Goal: Task Accomplishment & Management: Manage account settings

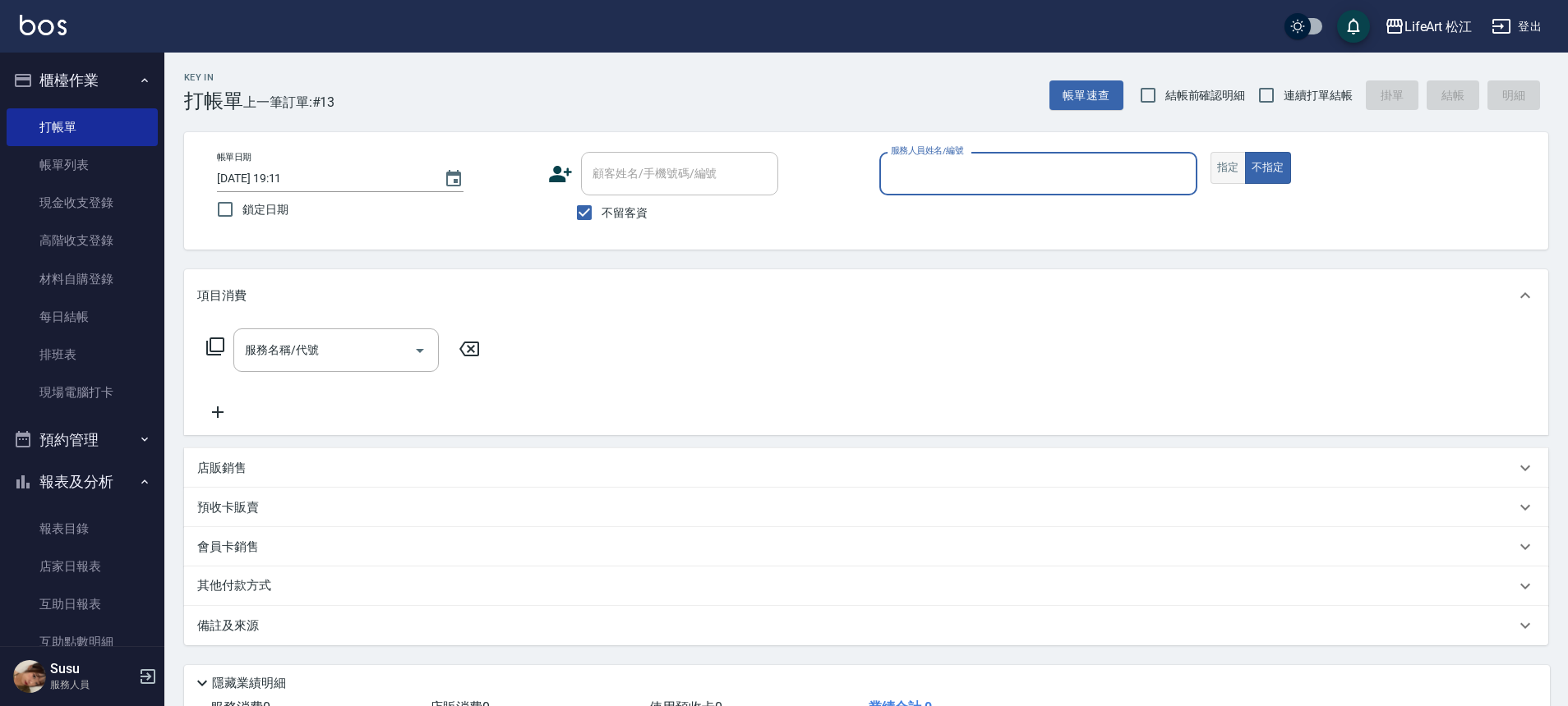
click at [1231, 173] on button "指定" at bounding box center [1227, 168] width 35 height 32
click at [1023, 169] on input "服務人員姓名/編號" at bounding box center [1038, 174] width 303 height 29
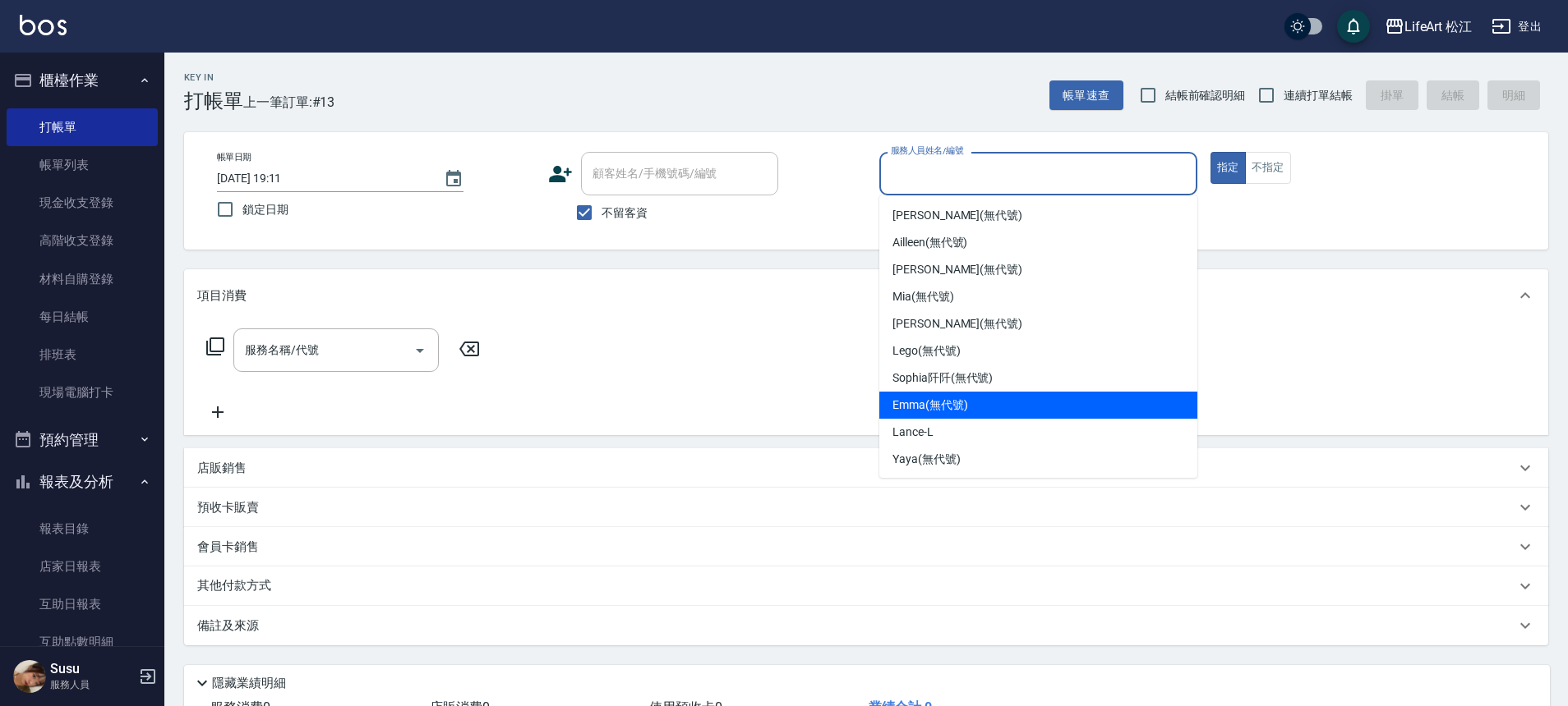
click at [965, 397] on span "[PERSON_NAME] (無代號)" at bounding box center [930, 405] width 76 height 17
type input "[PERSON_NAME](無代號)"
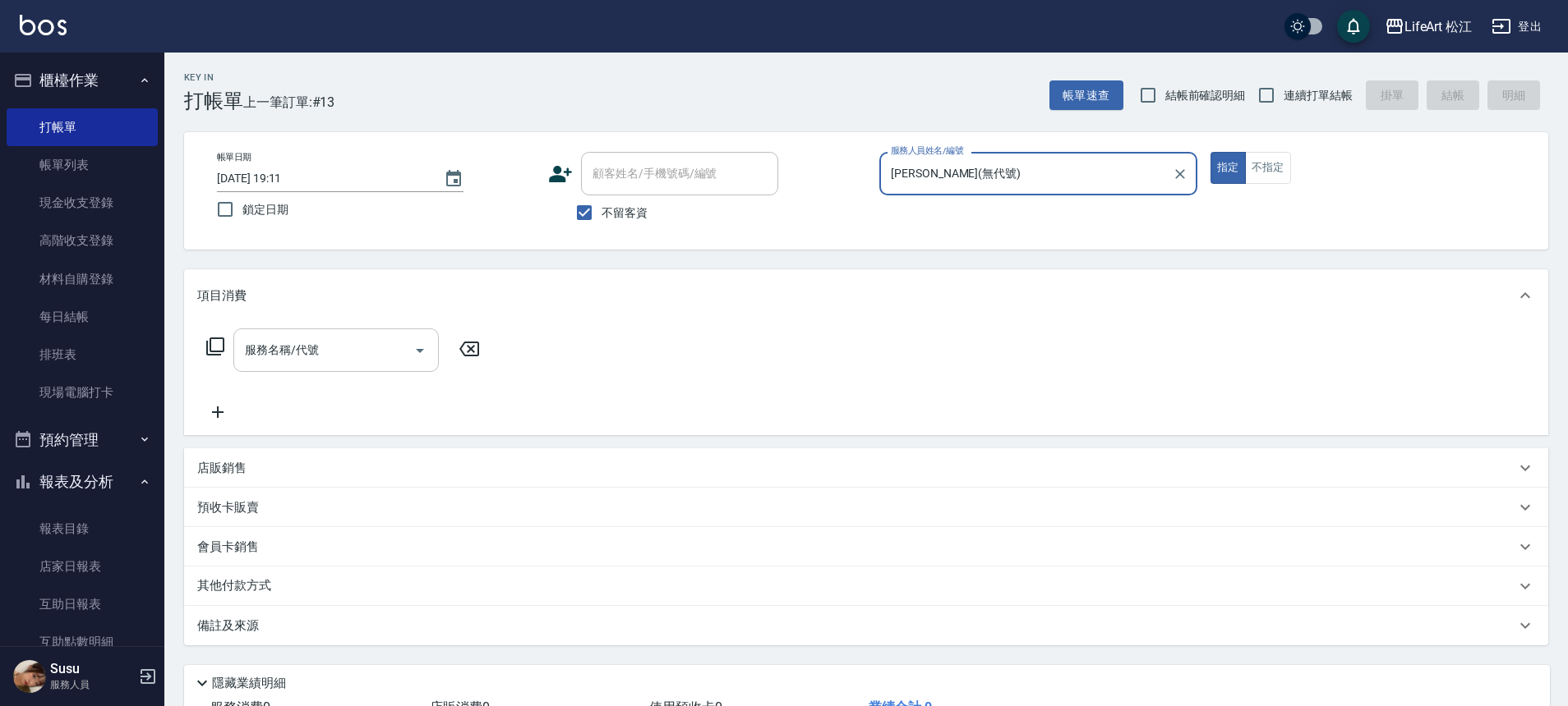
click at [331, 357] on input "服務名稱/代號" at bounding box center [324, 350] width 166 height 29
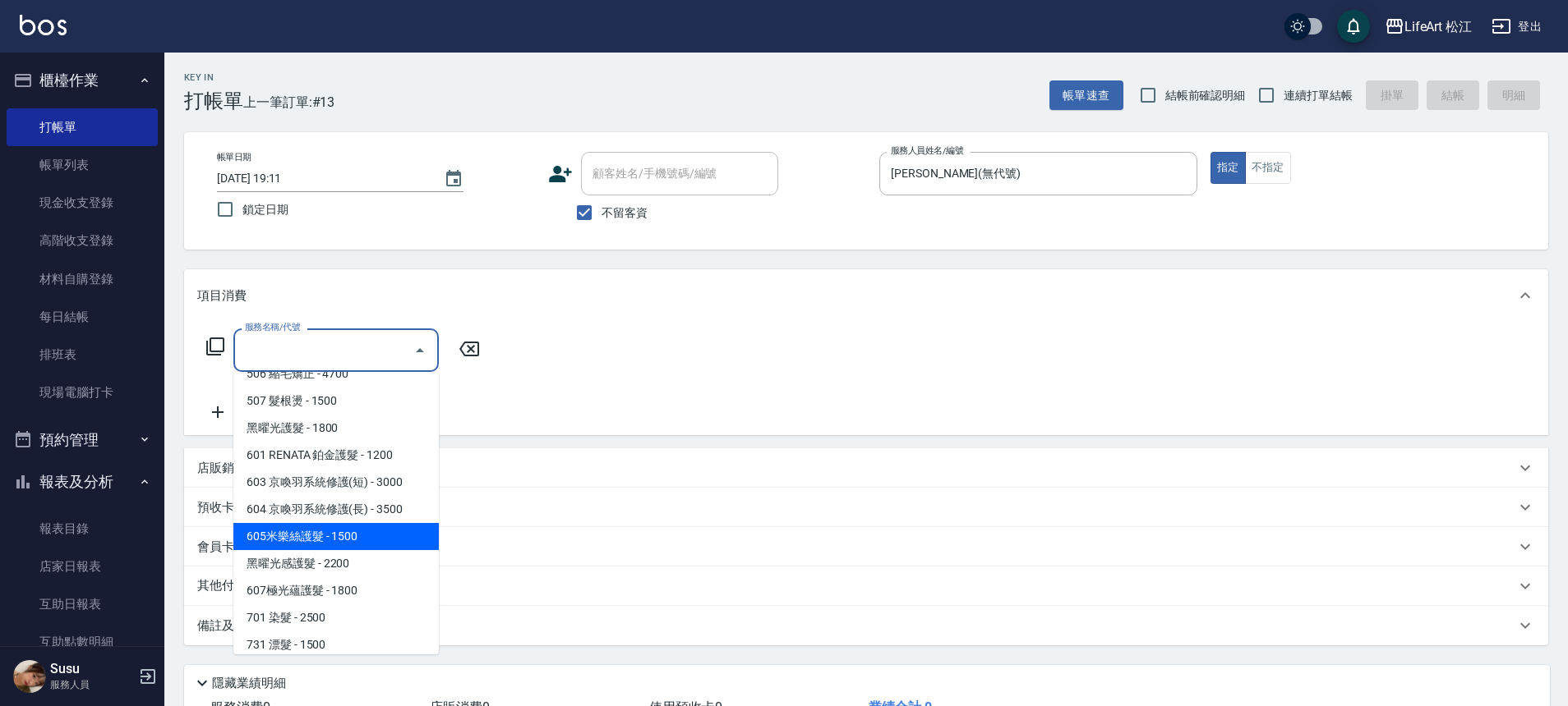
scroll to position [174, 0]
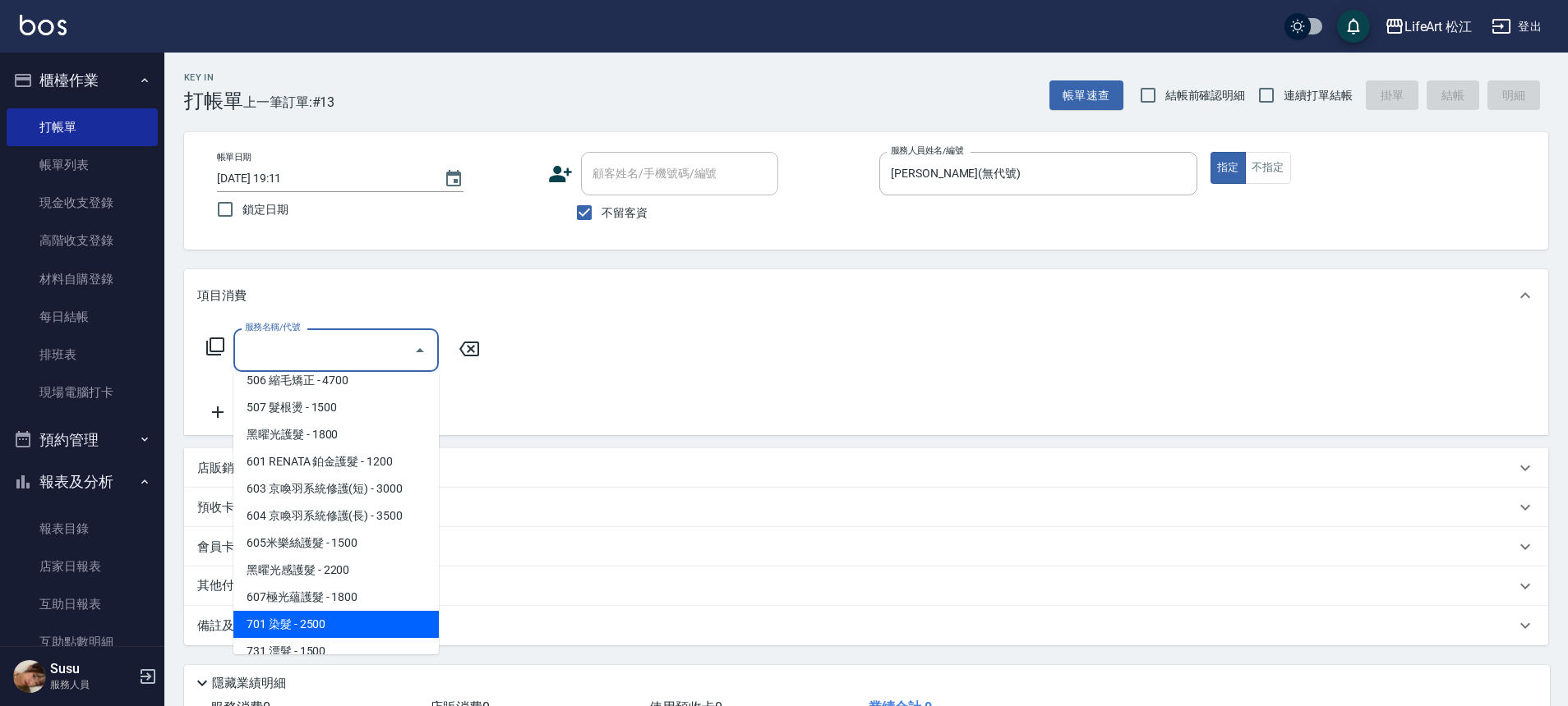
click at [326, 617] on span "701 染髮 - 2500" at bounding box center [336, 624] width 205 height 27
type input "701 染髮(701)"
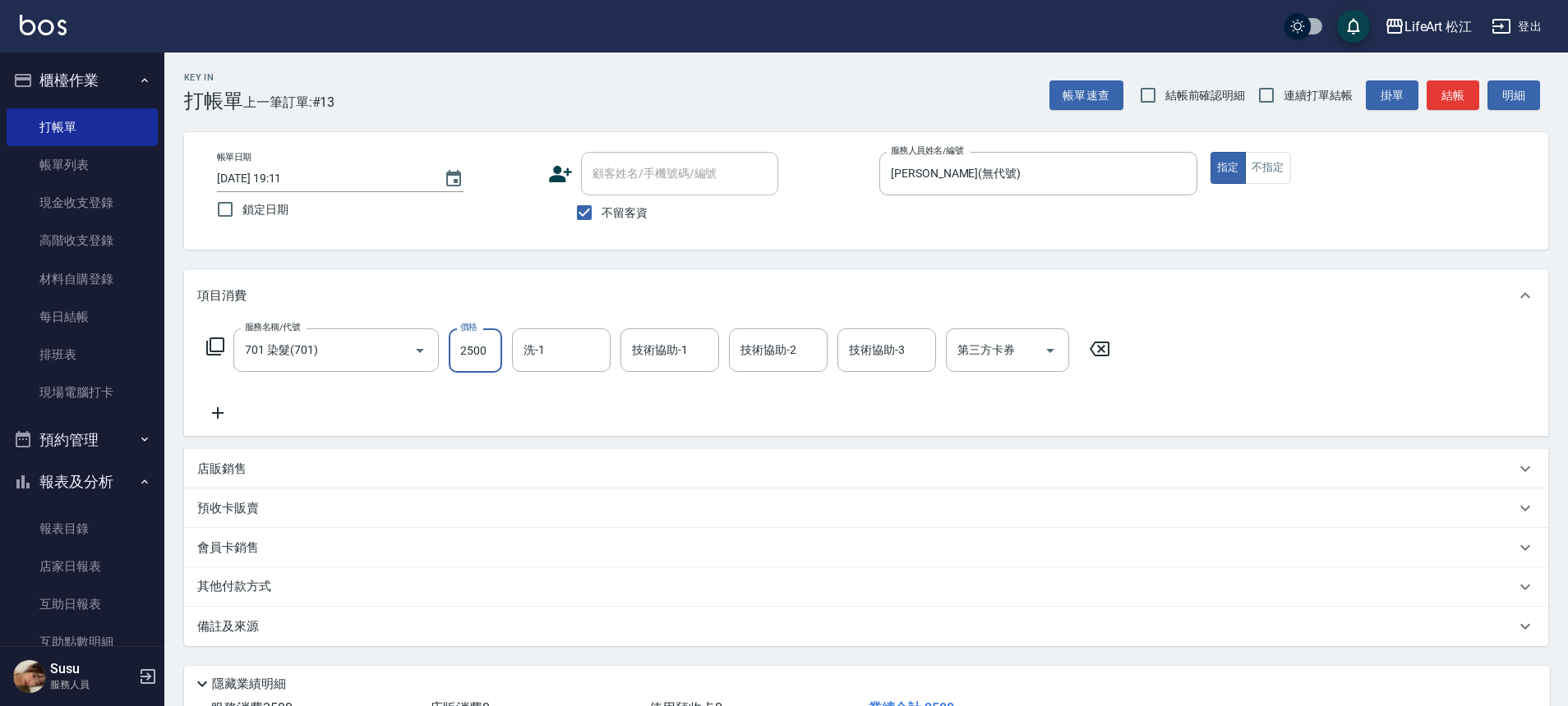
click at [499, 359] on input "2500" at bounding box center [475, 351] width 54 height 44
drag, startPoint x: 600, startPoint y: 669, endPoint x: 564, endPoint y: 602, distance: 76.1
click at [600, 669] on div "隱藏業績明細" at bounding box center [867, 680] width 1365 height 28
click at [479, 348] on input "0" at bounding box center [475, 351] width 54 height 44
type input "1200"
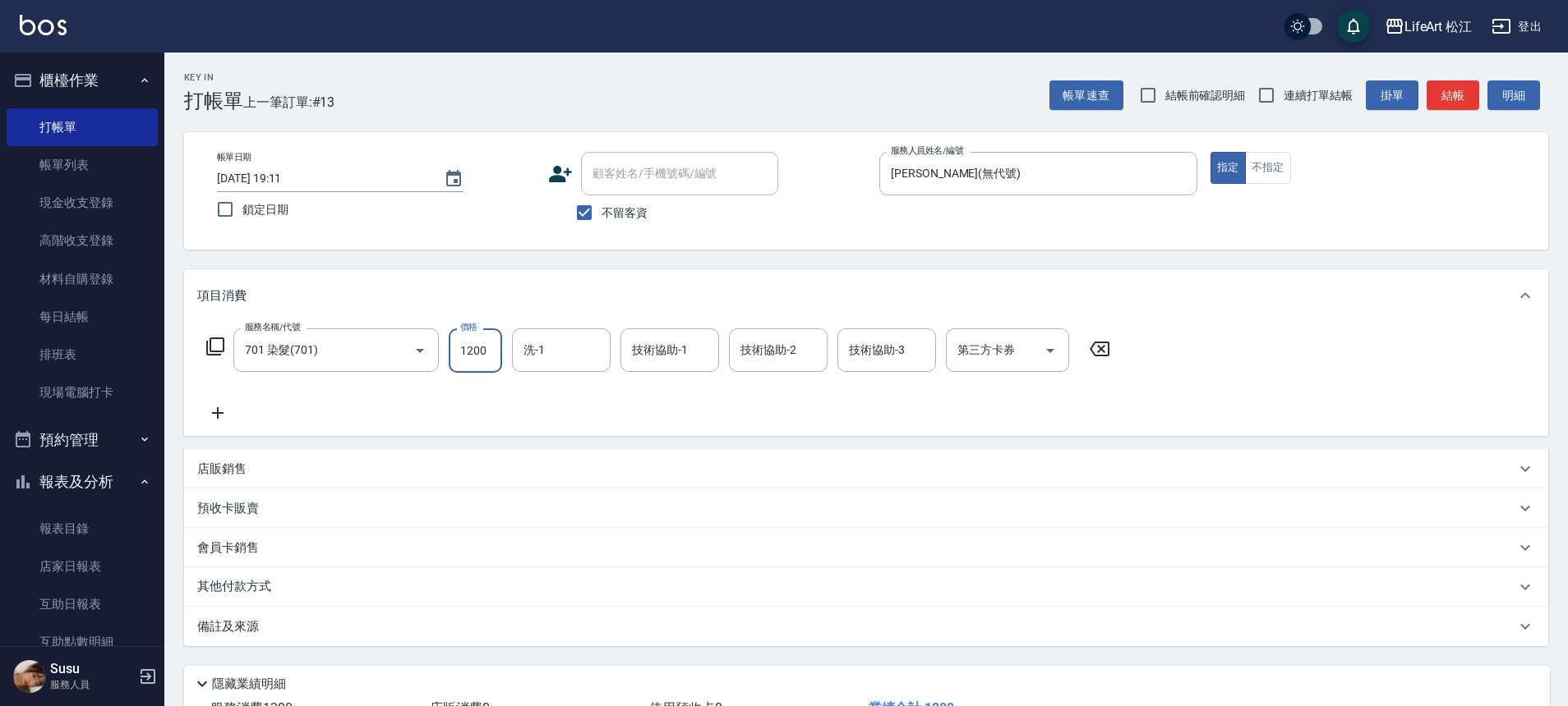
click at [234, 418] on icon at bounding box center [217, 412] width 41 height 20
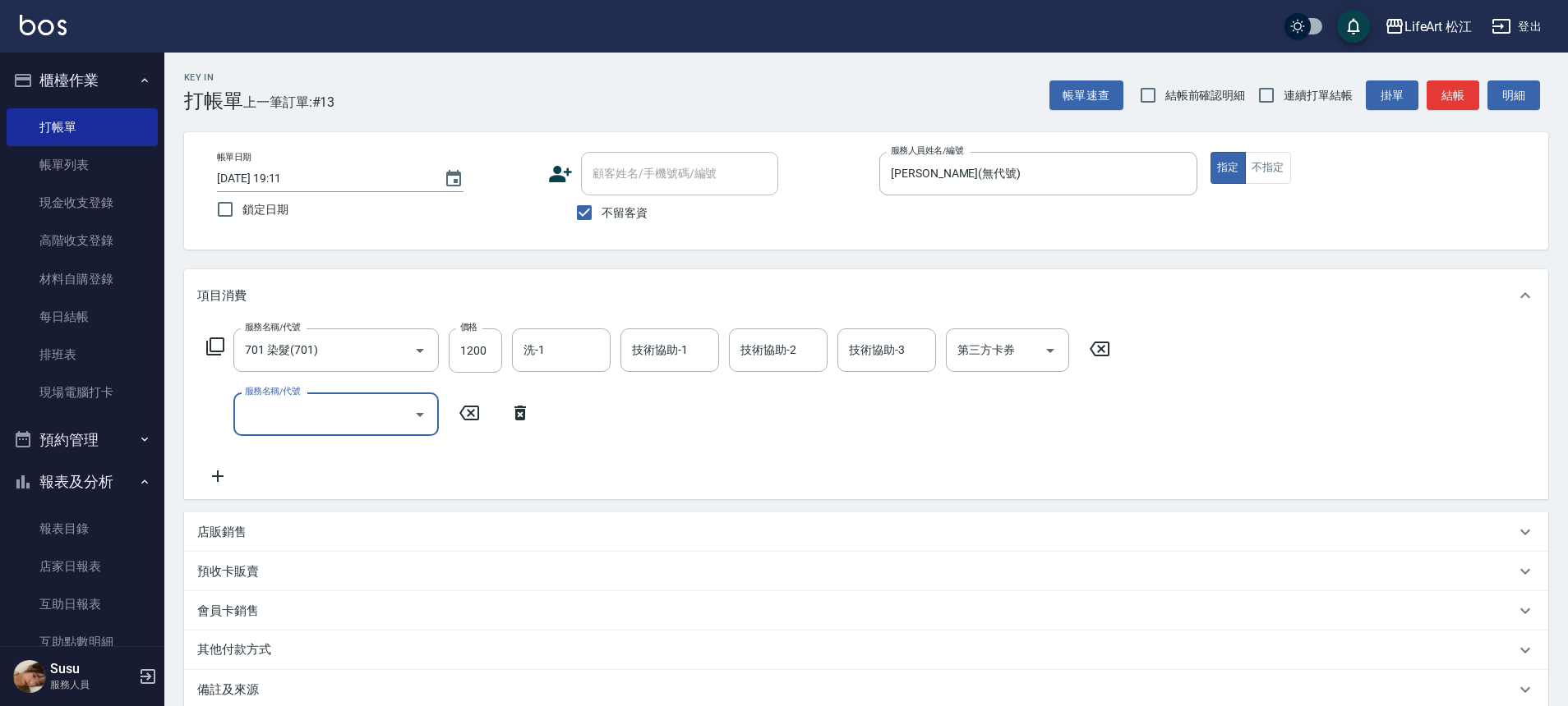
click at [262, 414] on input "服務名稱/代號" at bounding box center [324, 415] width 166 height 29
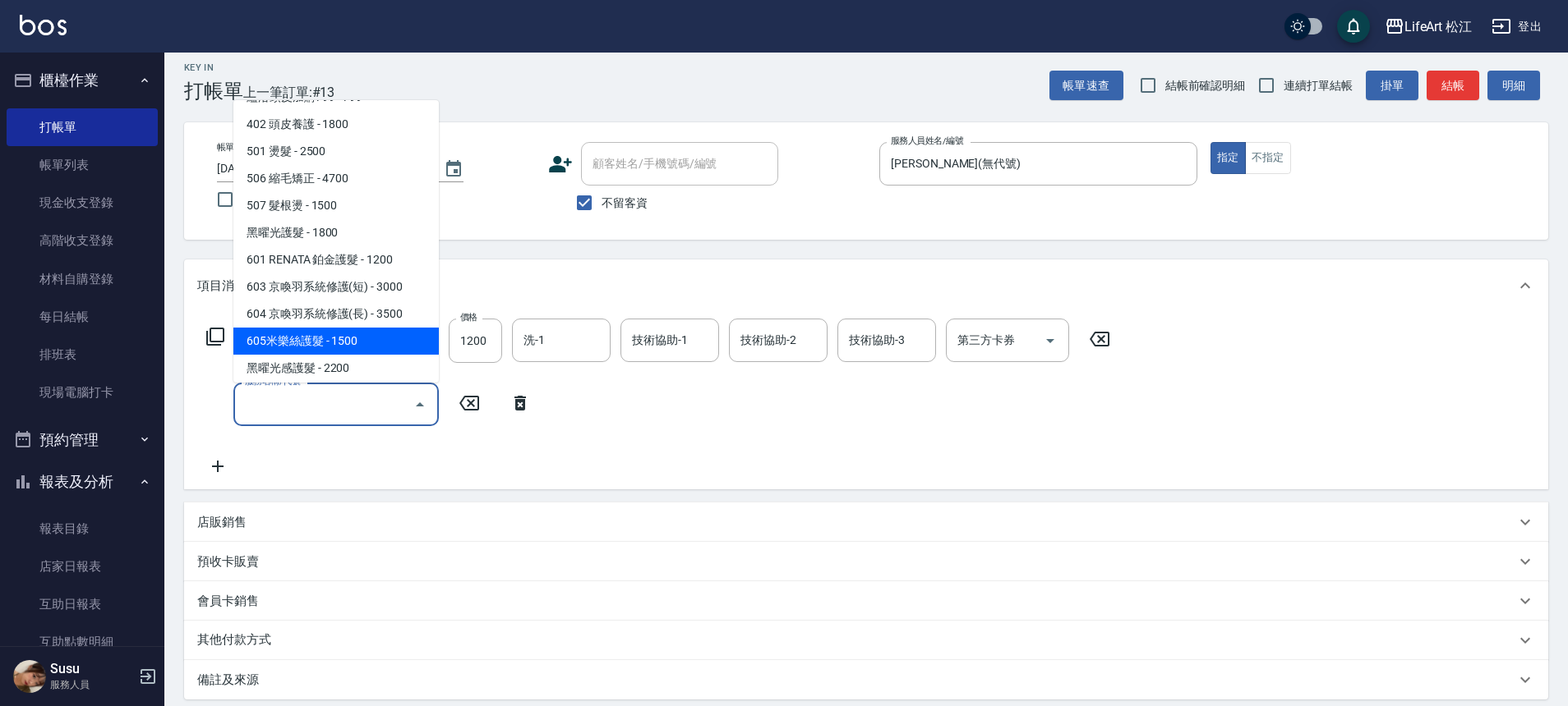
scroll to position [0, 0]
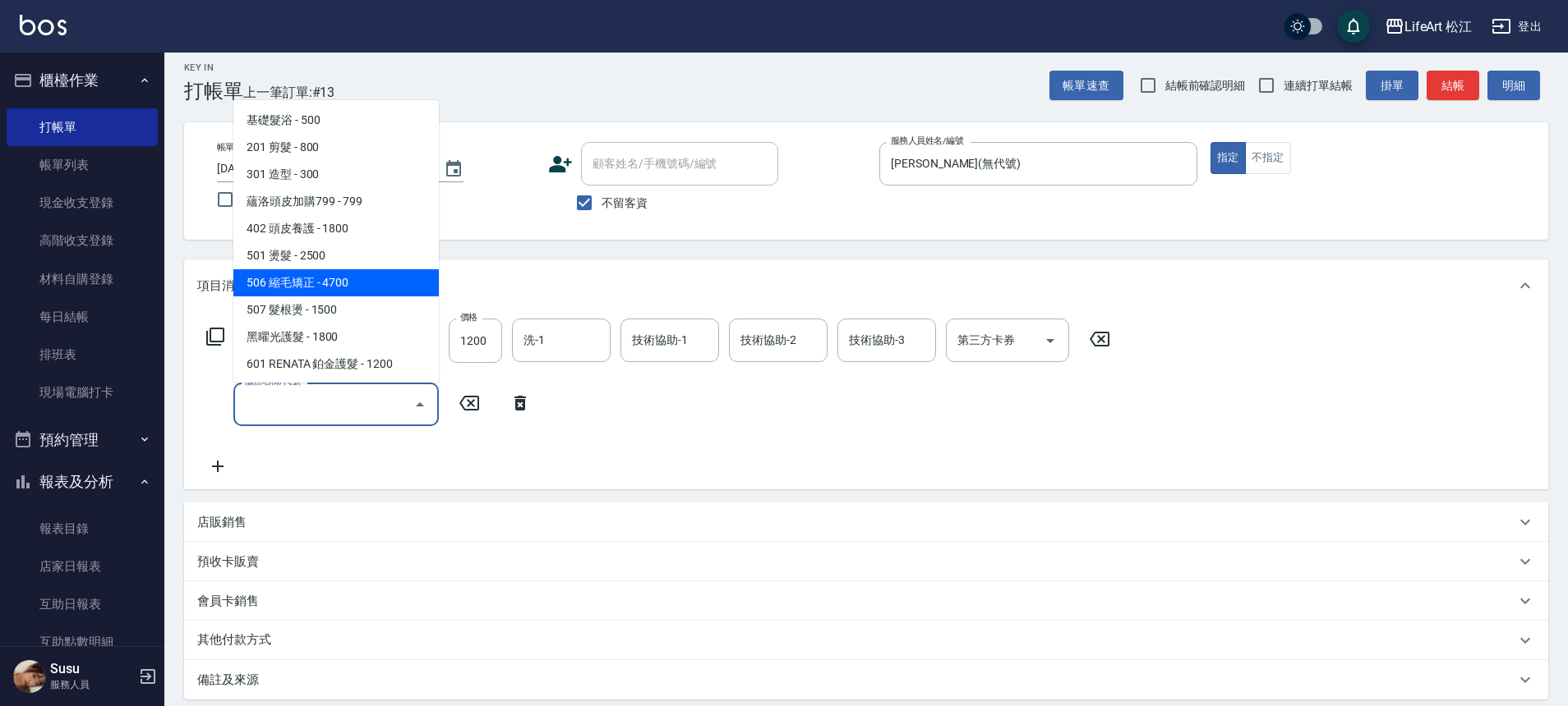
click at [363, 288] on span "506 縮毛矯正 - 4700" at bounding box center [336, 283] width 205 height 27
type input "506 縮毛矯正 (506)"
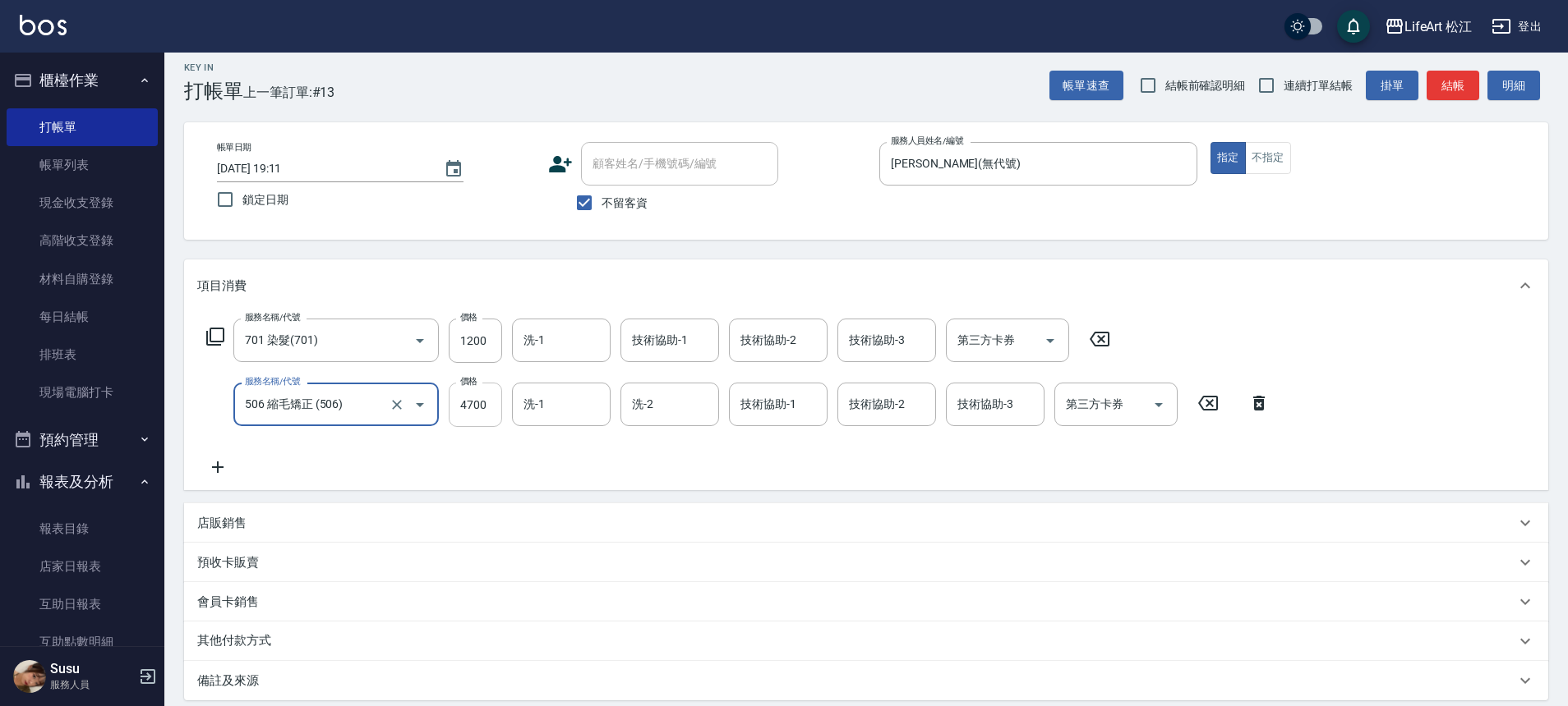
click at [485, 405] on input "4700" at bounding box center [475, 405] width 54 height 44
type input "1500"
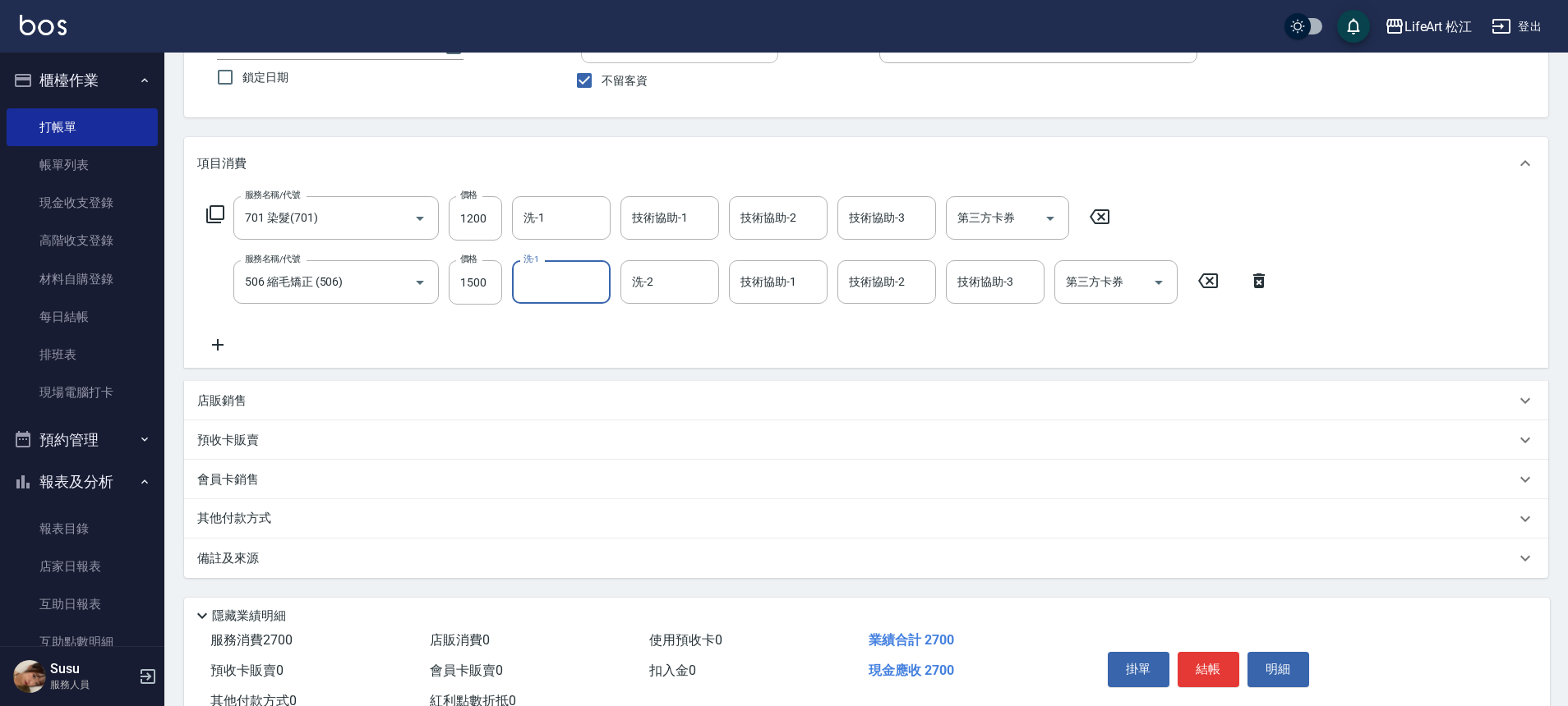
scroll to position [136, 0]
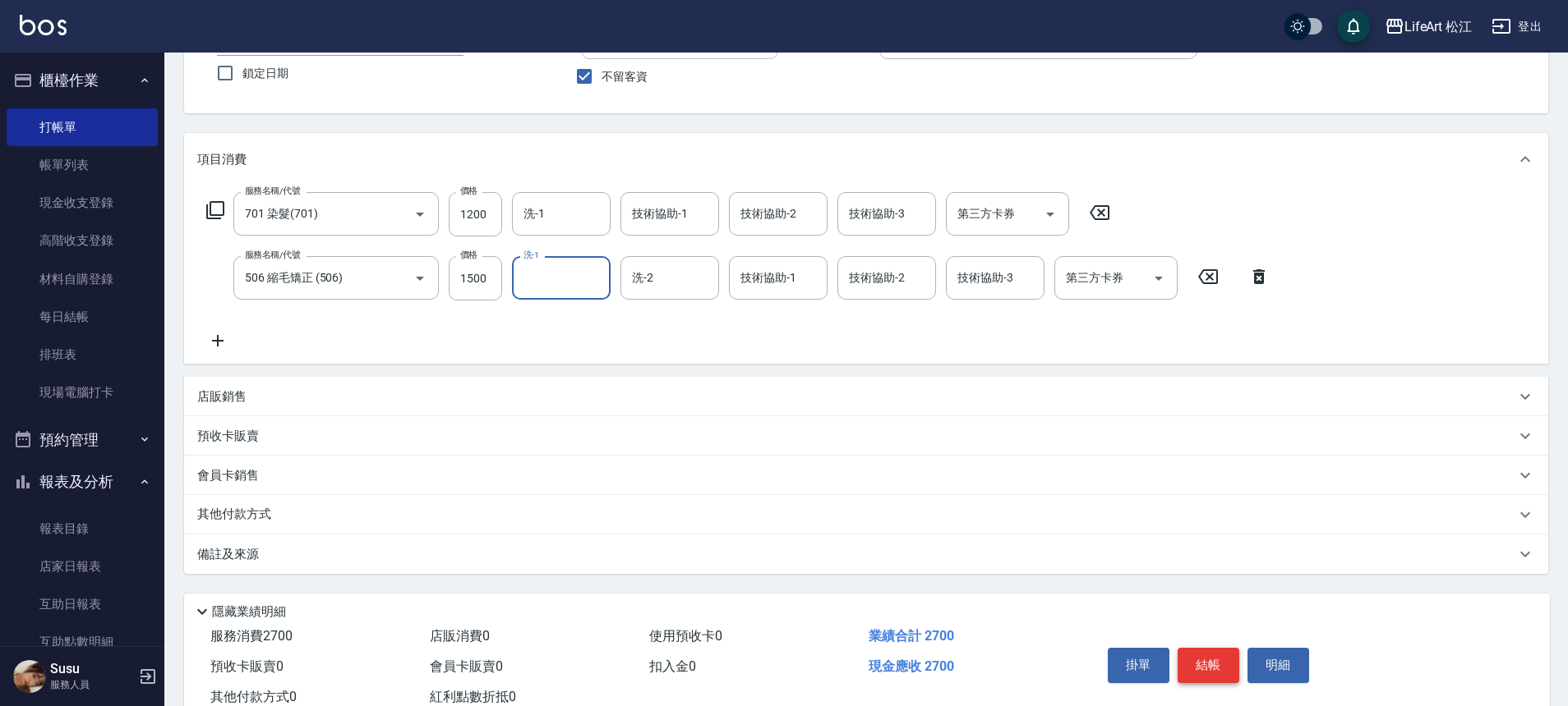
click at [1206, 657] on button "結帳" at bounding box center [1208, 665] width 61 height 34
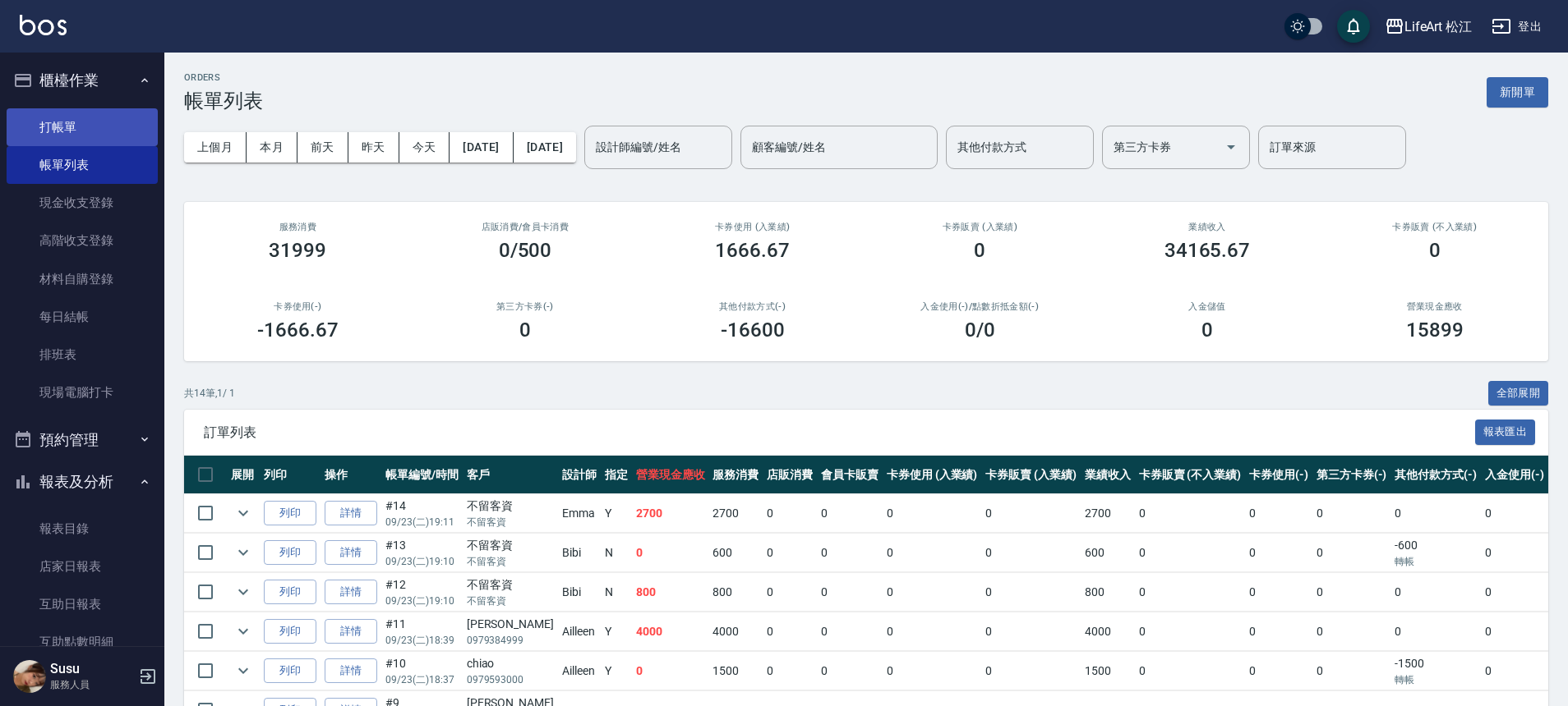
click at [81, 124] on link "打帳單" at bounding box center [82, 127] width 151 height 37
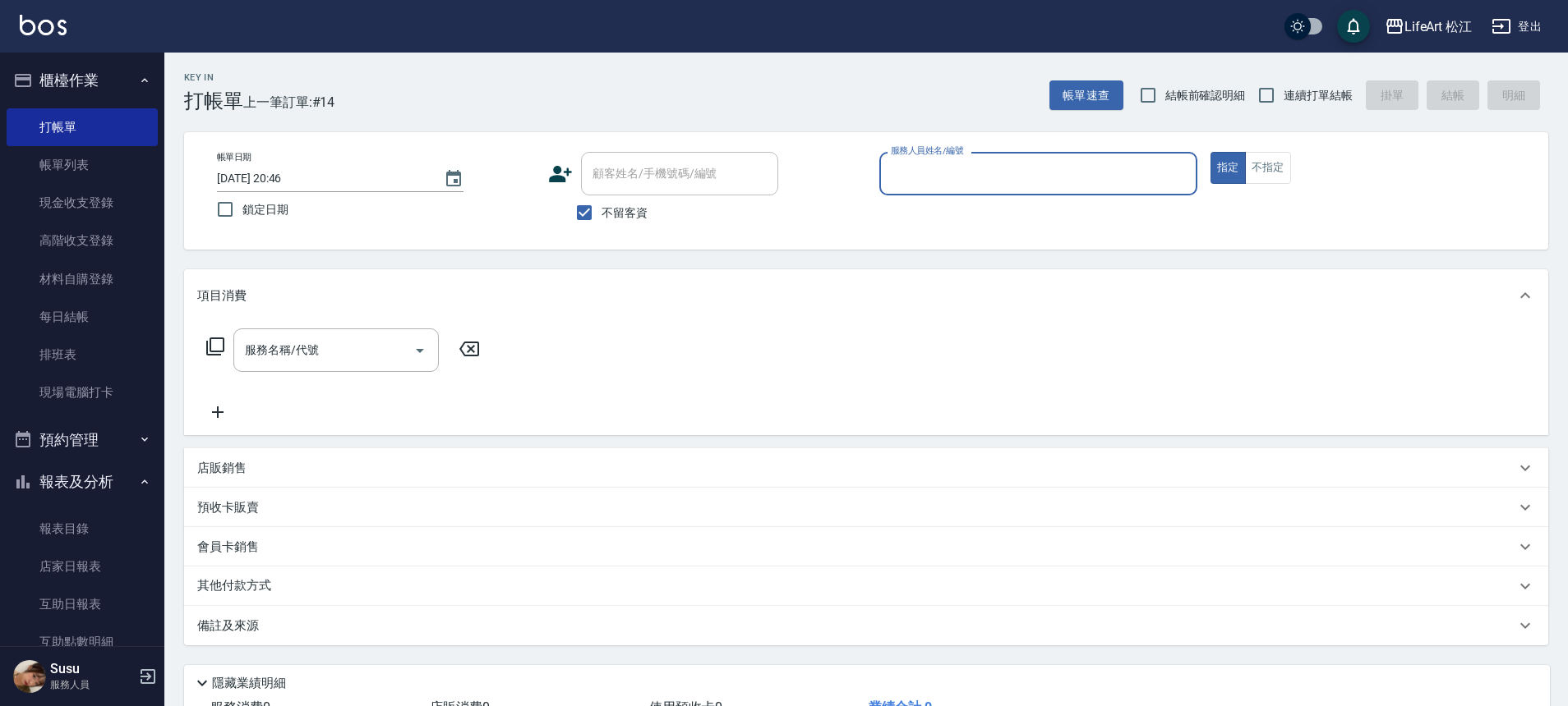
click at [1053, 173] on input "服務人員姓名/編號" at bounding box center [1038, 174] width 303 height 29
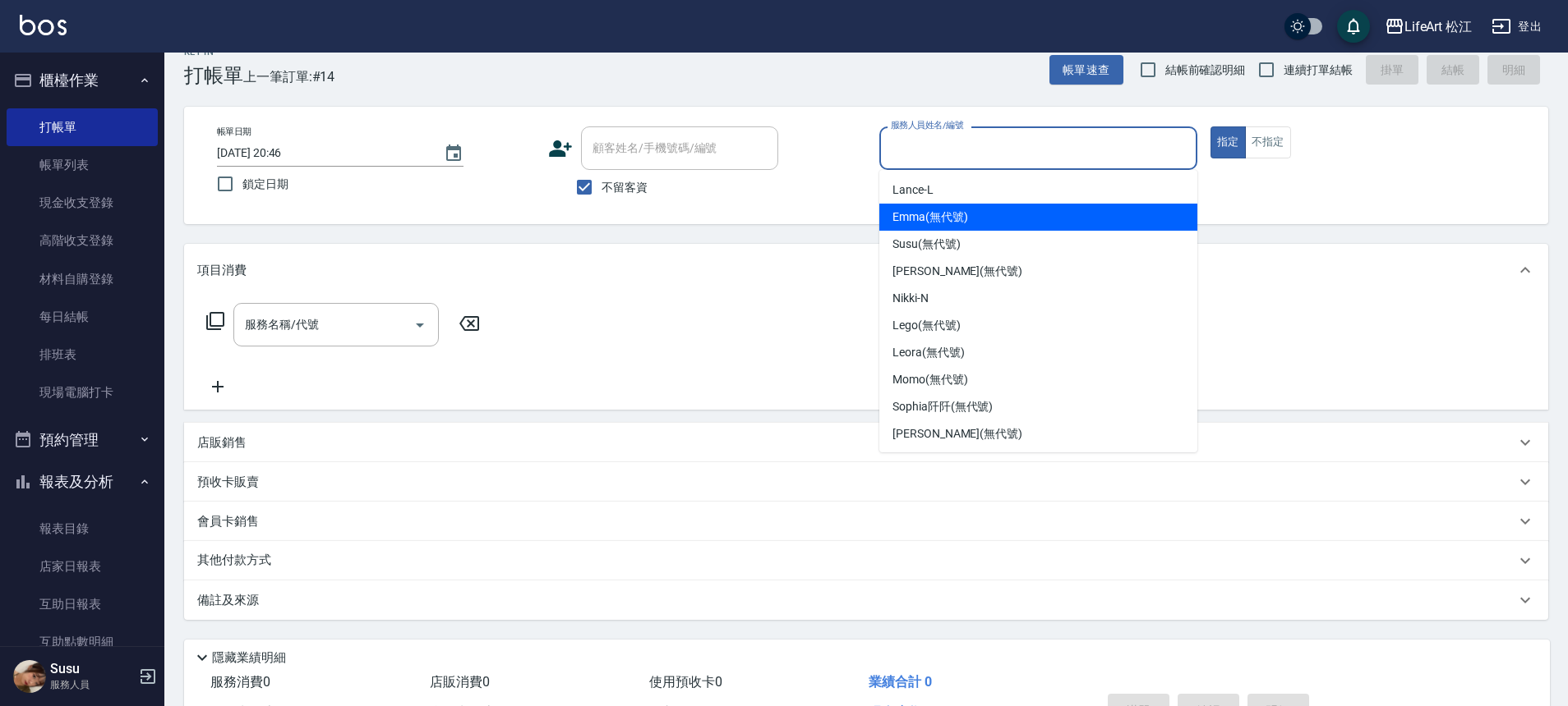
click at [1041, 208] on div "[PERSON_NAME] (無代號)" at bounding box center [1038, 217] width 318 height 27
type input "[PERSON_NAME](無代號)"
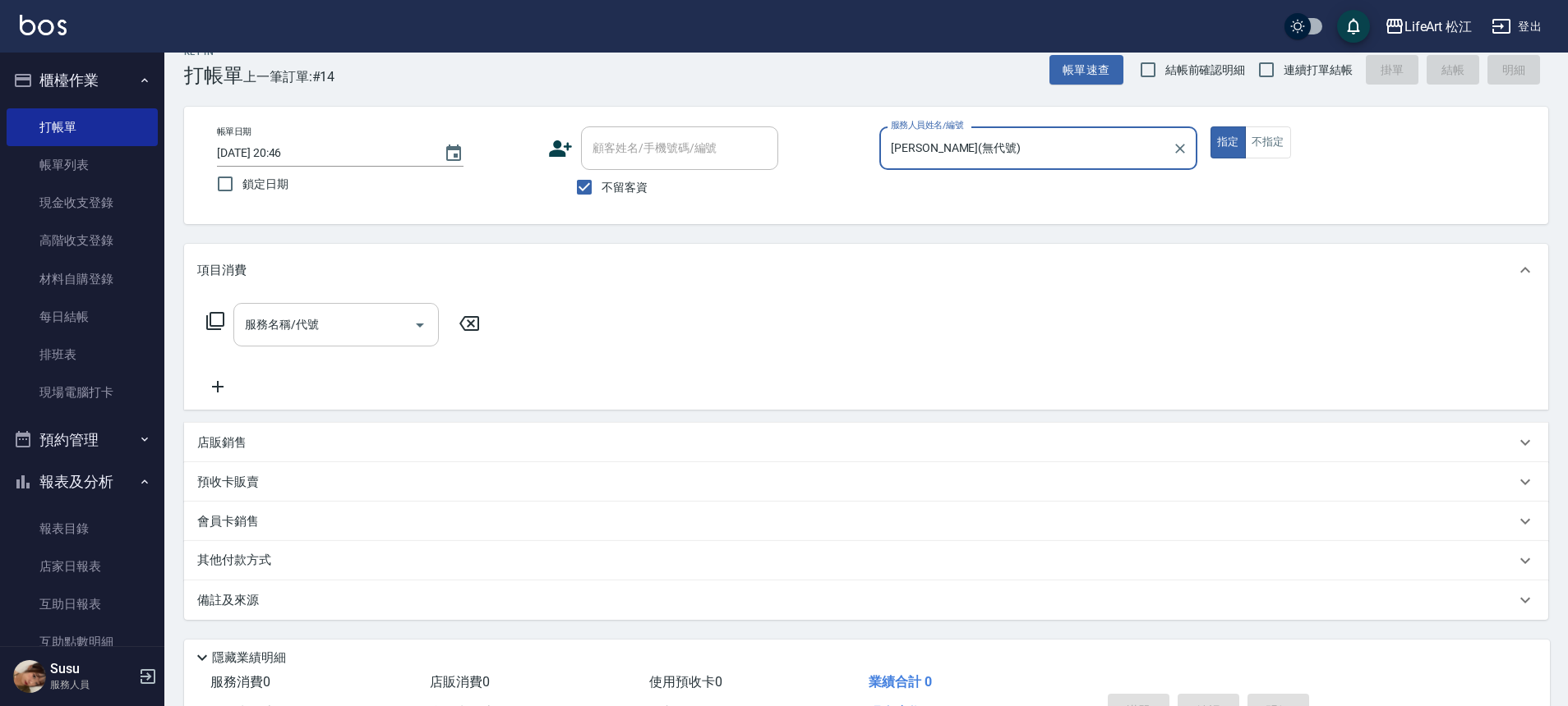
click at [406, 332] on div at bounding box center [418, 324] width 25 height 43
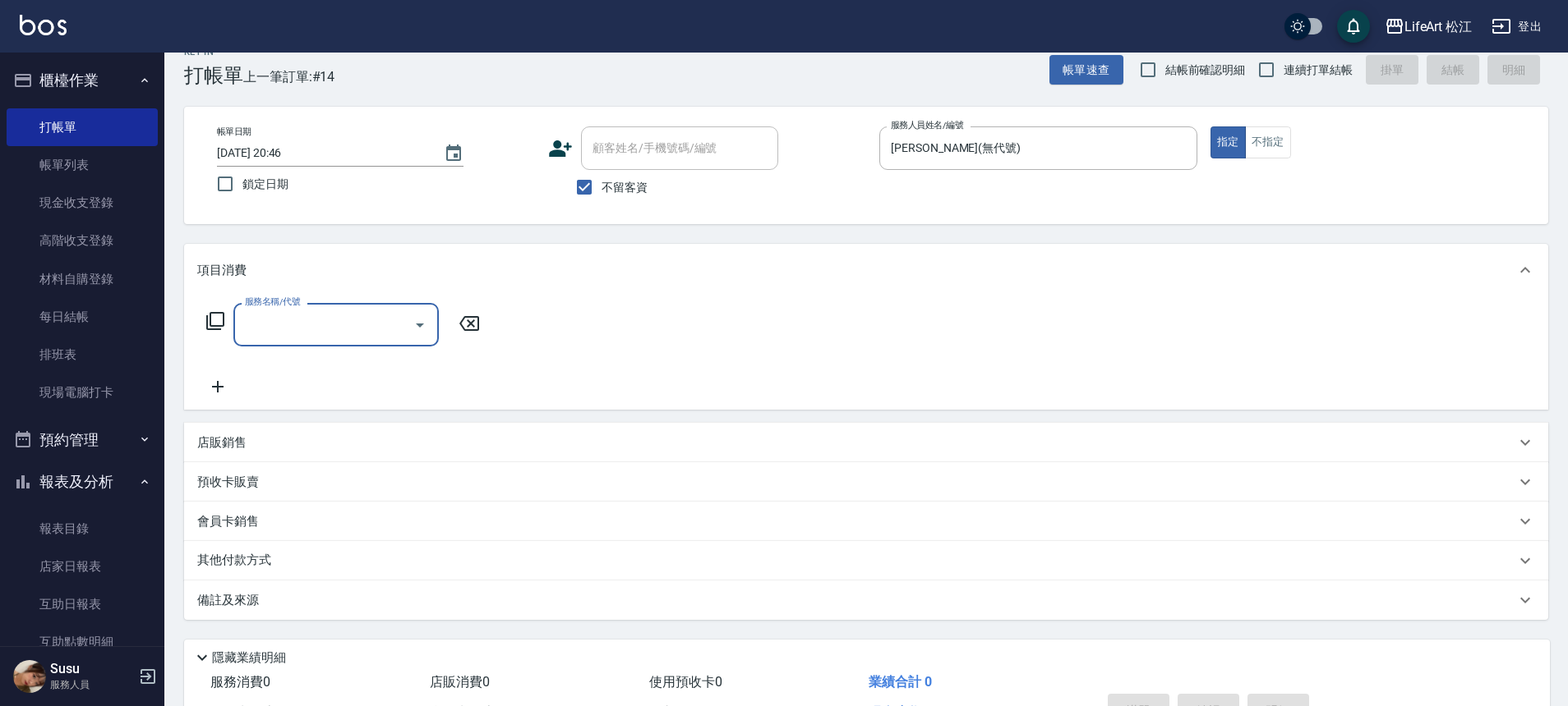
click at [424, 327] on icon "Open" at bounding box center [419, 324] width 20 height 20
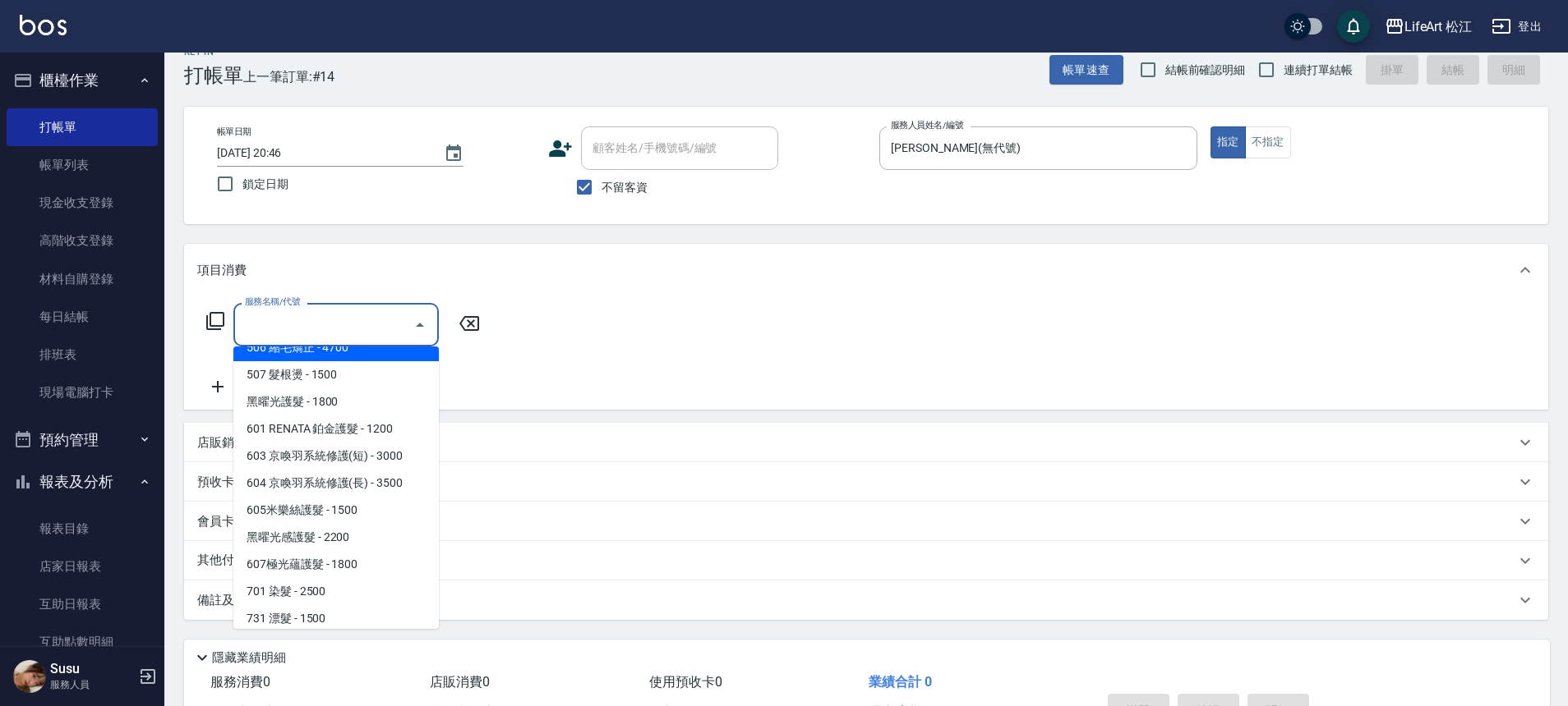
scroll to position [218, 0]
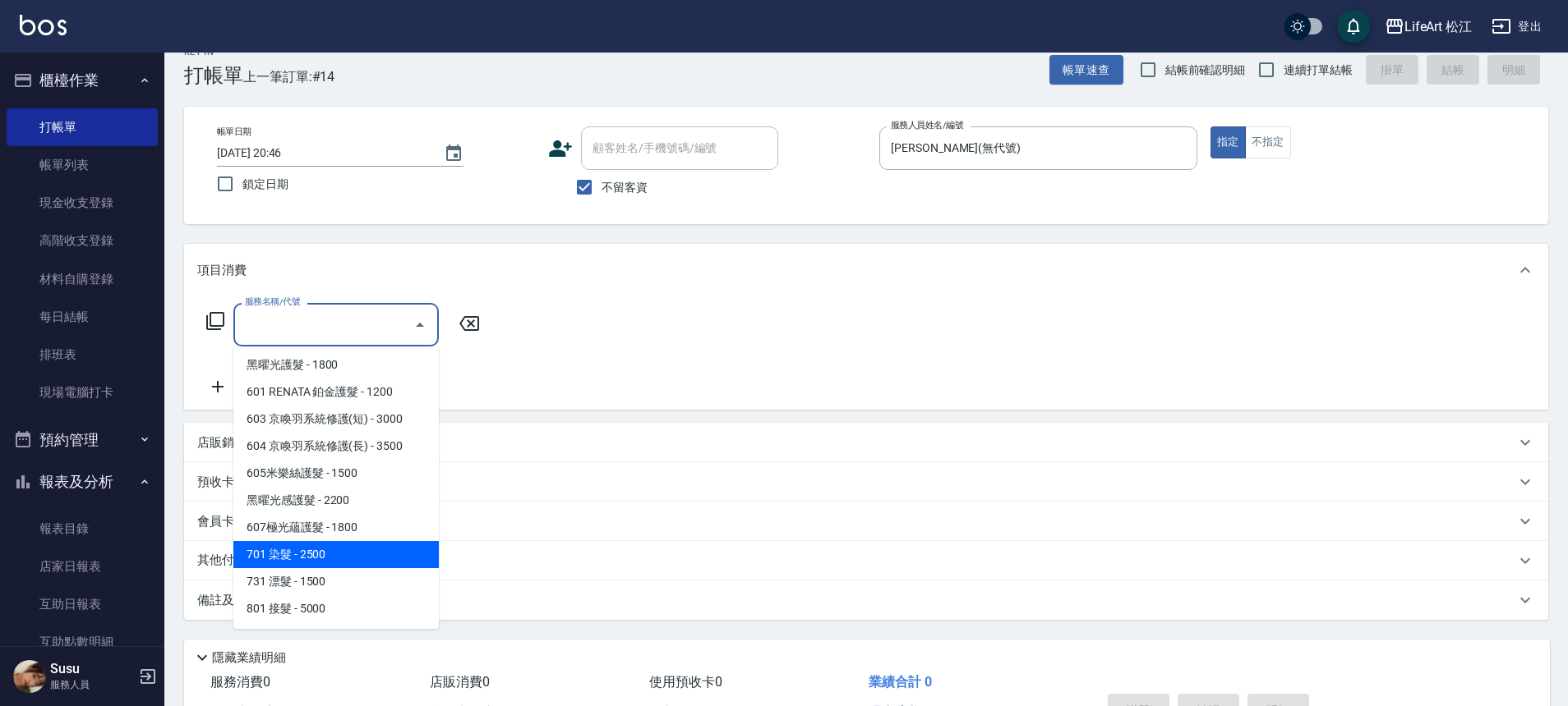
click at [314, 551] on span "701 染髮 - 2500" at bounding box center [336, 554] width 205 height 27
type input "701 染髮(701)"
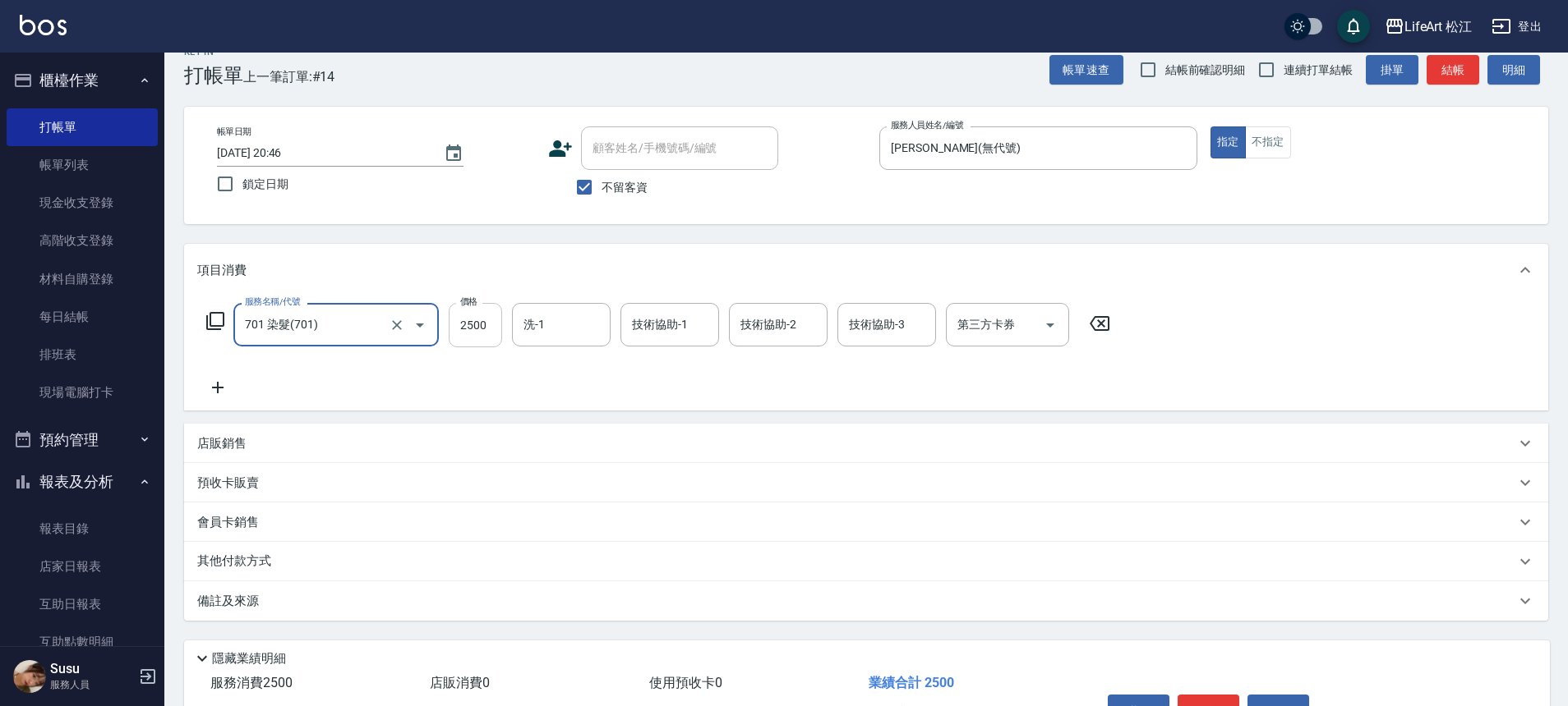
click at [477, 325] on input "2500" at bounding box center [475, 325] width 54 height 44
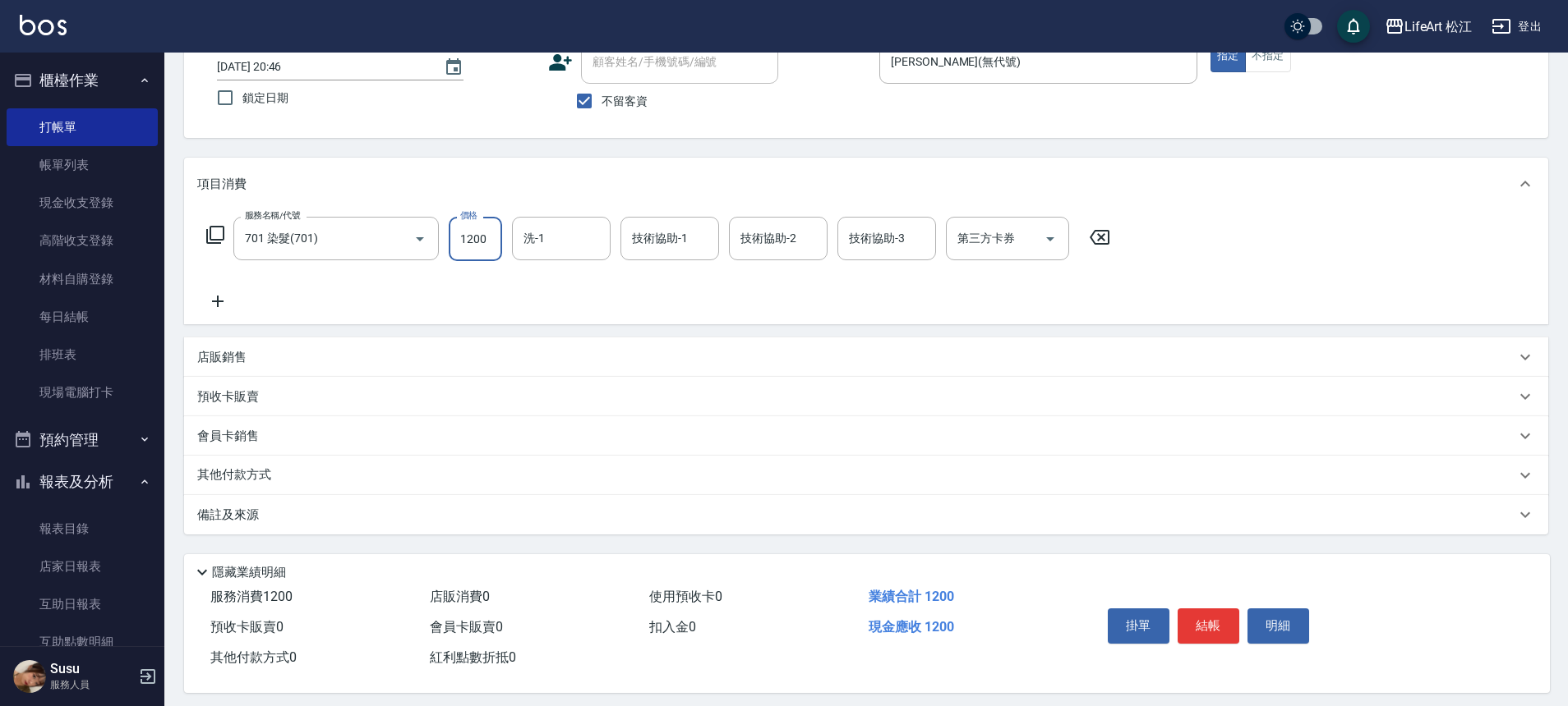
scroll to position [126, 0]
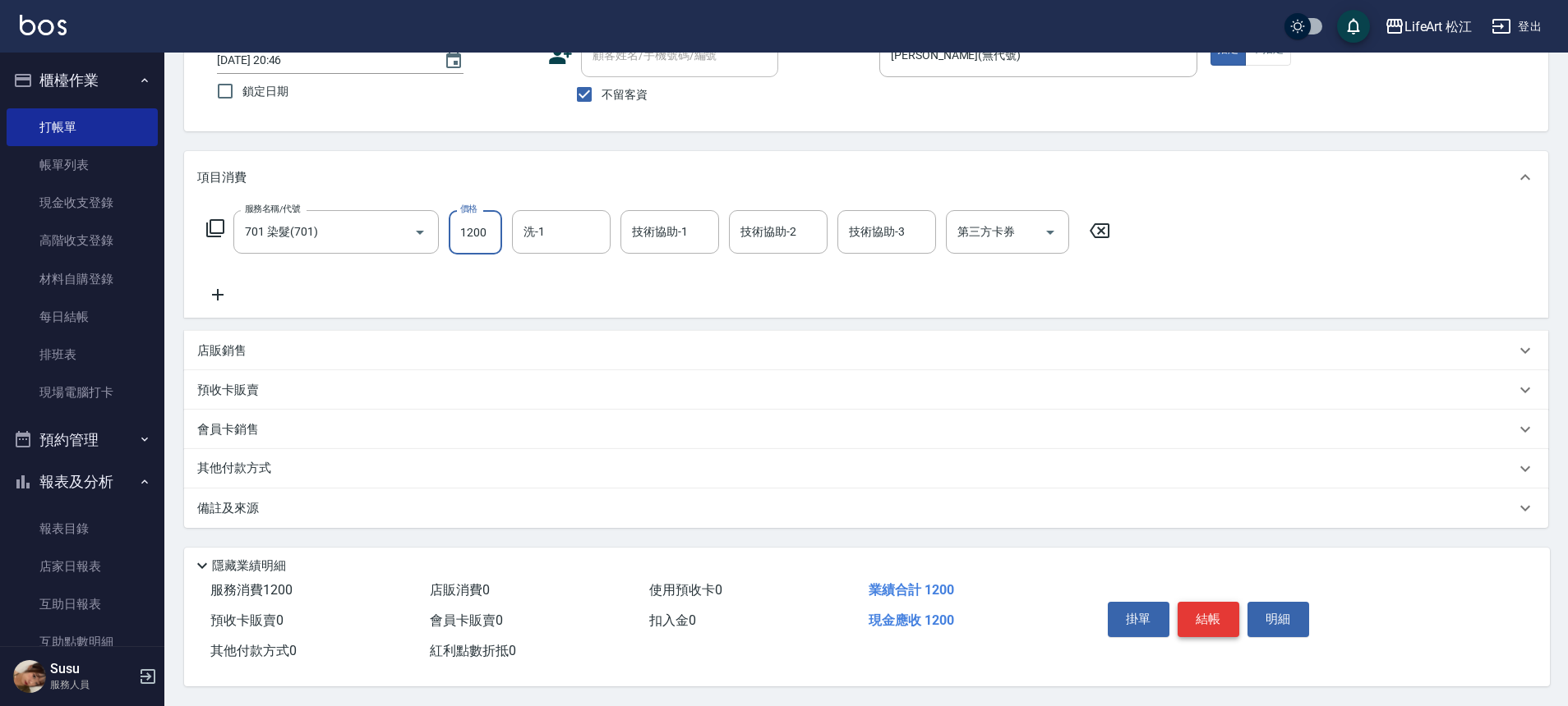
type input "1200"
click at [1204, 602] on button "結帳" at bounding box center [1208, 619] width 61 height 34
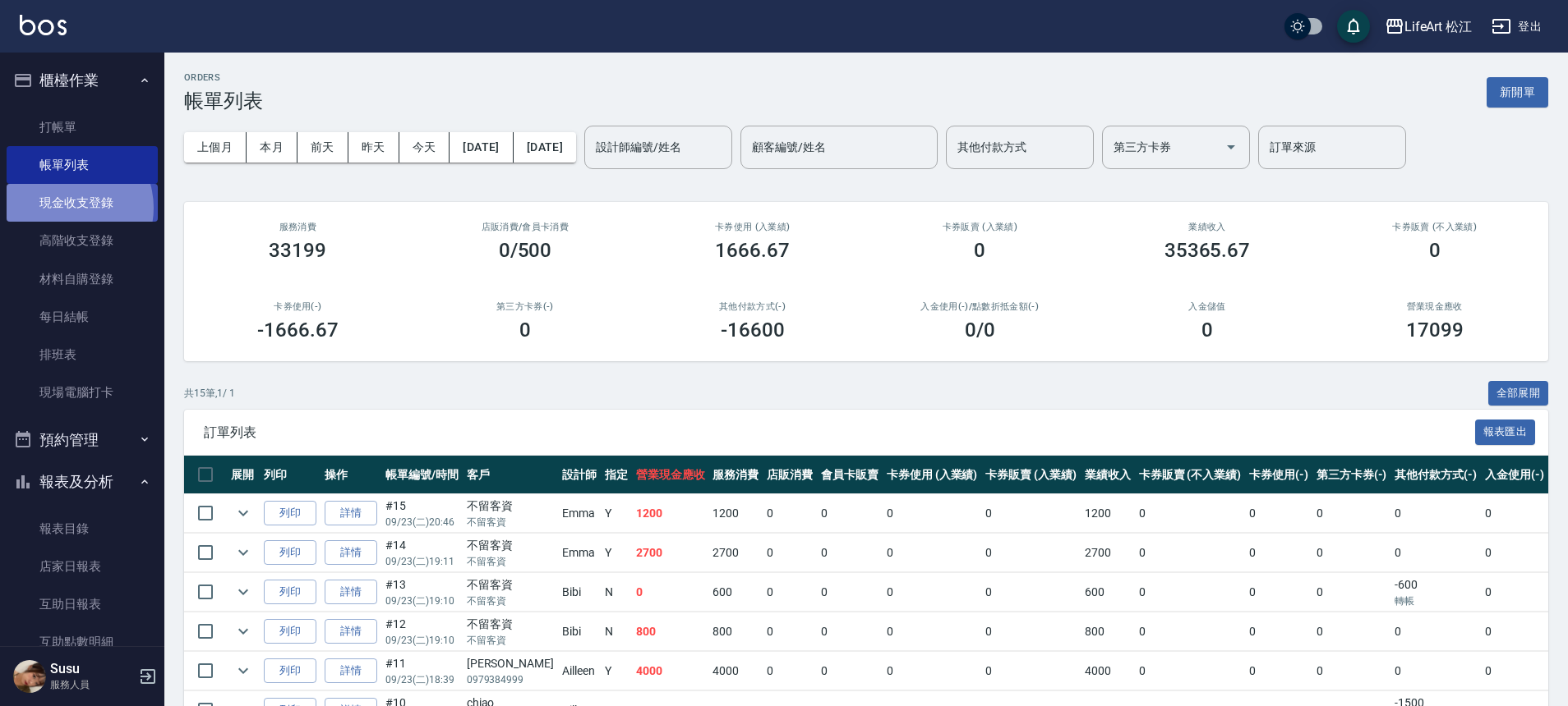
click at [66, 208] on link "現金收支登錄" at bounding box center [82, 203] width 151 height 37
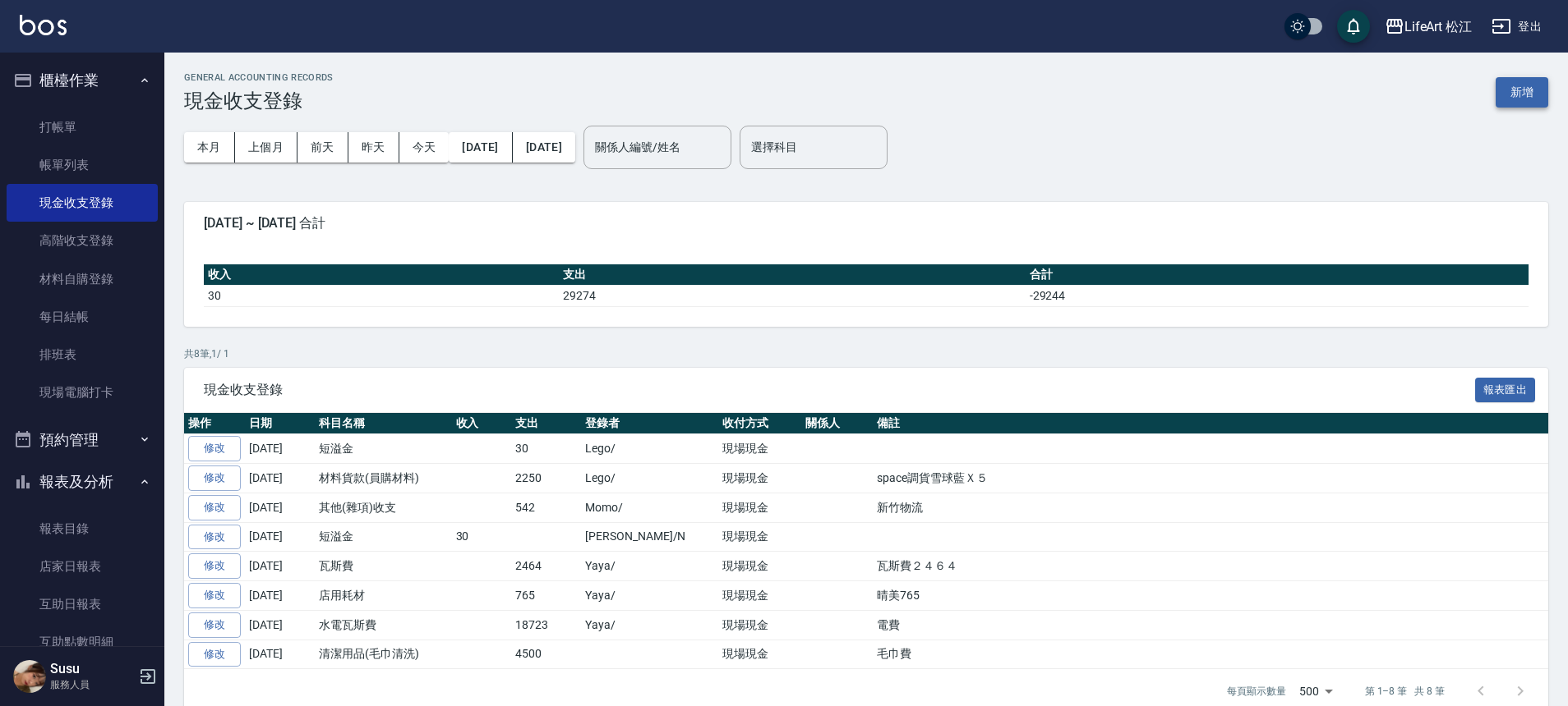
click at [1499, 93] on button "新增" at bounding box center [1522, 93] width 53 height 31
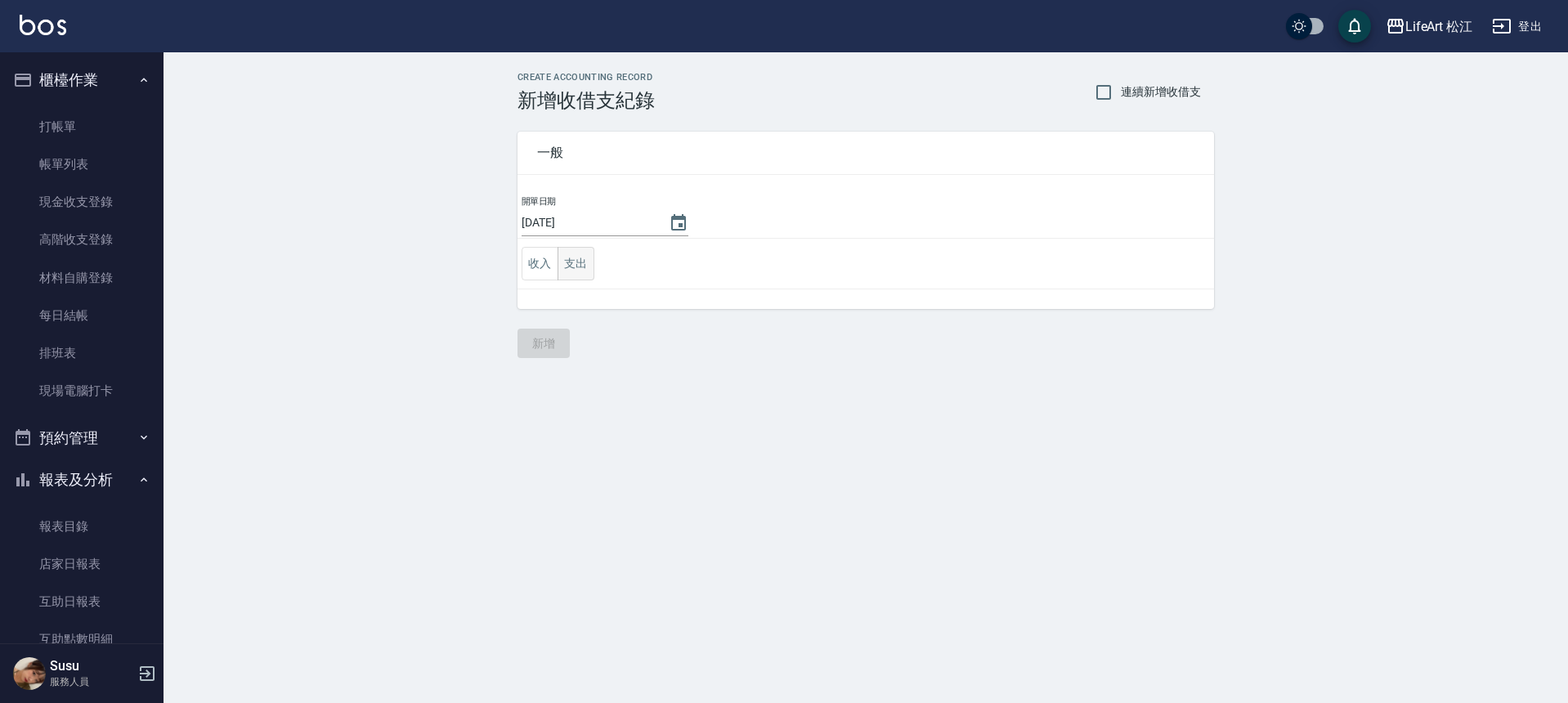
click at [570, 265] on button "支出" at bounding box center [576, 264] width 36 height 34
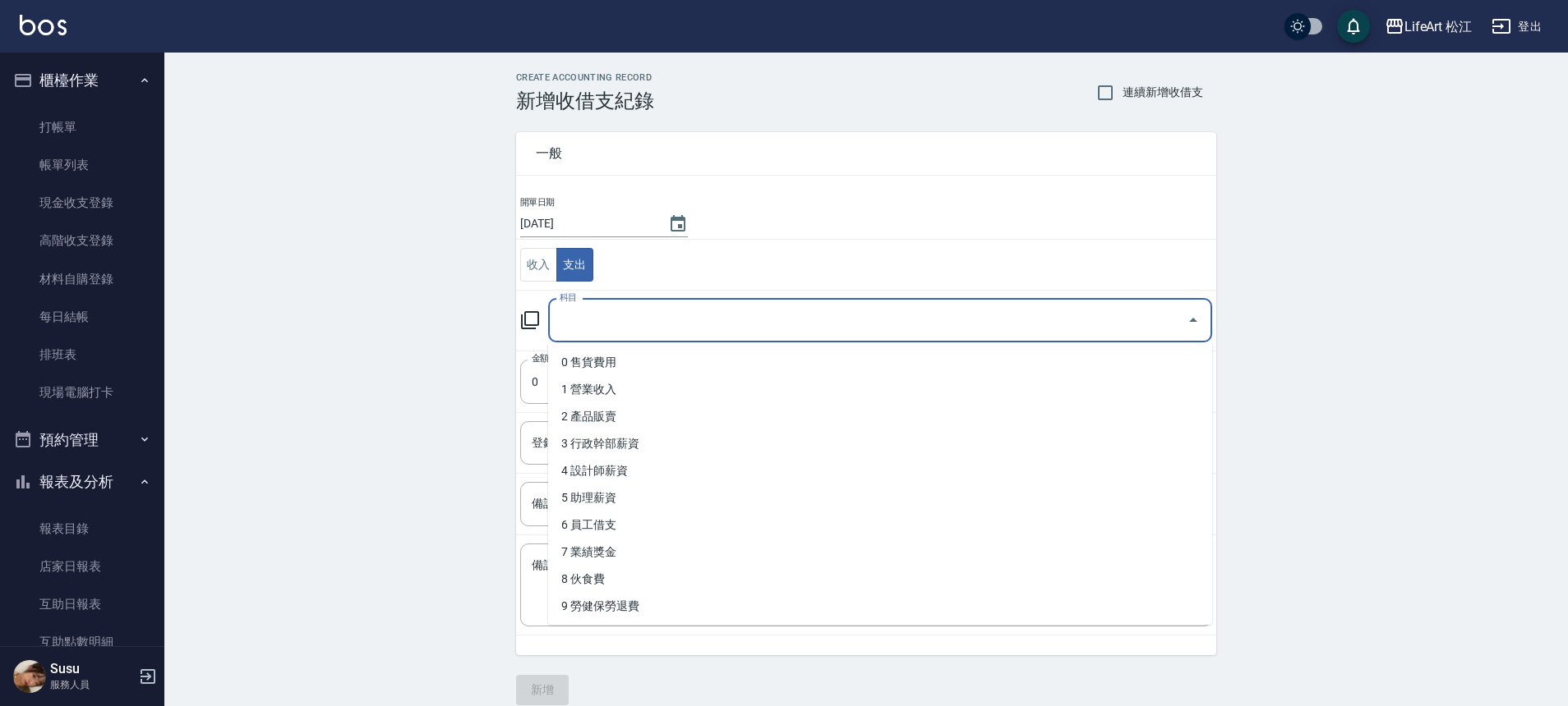
click at [574, 327] on input "科目" at bounding box center [868, 321] width 625 height 29
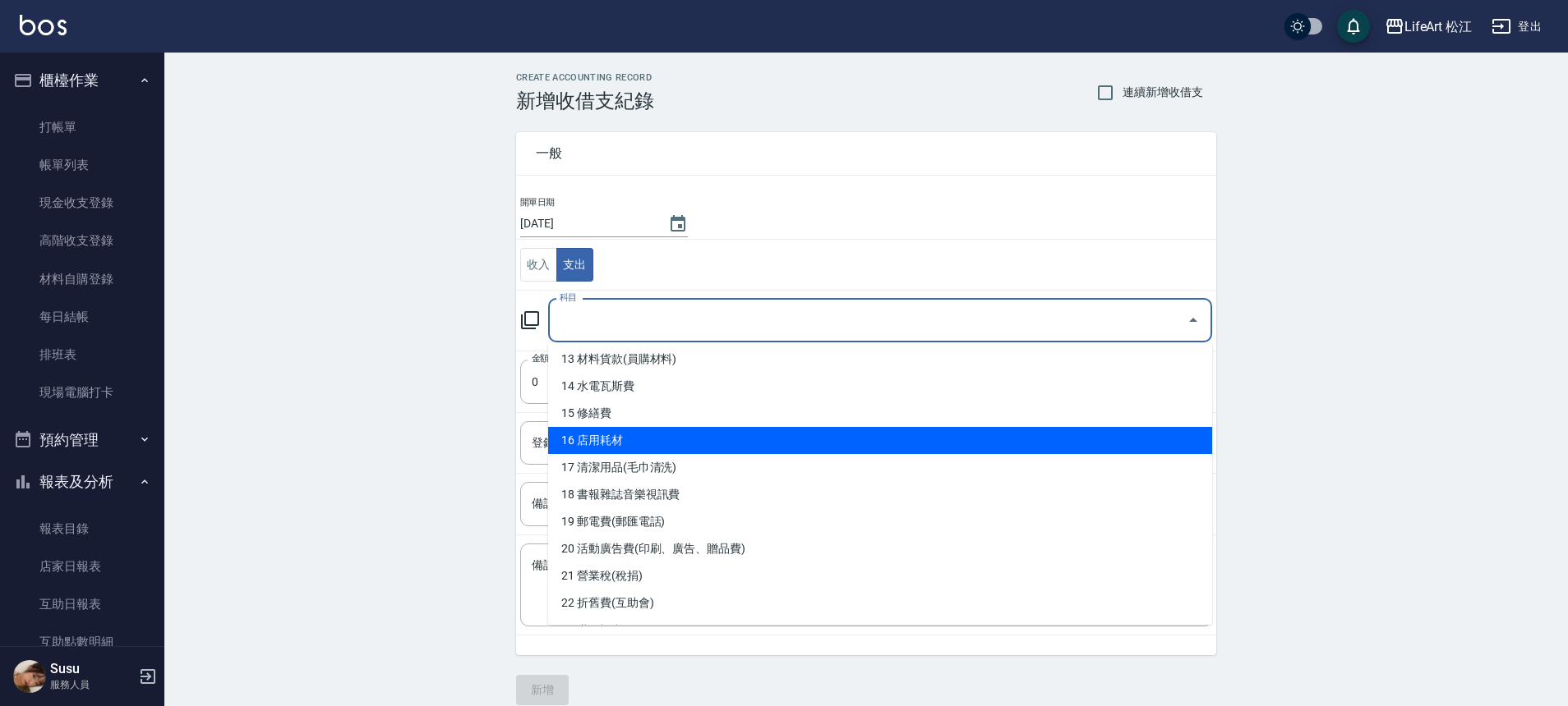
scroll to position [338, 0]
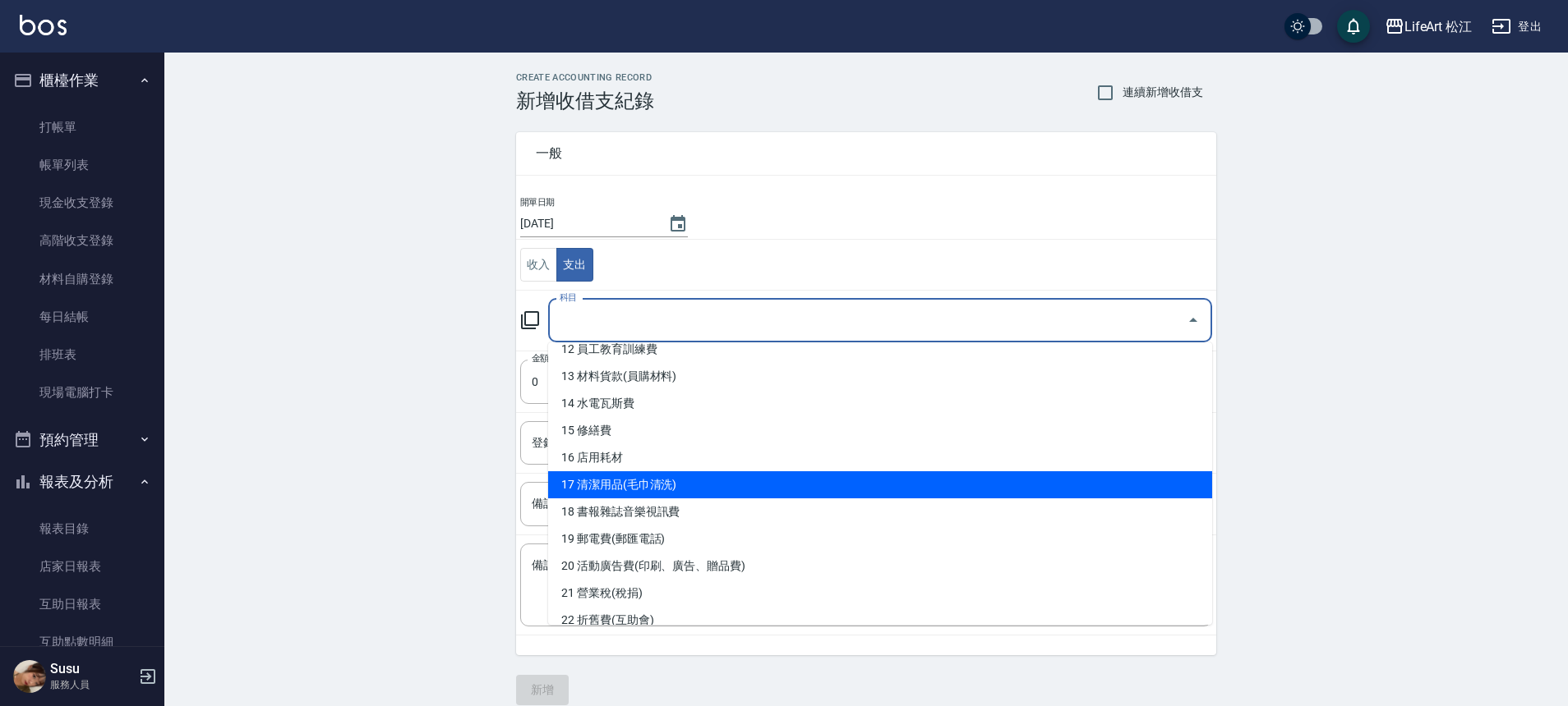
click at [647, 480] on li "17 清潔用品(毛巾清洗)" at bounding box center [879, 485] width 664 height 27
type input "17 清潔用品(毛巾清洗)"
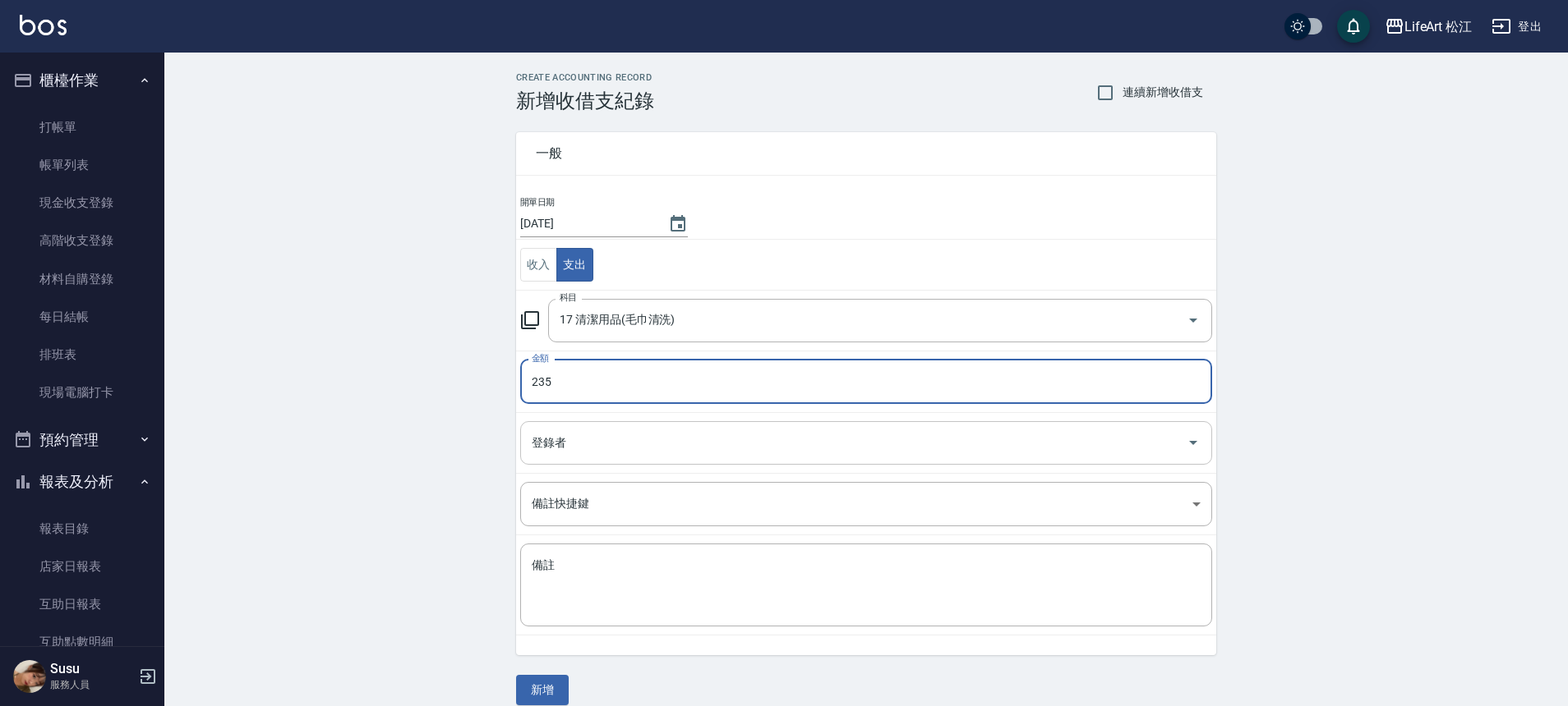
type input "235"
click at [563, 454] on input "登錄者" at bounding box center [854, 443] width 653 height 29
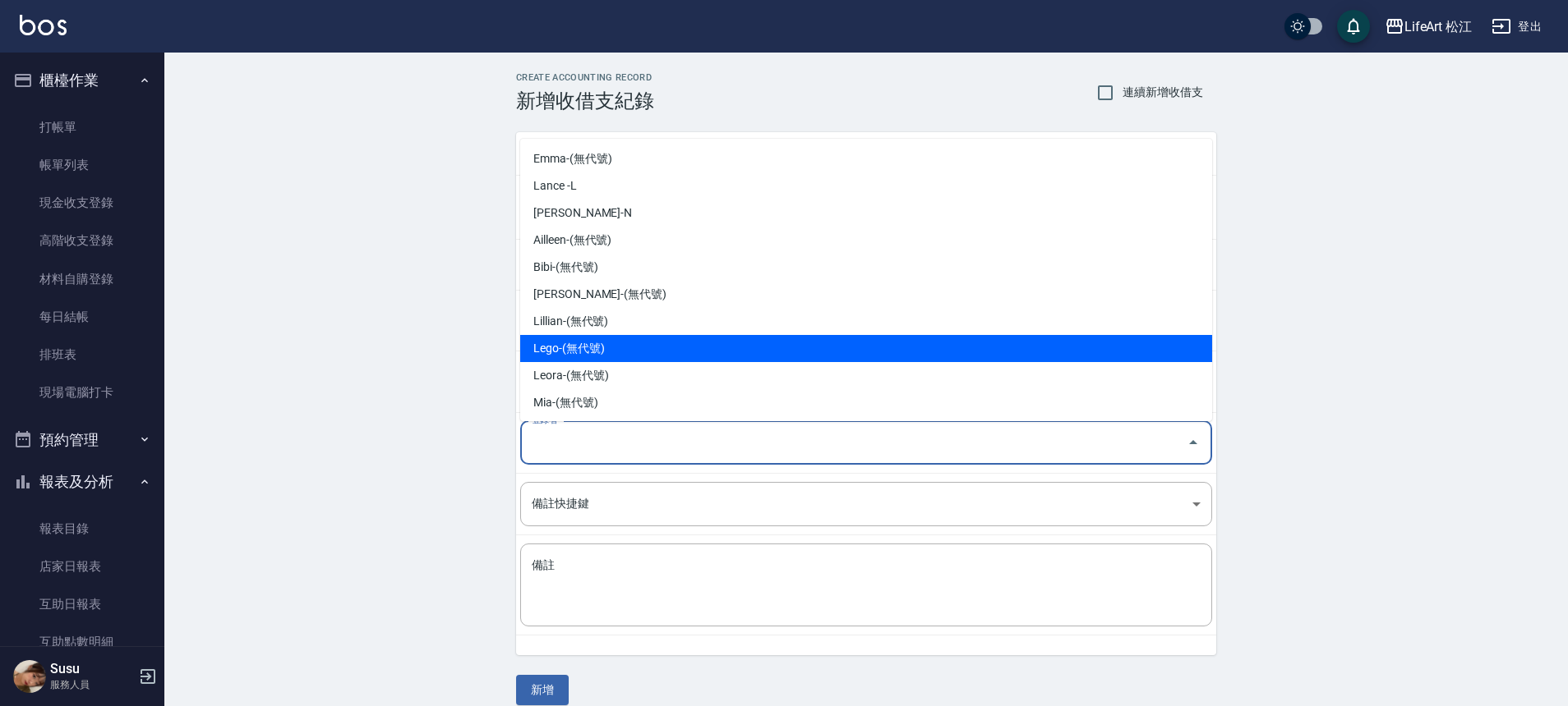
click at [644, 349] on li "Lego-(無代號)" at bounding box center [866, 348] width 692 height 27
type input "Lego-(無代號)"
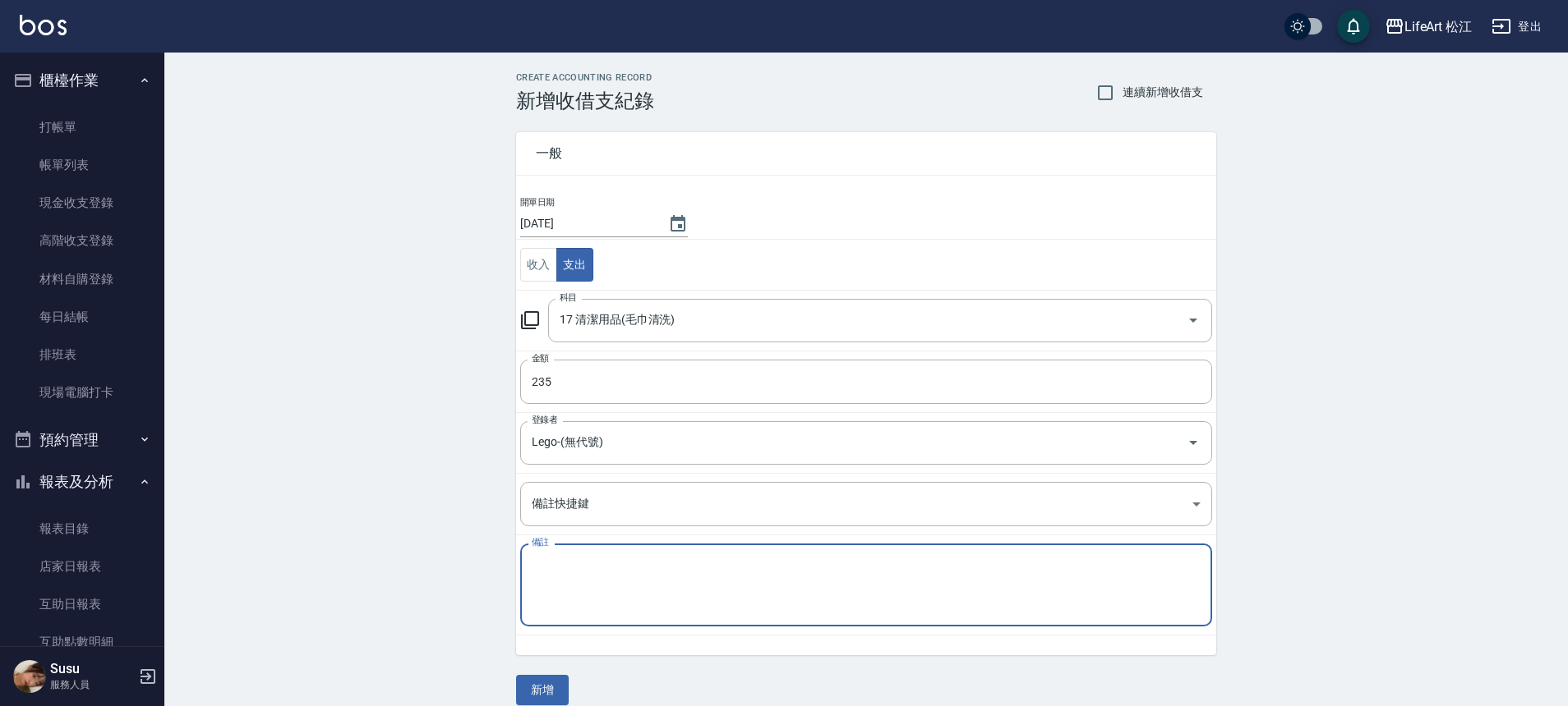
click at [590, 583] on textarea "備註" at bounding box center [866, 586] width 669 height 56
type textarea "x"
click at [564, 567] on textarea "垃圾袋 科技海綿" at bounding box center [866, 586] width 669 height 56
type textarea "垃圾袋Ｘ１ 科技海綿"
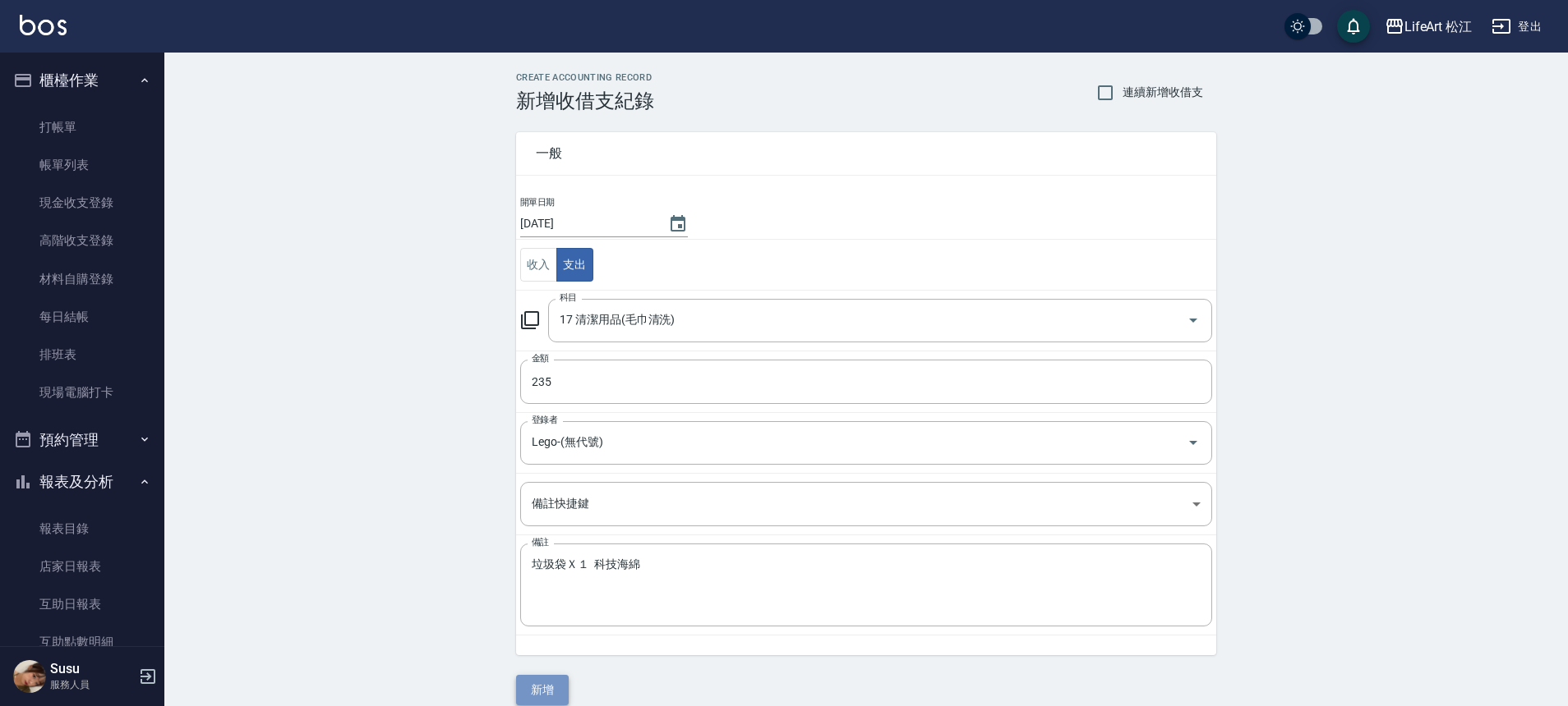
click at [523, 683] on button "新增" at bounding box center [543, 691] width 53 height 31
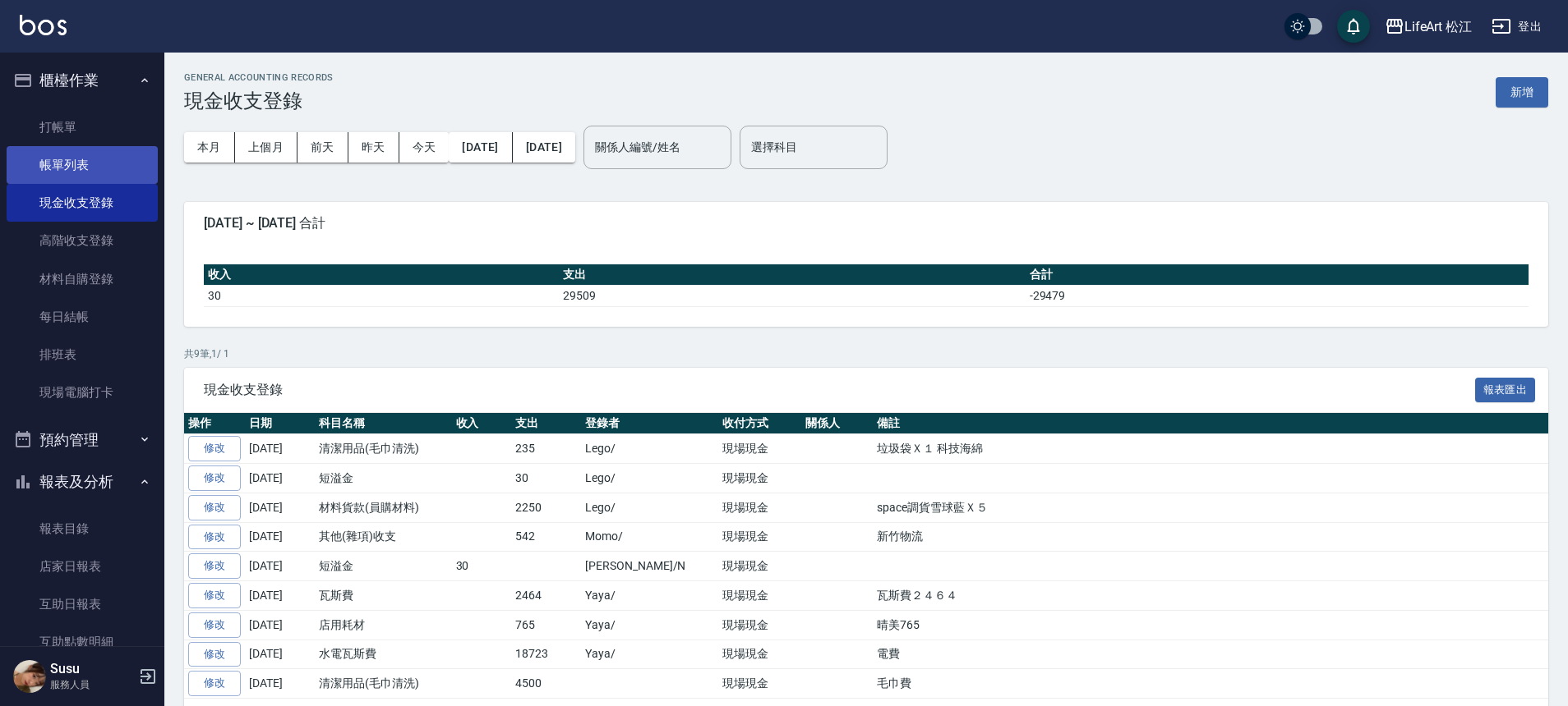
click at [79, 172] on link "帳單列表" at bounding box center [82, 165] width 151 height 37
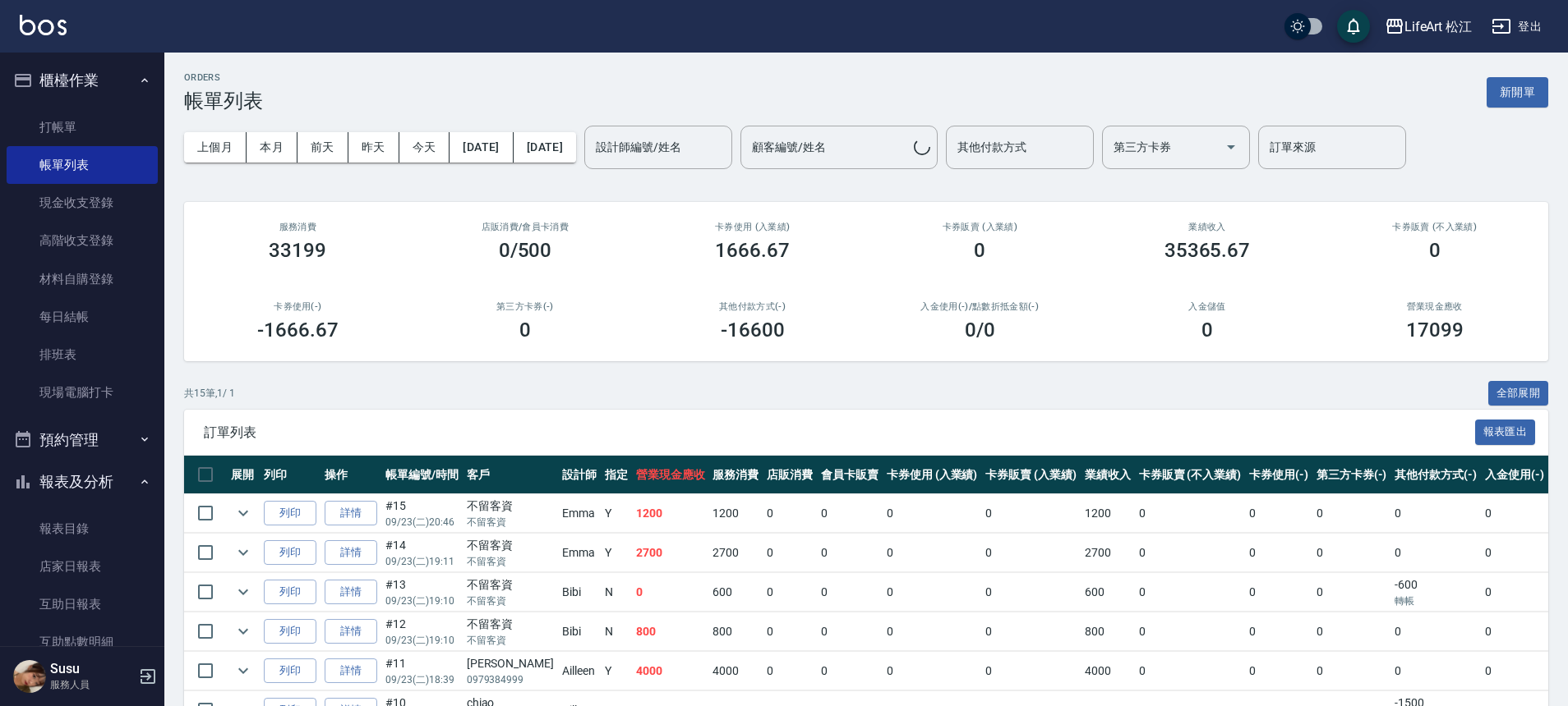
scroll to position [153, 0]
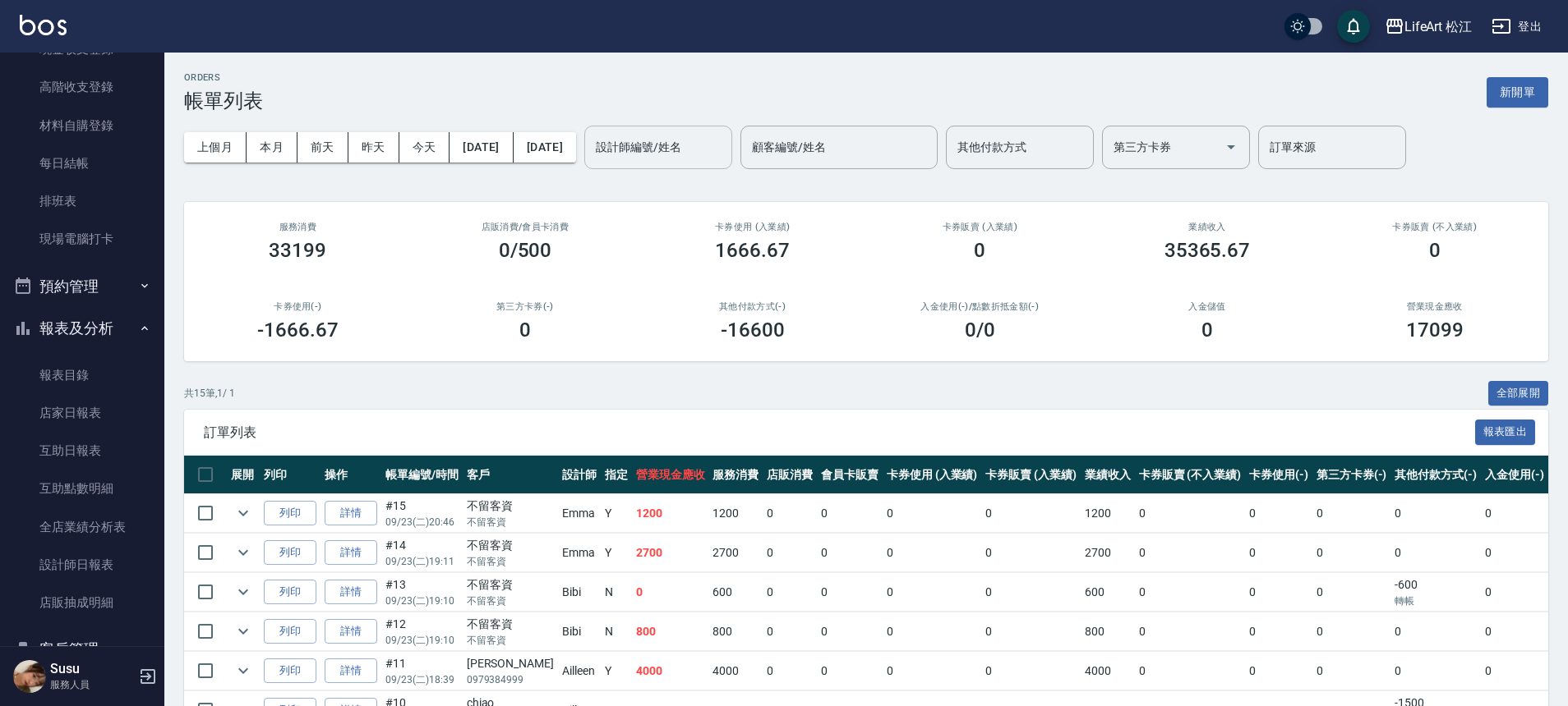
click at [717, 160] on input "設計師編號/姓名" at bounding box center [658, 147] width 133 height 29
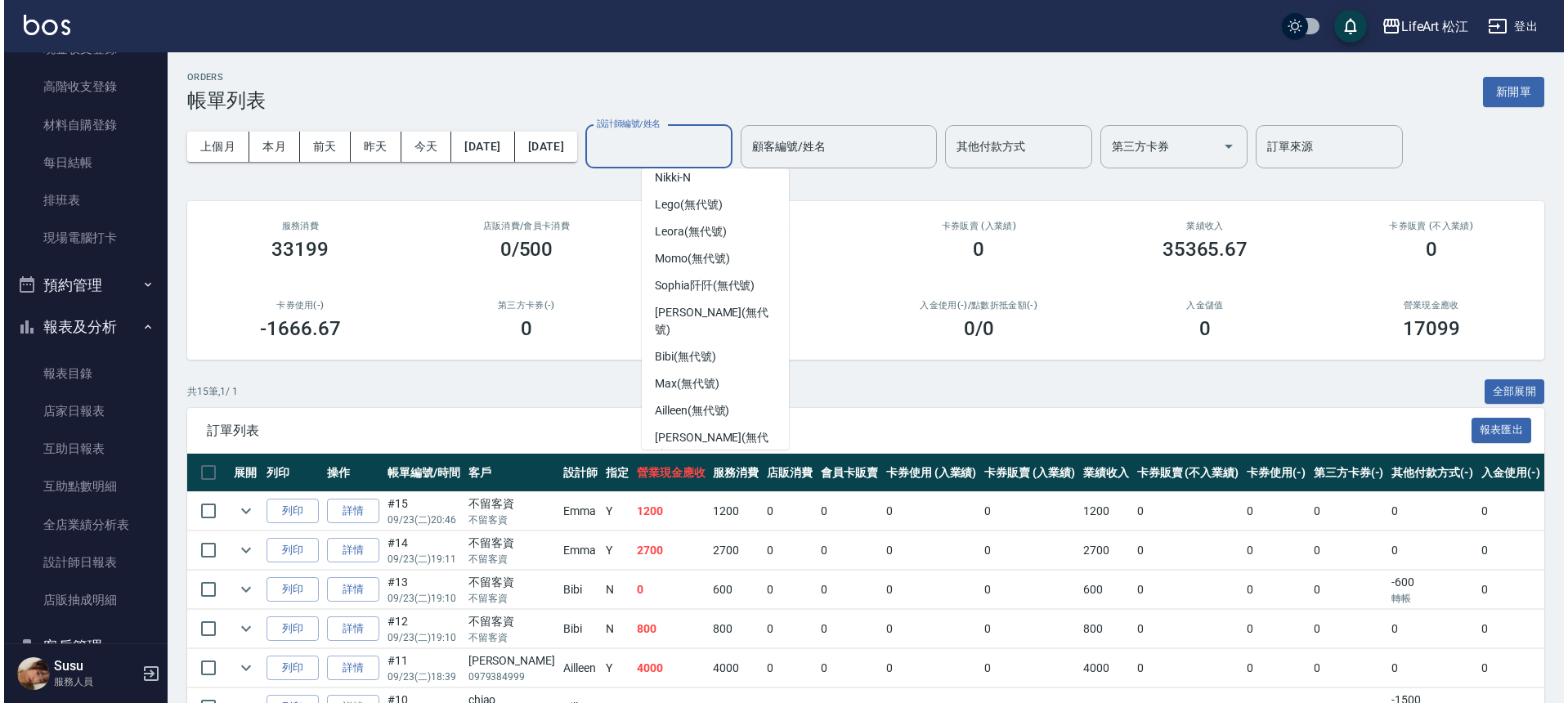
scroll to position [191, 0]
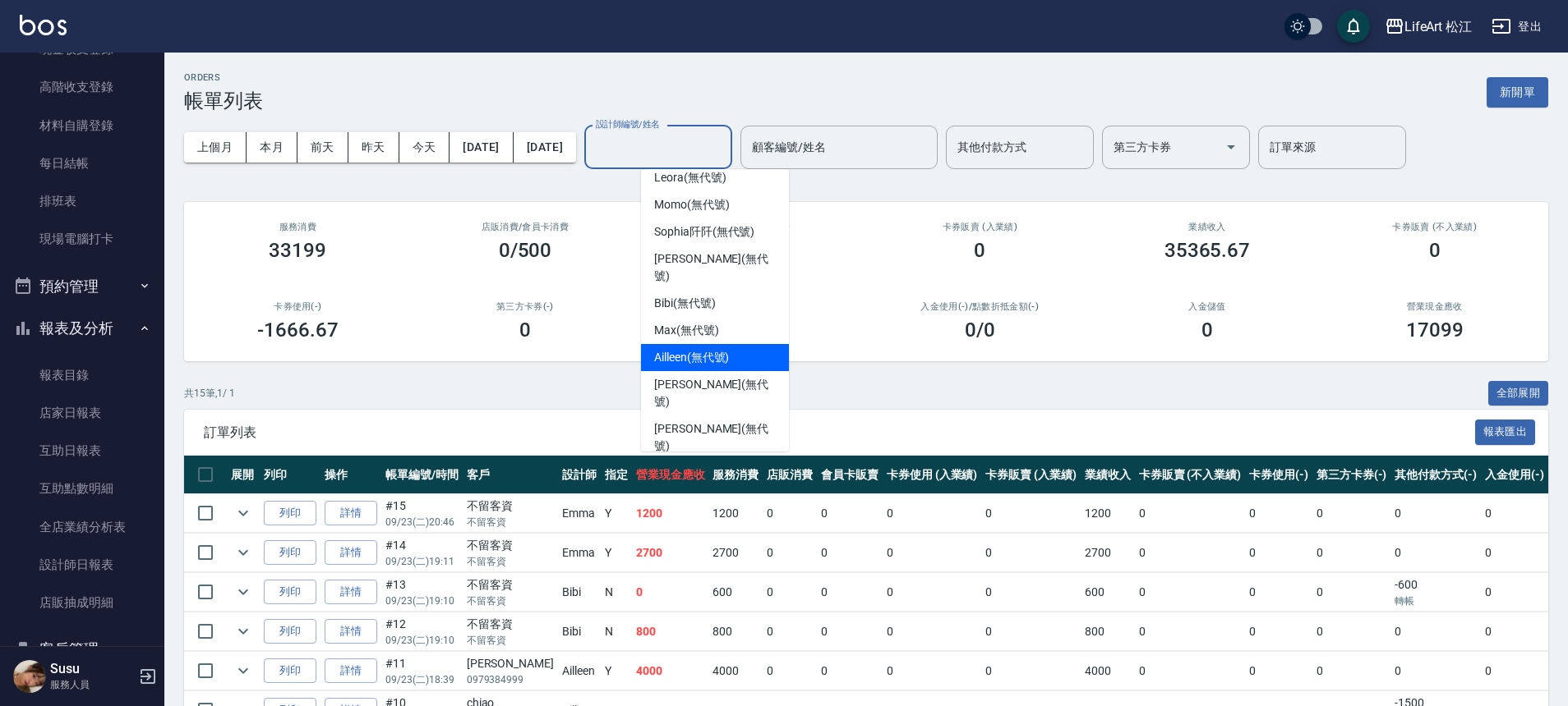
click at [701, 349] on span "Ailleen (無代號)" at bounding box center [691, 358] width 75 height 17
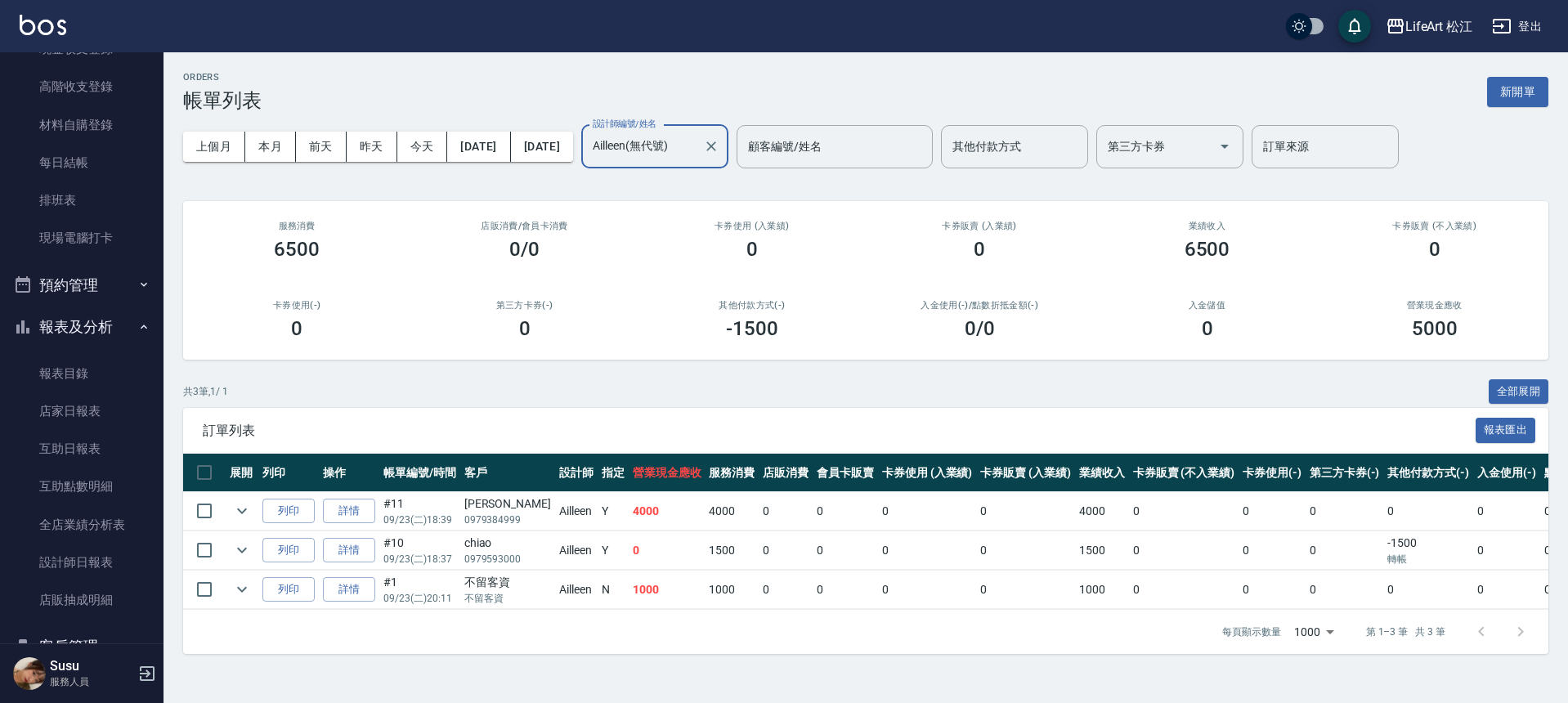
click at [728, 148] on div "Ailleen(無代號) 設計師編號/姓名" at bounding box center [656, 147] width 148 height 43
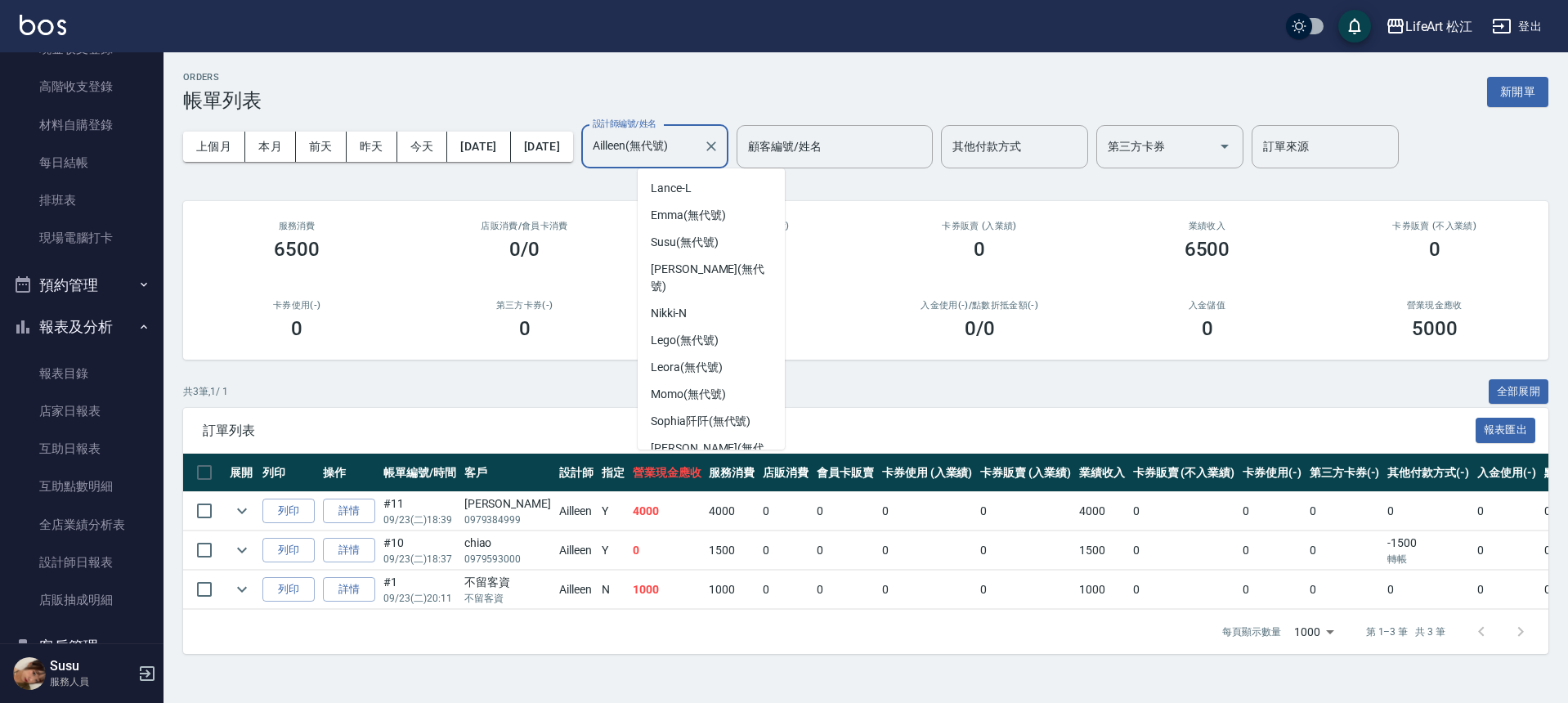
scroll to position [76, 0]
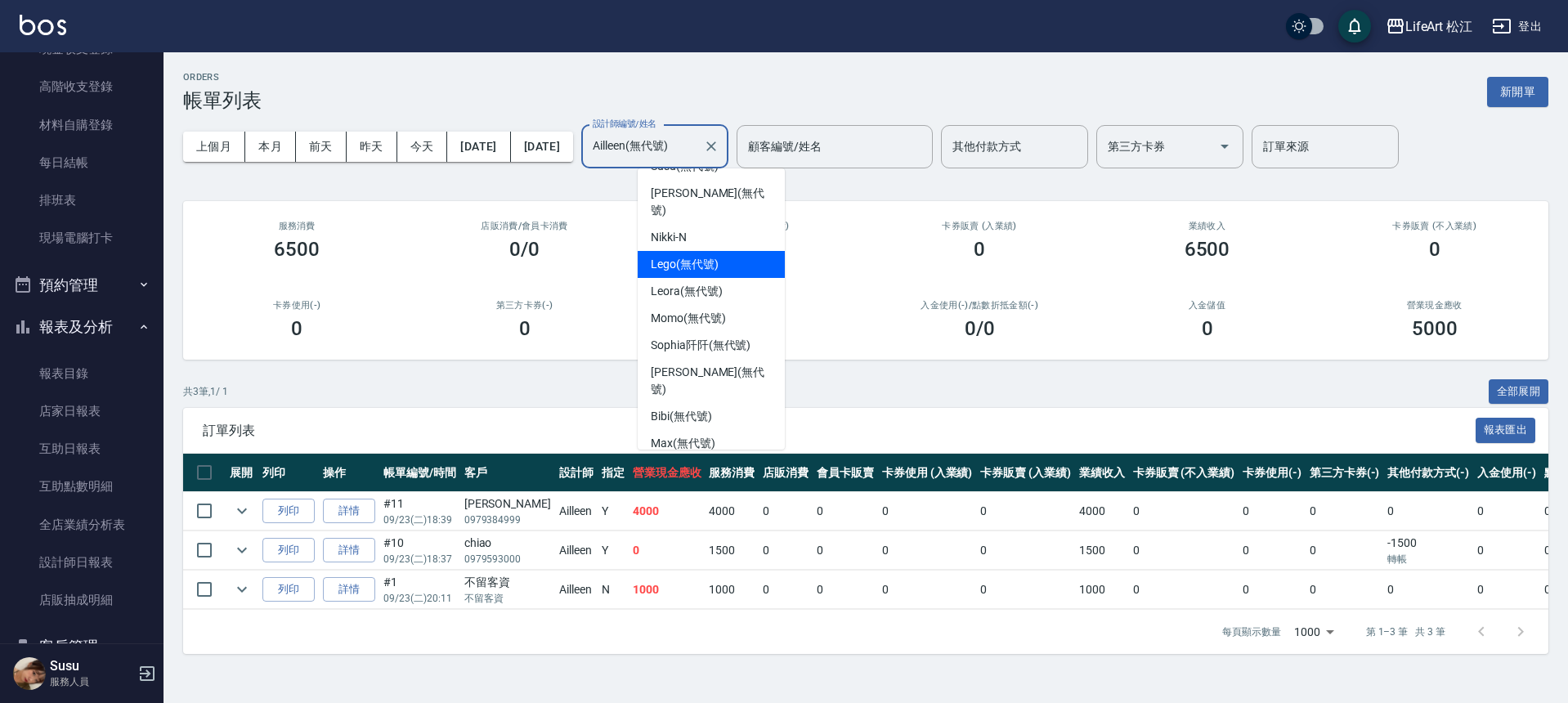
click at [738, 251] on div "Lego (無代號)" at bounding box center [711, 265] width 148 height 27
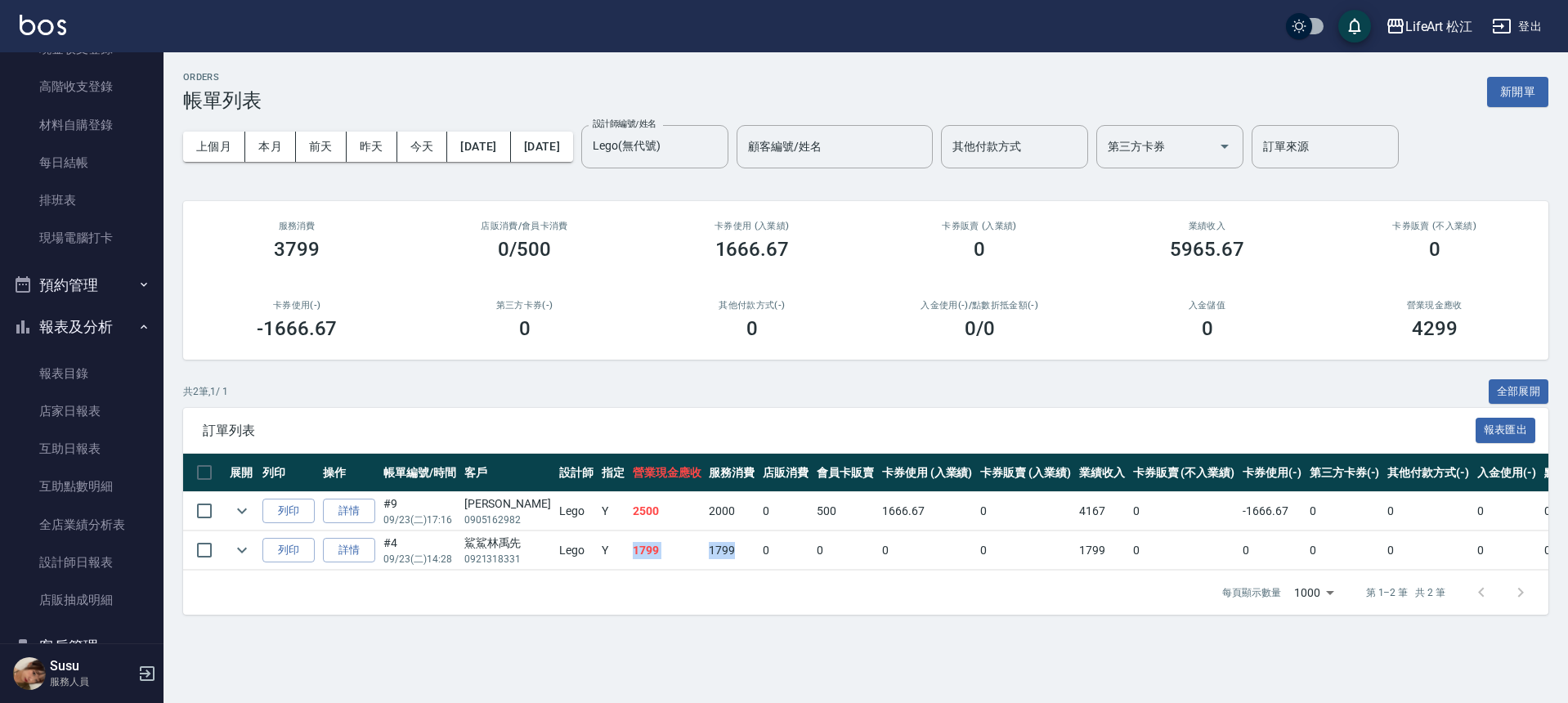
drag, startPoint x: 593, startPoint y: 550, endPoint x: 702, endPoint y: 549, distance: 109.0
click at [702, 549] on tr "列印 詳情 #4 09/23 (二) 14:28 鯊鯊林禹先 0921318331 Lego Y 1799 1799 0 0 0 0 1799 0 0 0 0…" at bounding box center [1022, 550] width 1677 height 38
drag, startPoint x: 806, startPoint y: 642, endPoint x: 792, endPoint y: 637, distance: 14.9
click at [806, 634] on div "ORDERS 帳單列表 新開單 上個月 本月 [DATE] [DATE] [DATE] [DATE] [DATE] 設計師編號/姓名 Lego(無代號) 設計…" at bounding box center [866, 343] width 1404 height 582
click at [243, 552] on icon "expand row" at bounding box center [242, 550] width 20 height 20
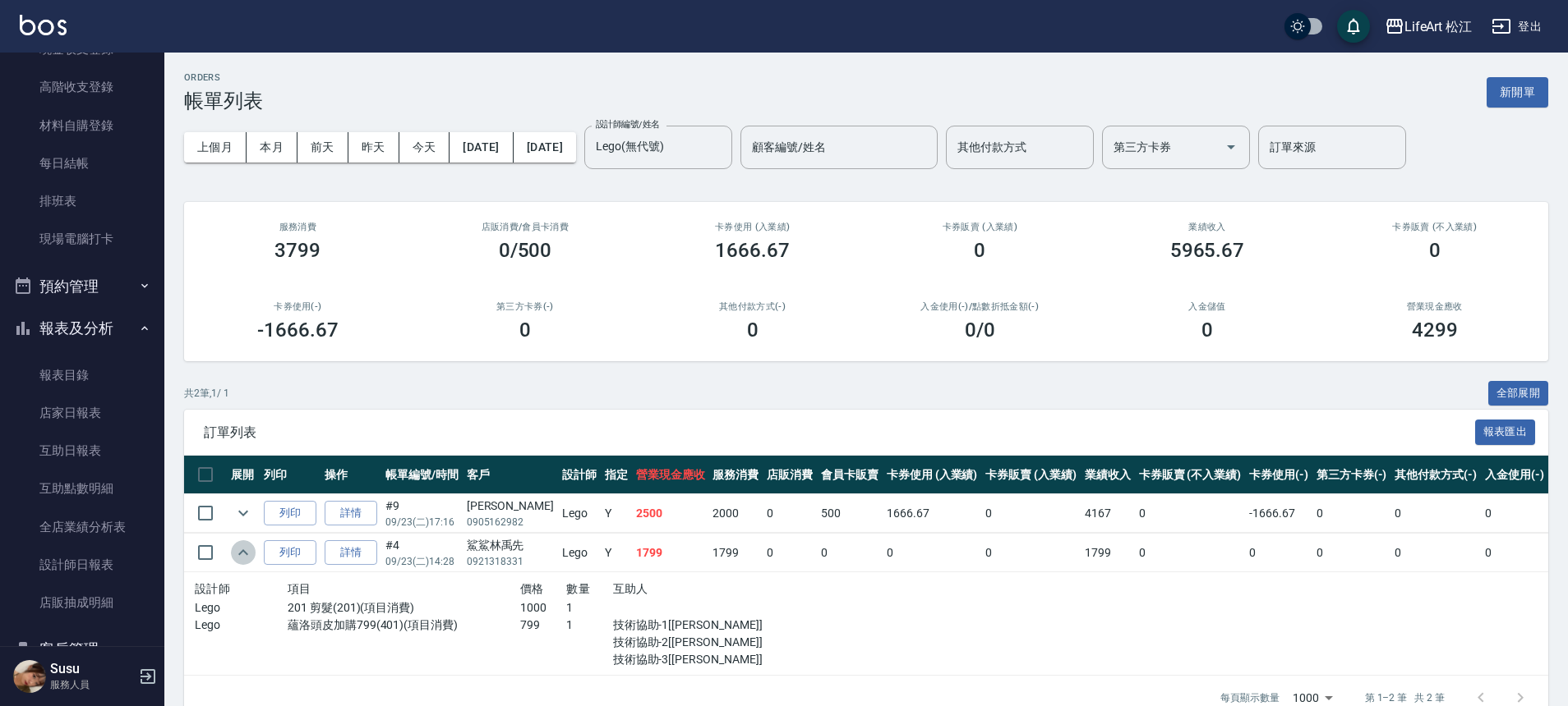
click at [244, 554] on icon "expand row" at bounding box center [243, 552] width 20 height 20
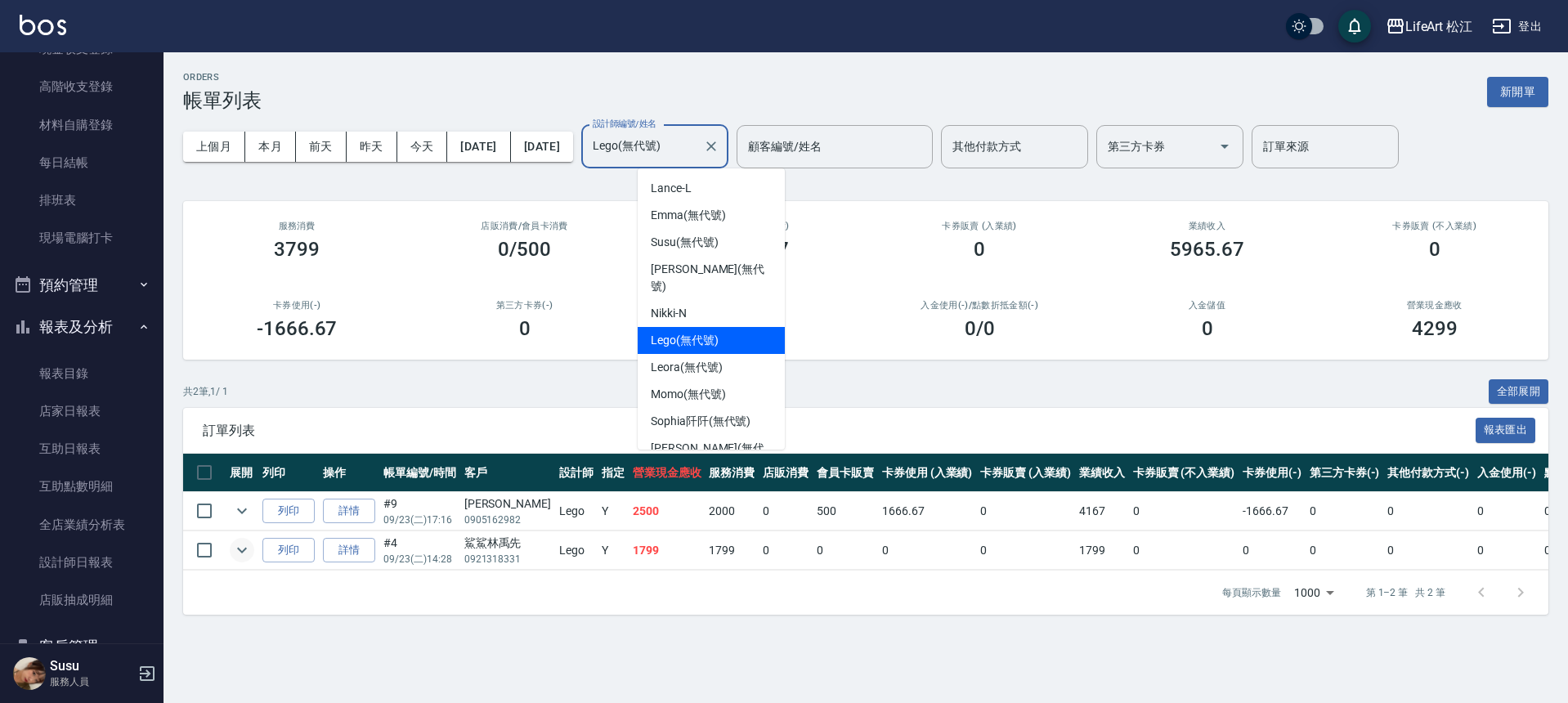
click at [696, 145] on input "Lego(無代號)" at bounding box center [642, 147] width 108 height 29
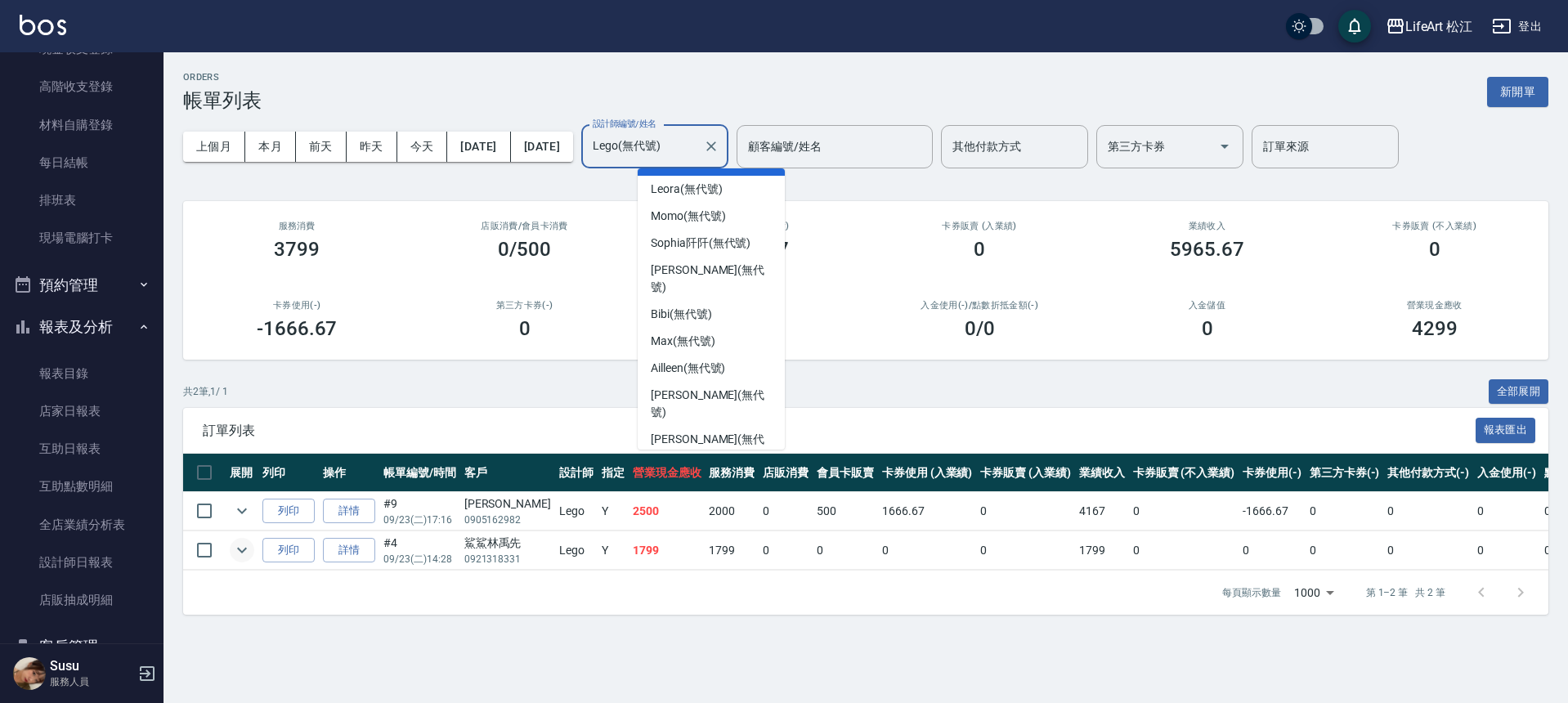
scroll to position [191, 0]
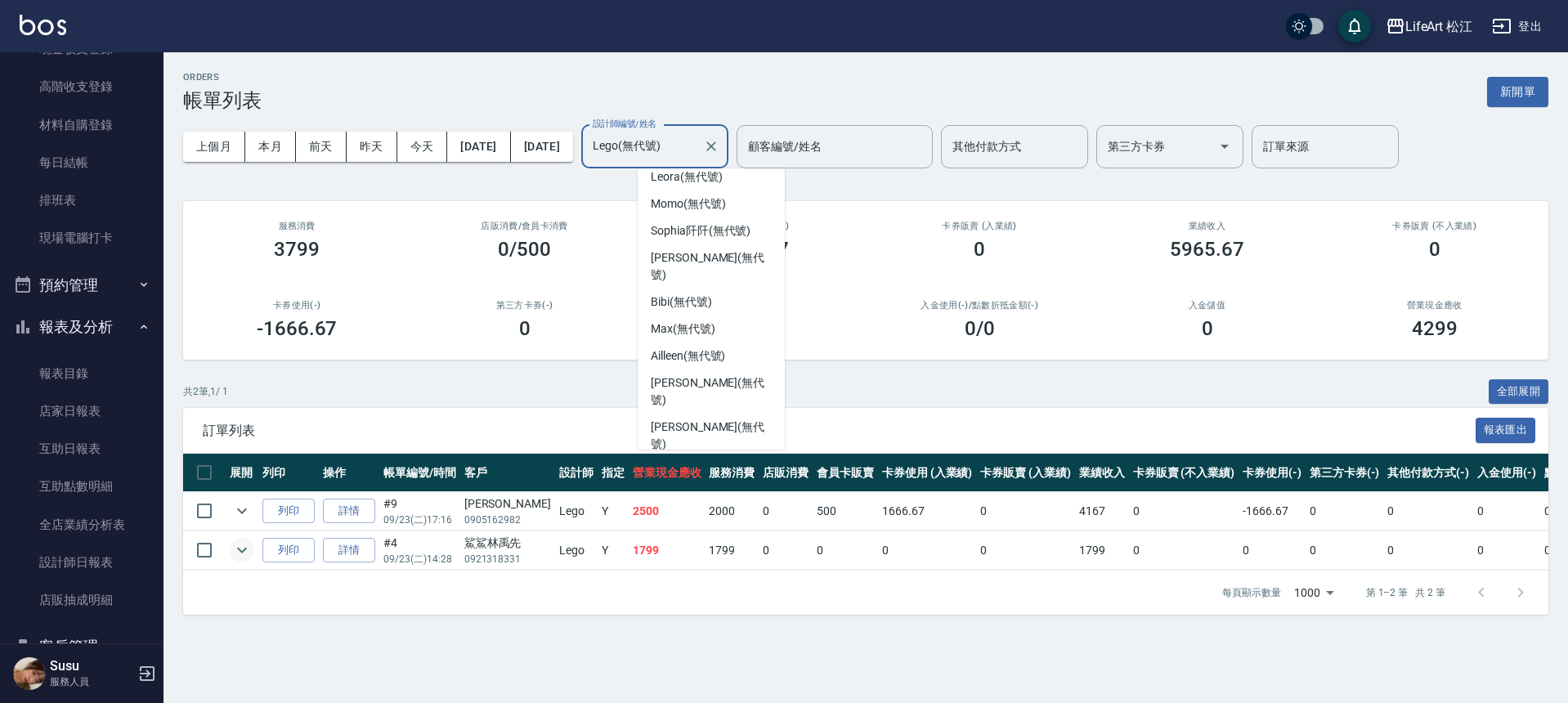
click at [712, 458] on div "Mia (無代號)" at bounding box center [711, 471] width 148 height 27
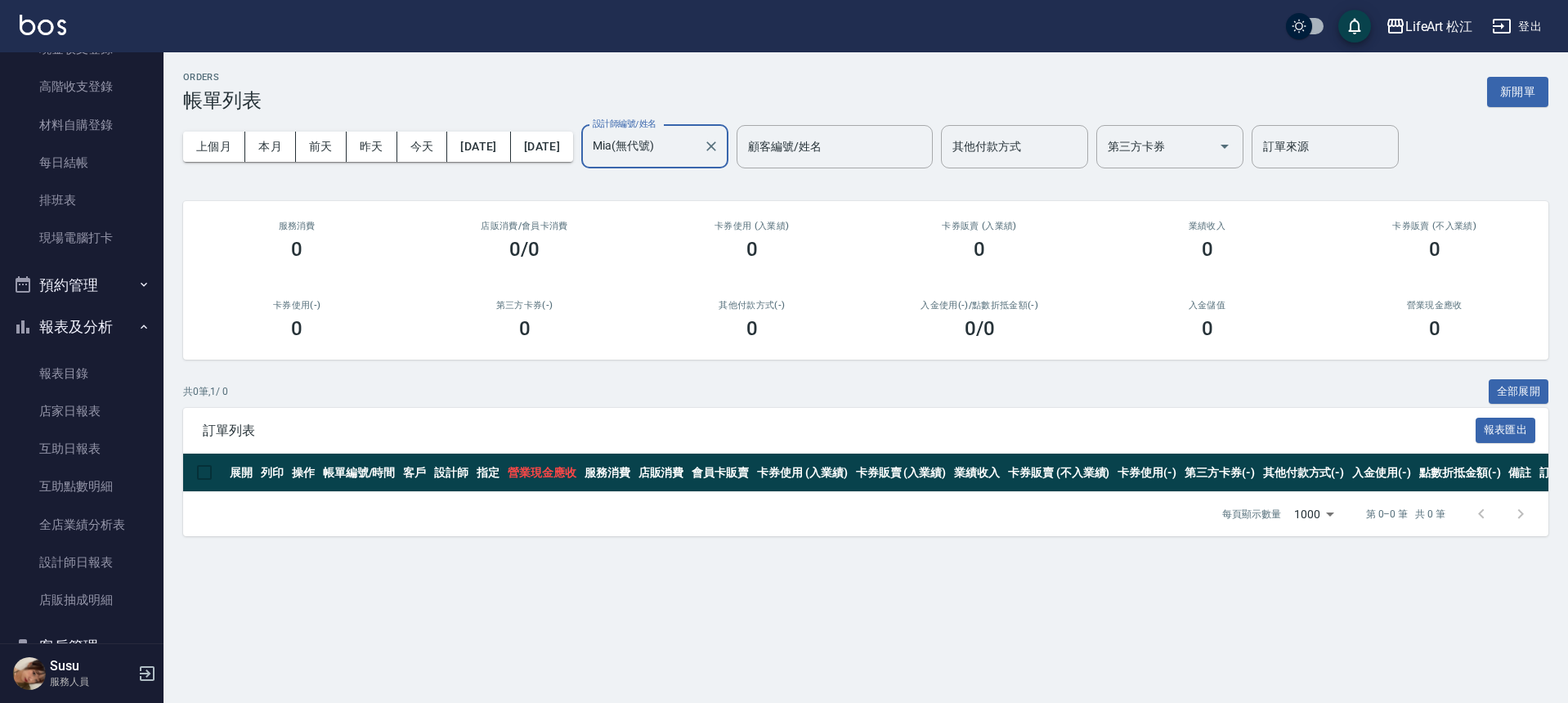
click at [696, 158] on input "Mia(無代號)" at bounding box center [642, 147] width 108 height 29
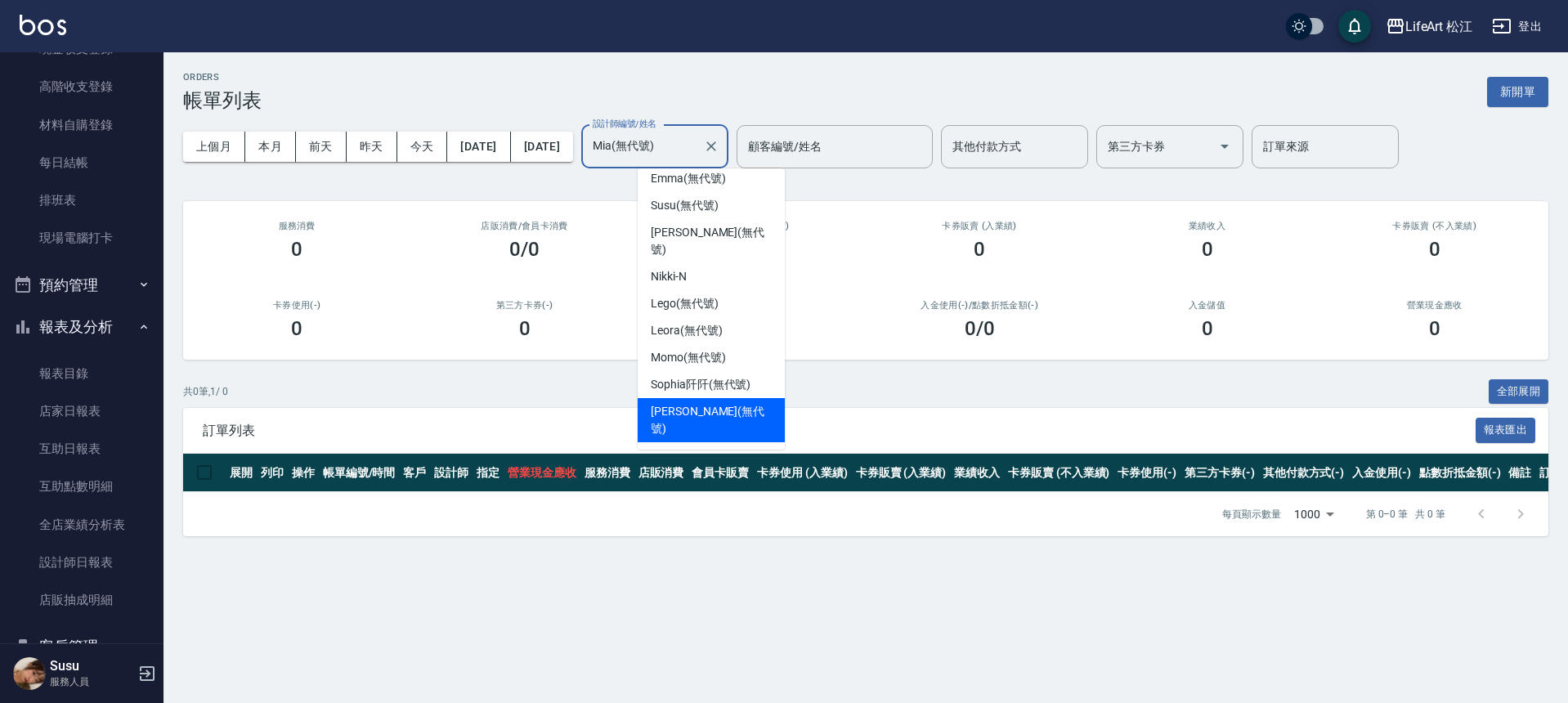
scroll to position [20, 0]
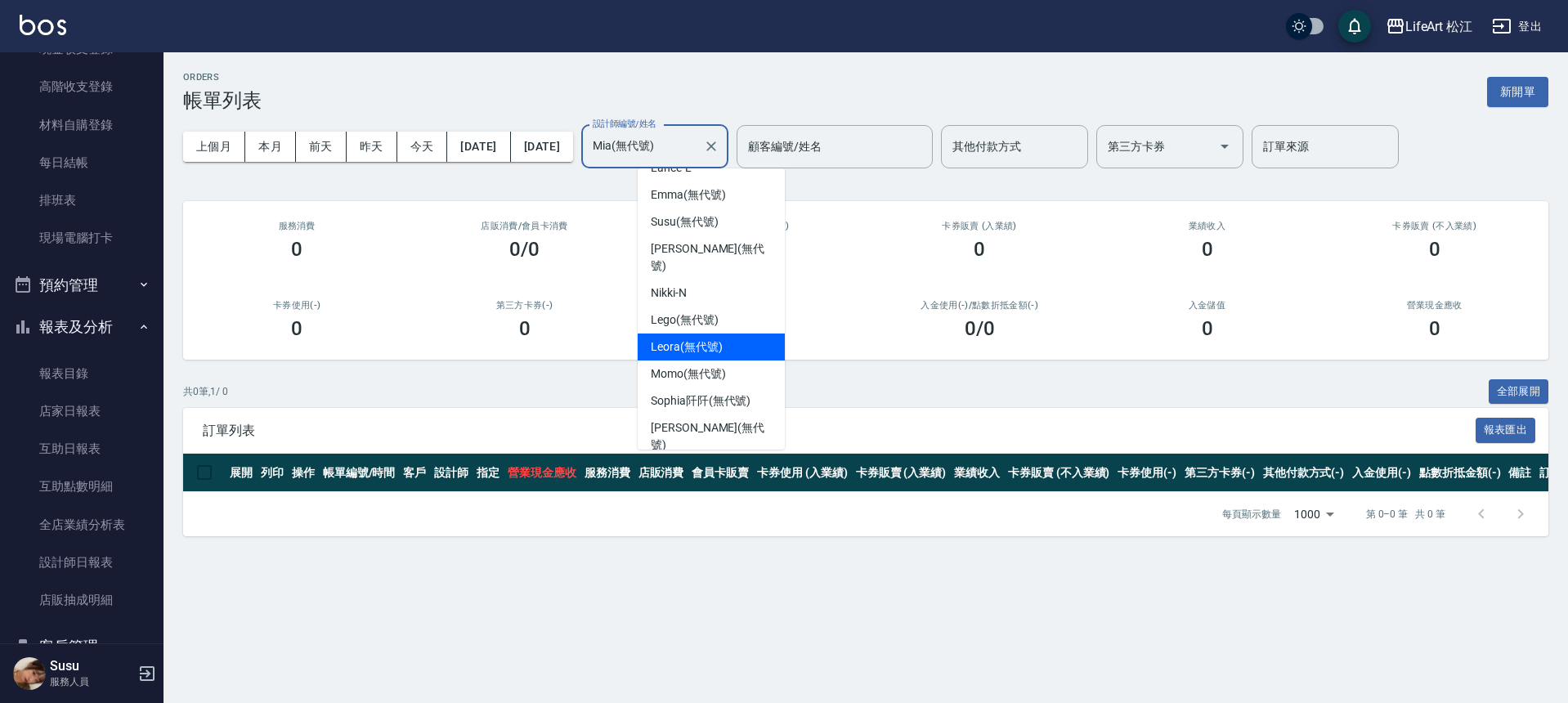
click at [732, 339] on div "Leora (無代號)" at bounding box center [711, 347] width 148 height 27
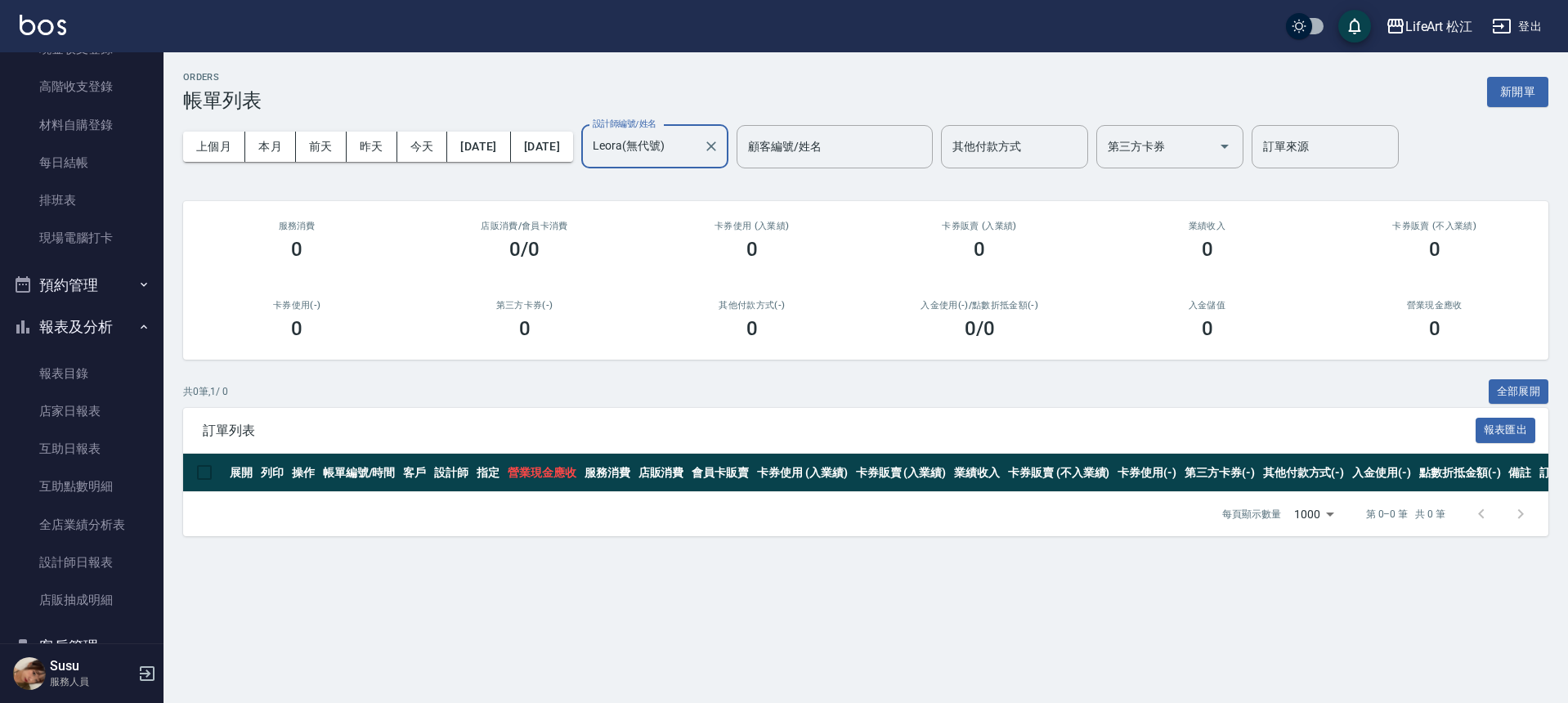
click at [696, 148] on input "Leora(無代號)" at bounding box center [642, 147] width 108 height 29
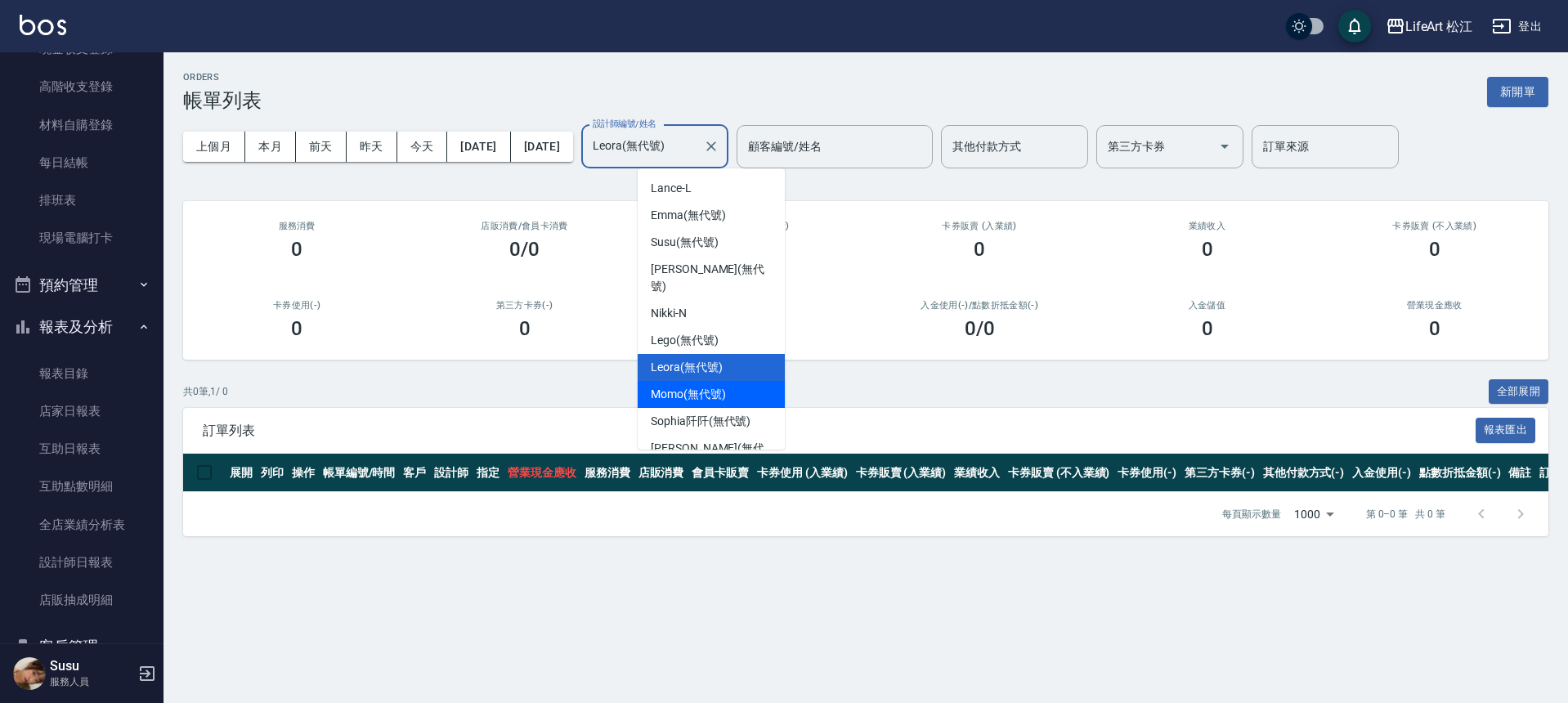
click at [734, 381] on div "Momo (無代號)" at bounding box center [711, 394] width 148 height 27
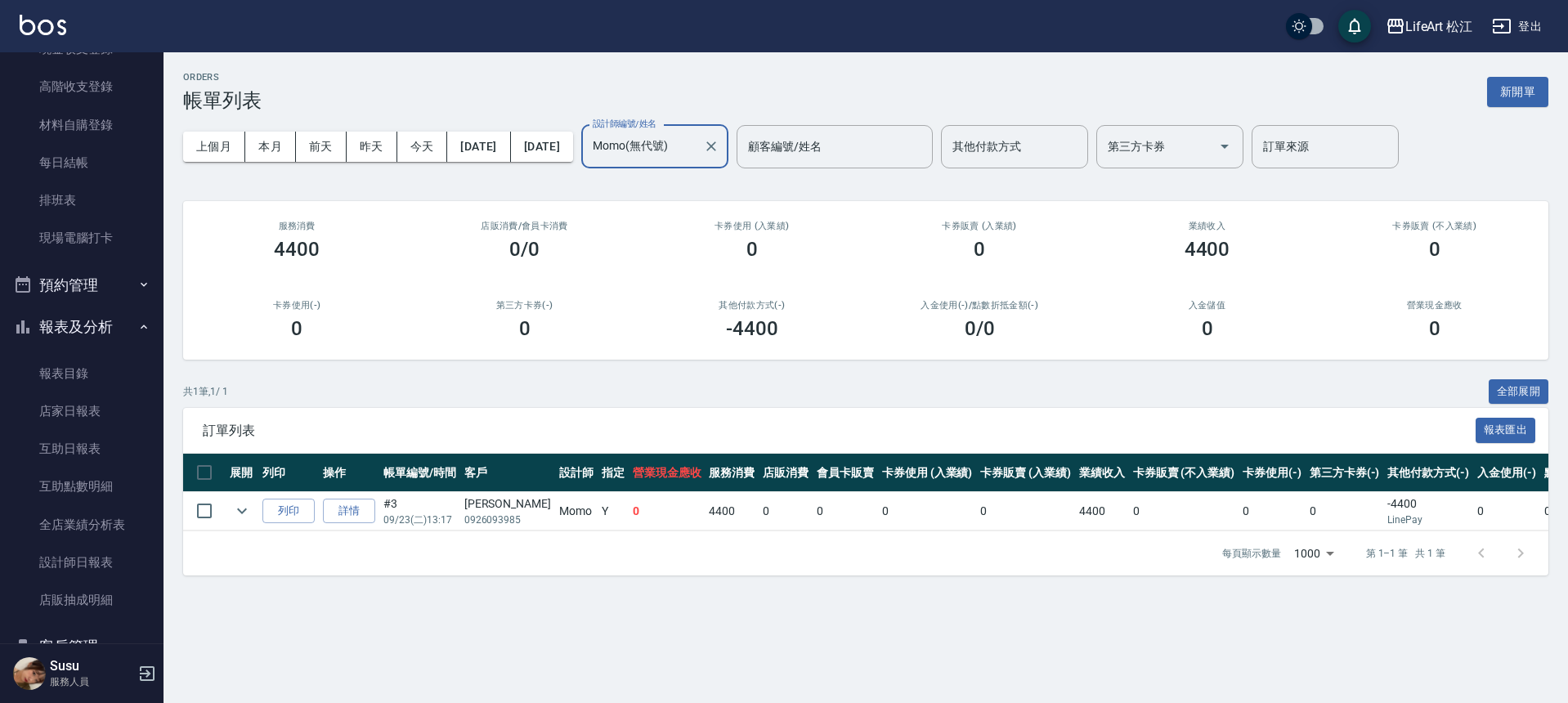
click at [696, 159] on input "Momo(無代號)" at bounding box center [642, 147] width 108 height 29
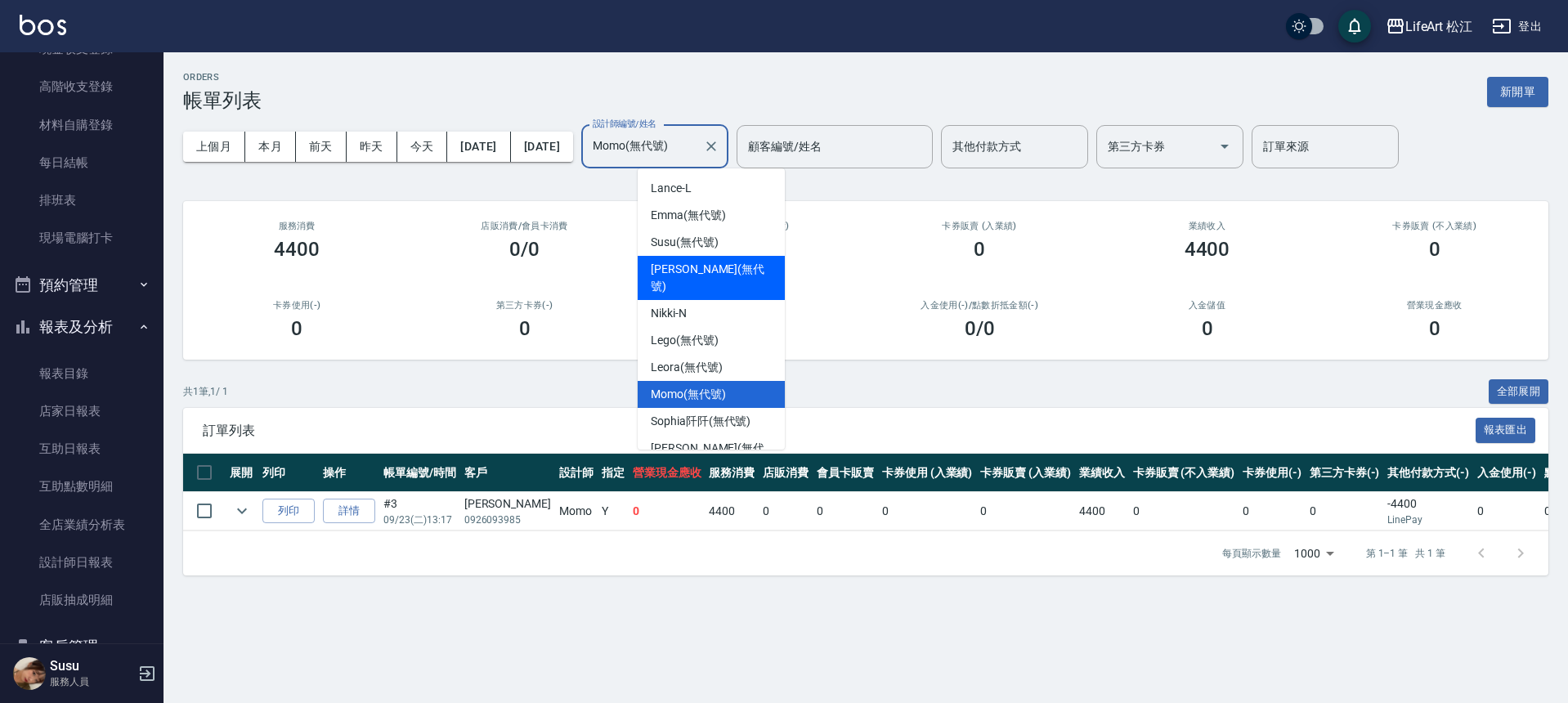
drag, startPoint x: 775, startPoint y: 262, endPoint x: 777, endPoint y: 306, distance: 44.0
click at [777, 307] on ul "[PERSON_NAME] (無代號) Susu (無代號) [PERSON_NAME] (無代號) [PERSON_NAME] Lego (無代號) [PE…" at bounding box center [711, 310] width 148 height 282
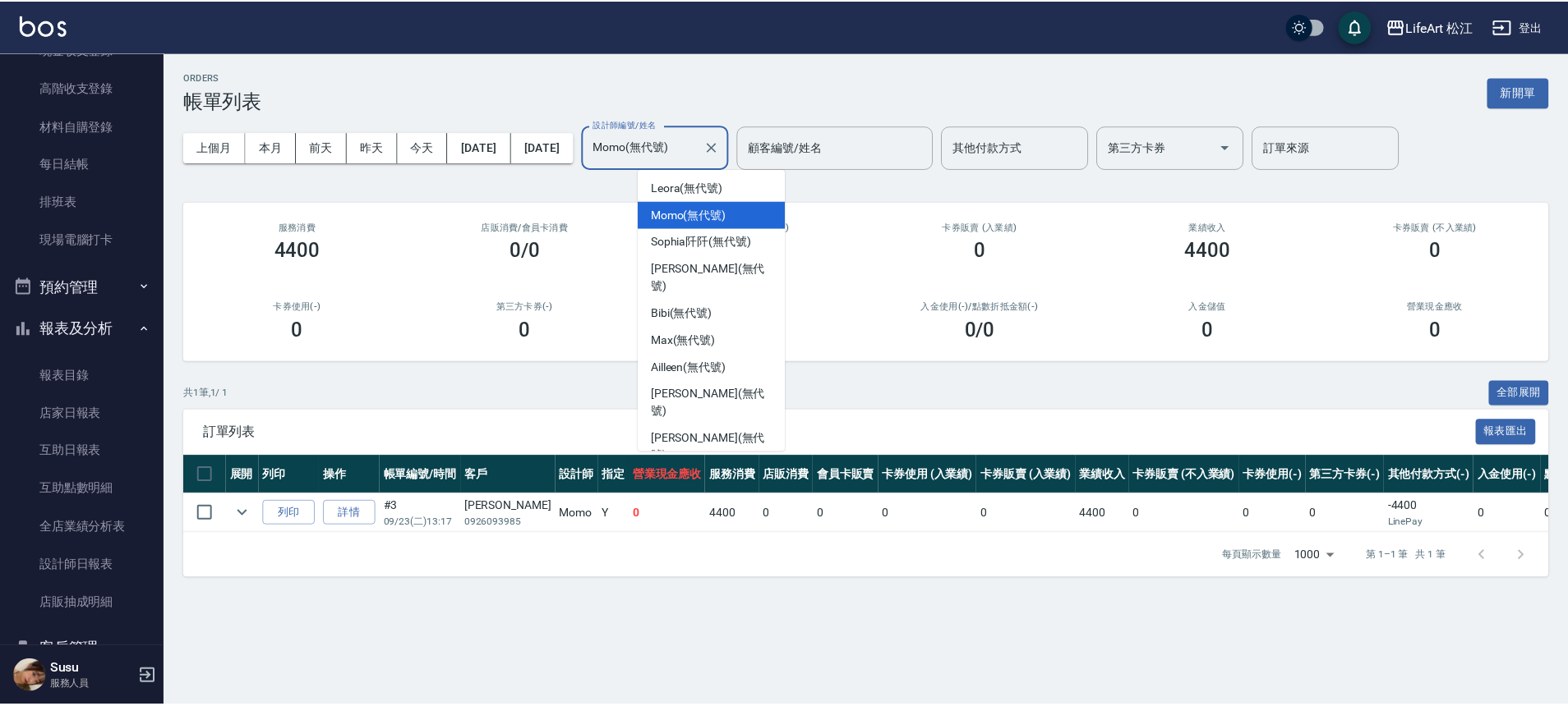
scroll to position [182, 0]
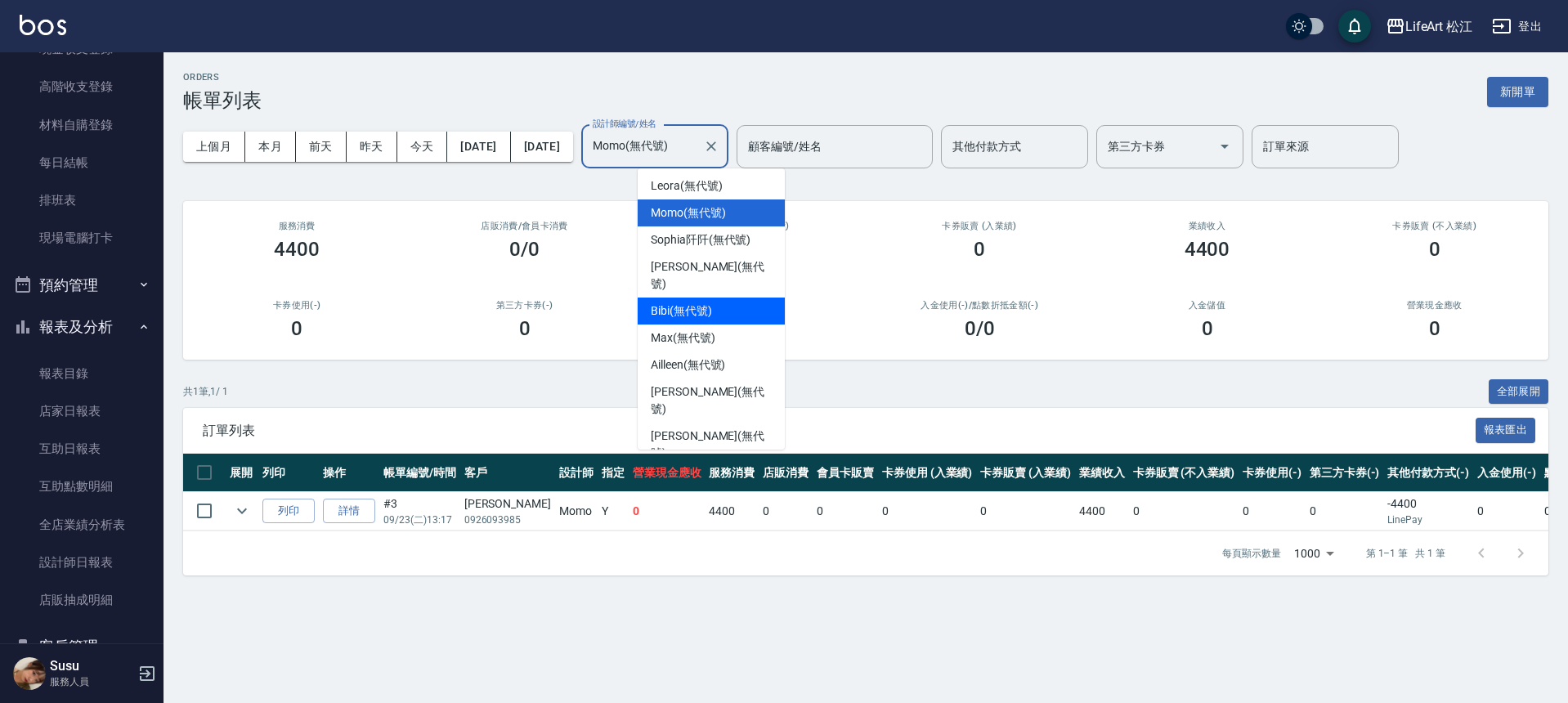
click at [718, 298] on div "Bibi (無代號)" at bounding box center [711, 311] width 148 height 27
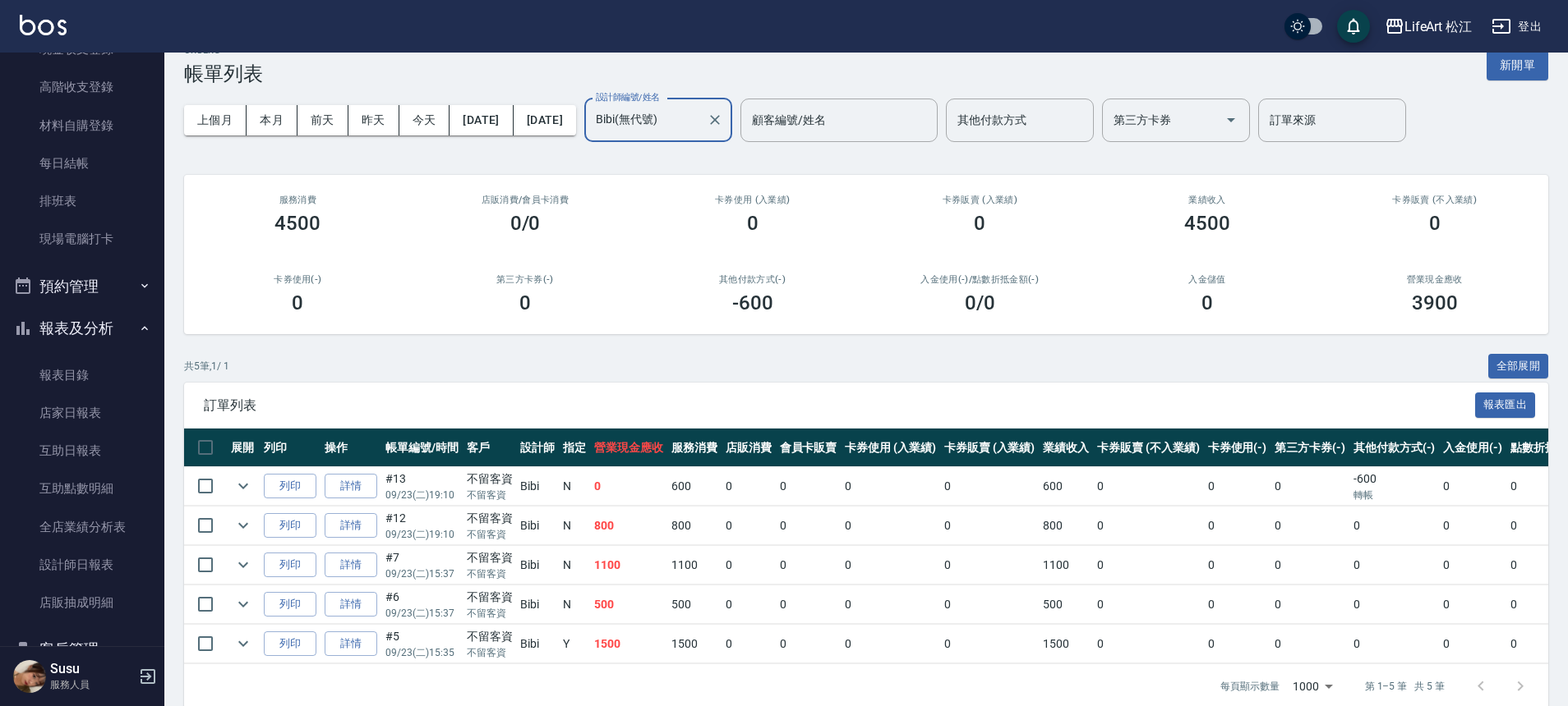
scroll to position [61, 0]
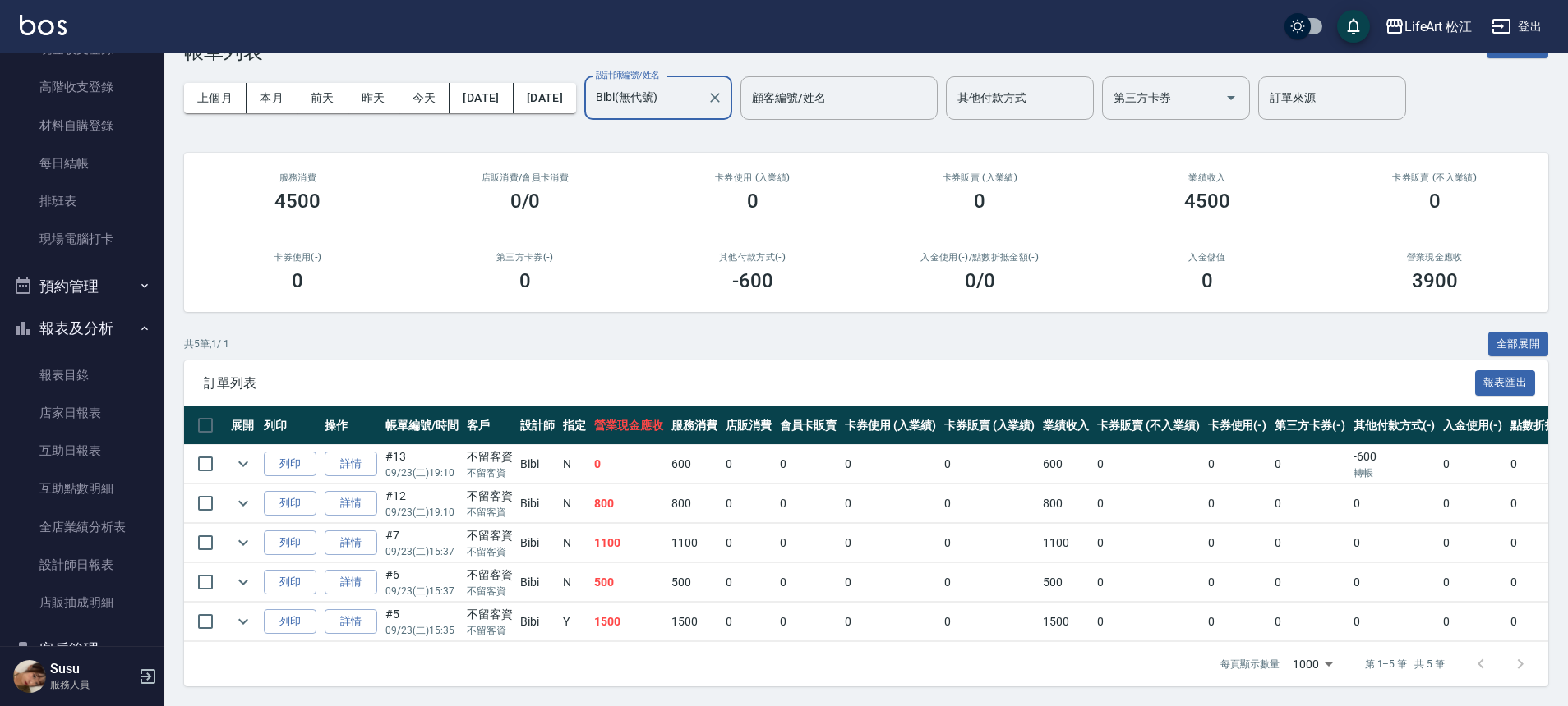
click at [700, 83] on input "Bibi(無代號)" at bounding box center [645, 98] width 108 height 29
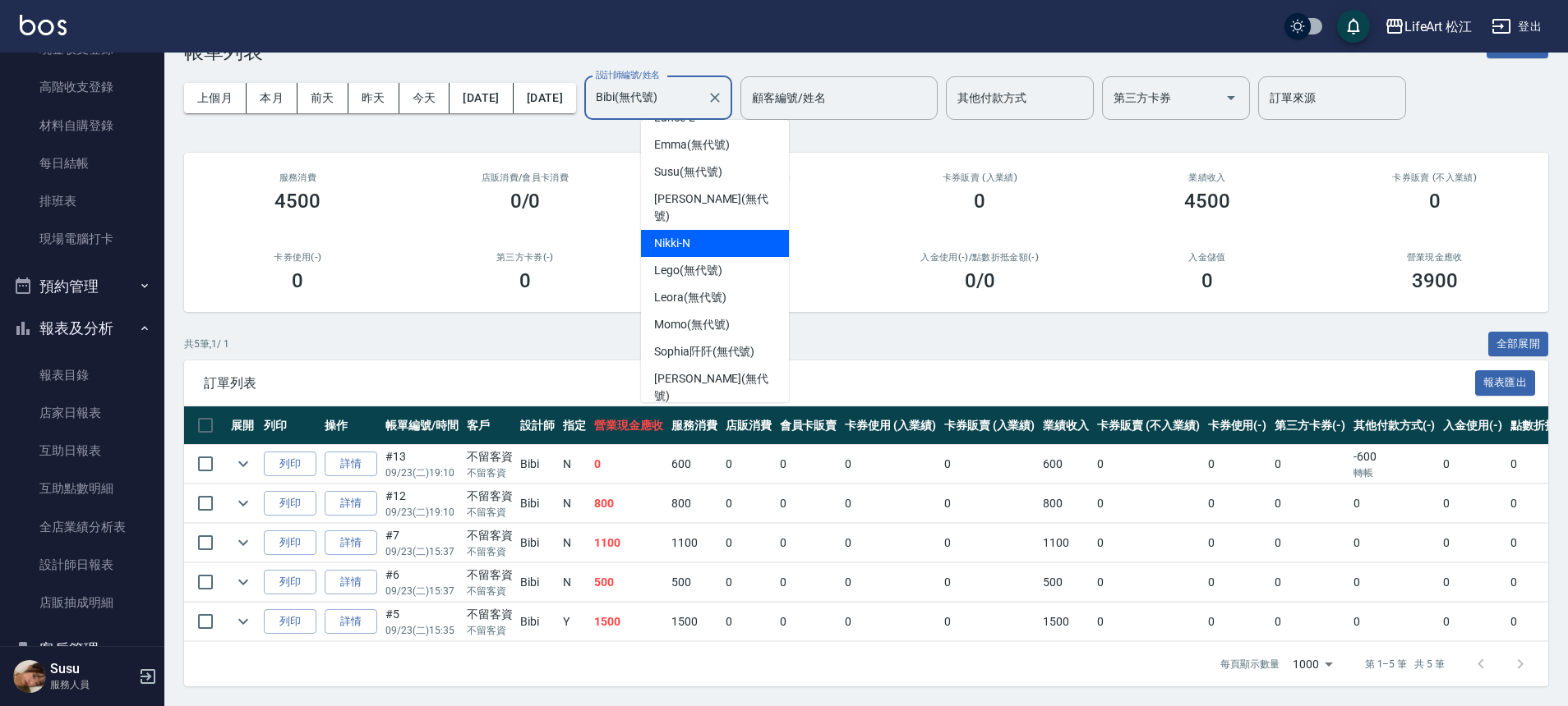
scroll to position [0, 0]
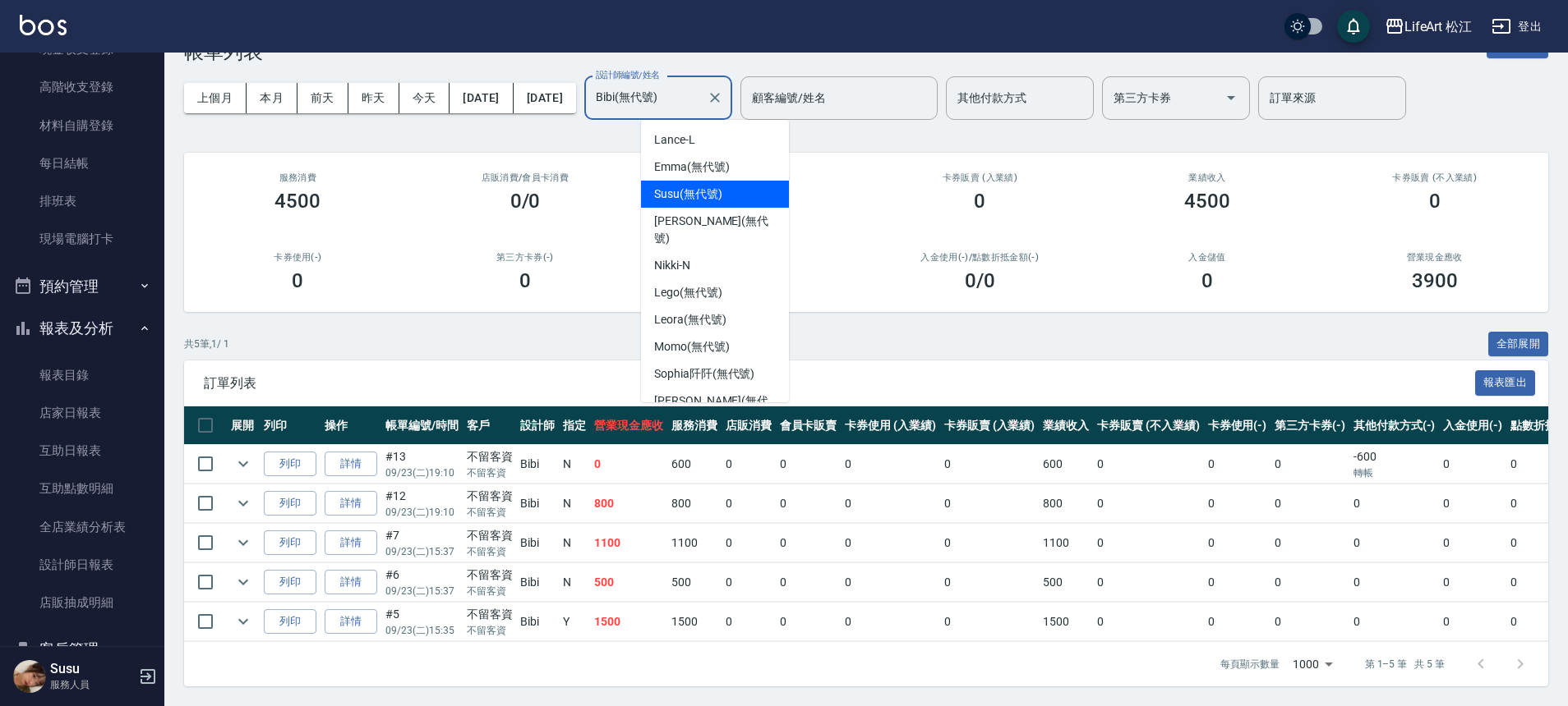
click at [754, 181] on div "Susu (無代號)" at bounding box center [715, 194] width 148 height 27
type input "Susu(無代號)"
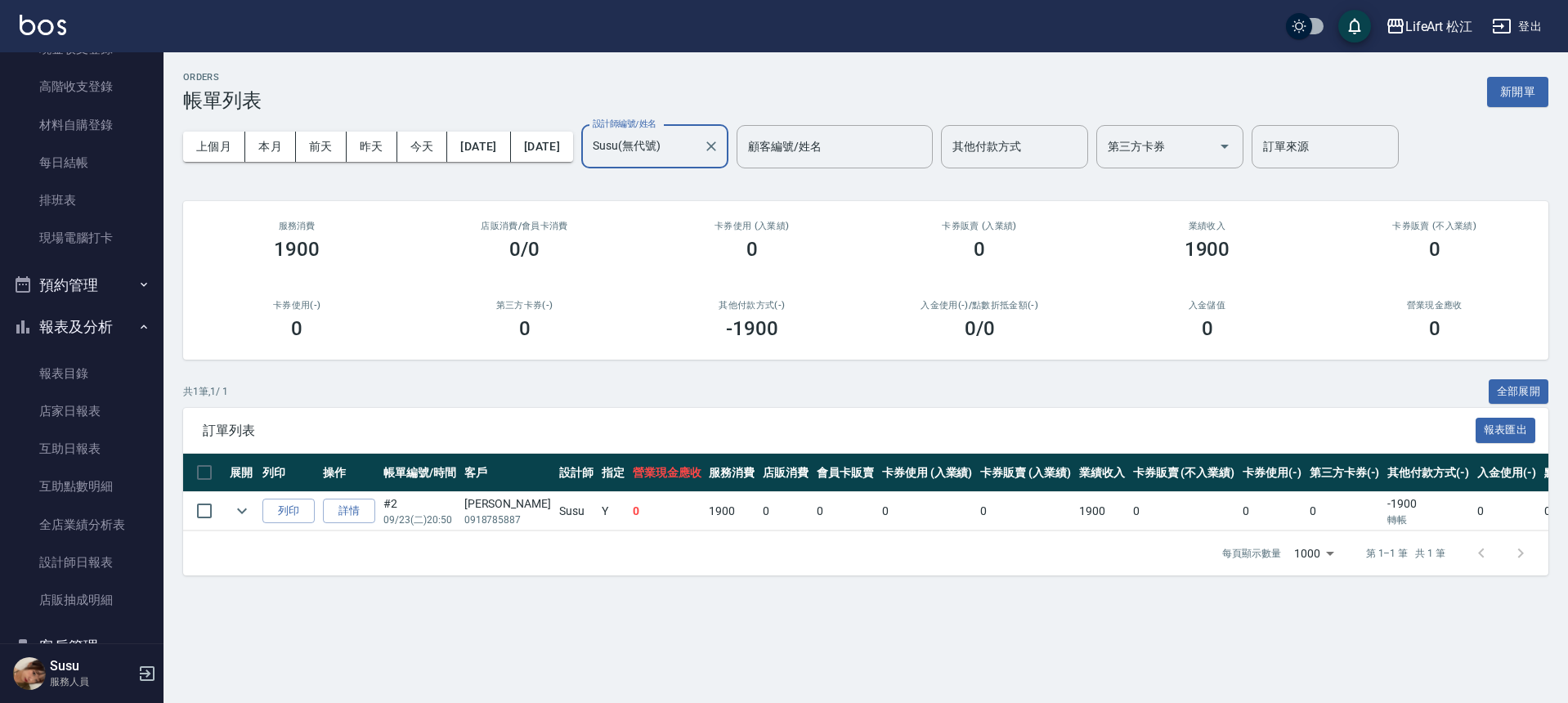
click at [499, 507] on div "[PERSON_NAME]" at bounding box center [508, 504] width 86 height 17
drag, startPoint x: 491, startPoint y: 506, endPoint x: 448, endPoint y: 508, distance: 43.0
click at [491, 506] on div "[PERSON_NAME]" at bounding box center [508, 504] width 86 height 17
click at [371, 511] on link "詳情" at bounding box center [349, 511] width 53 height 25
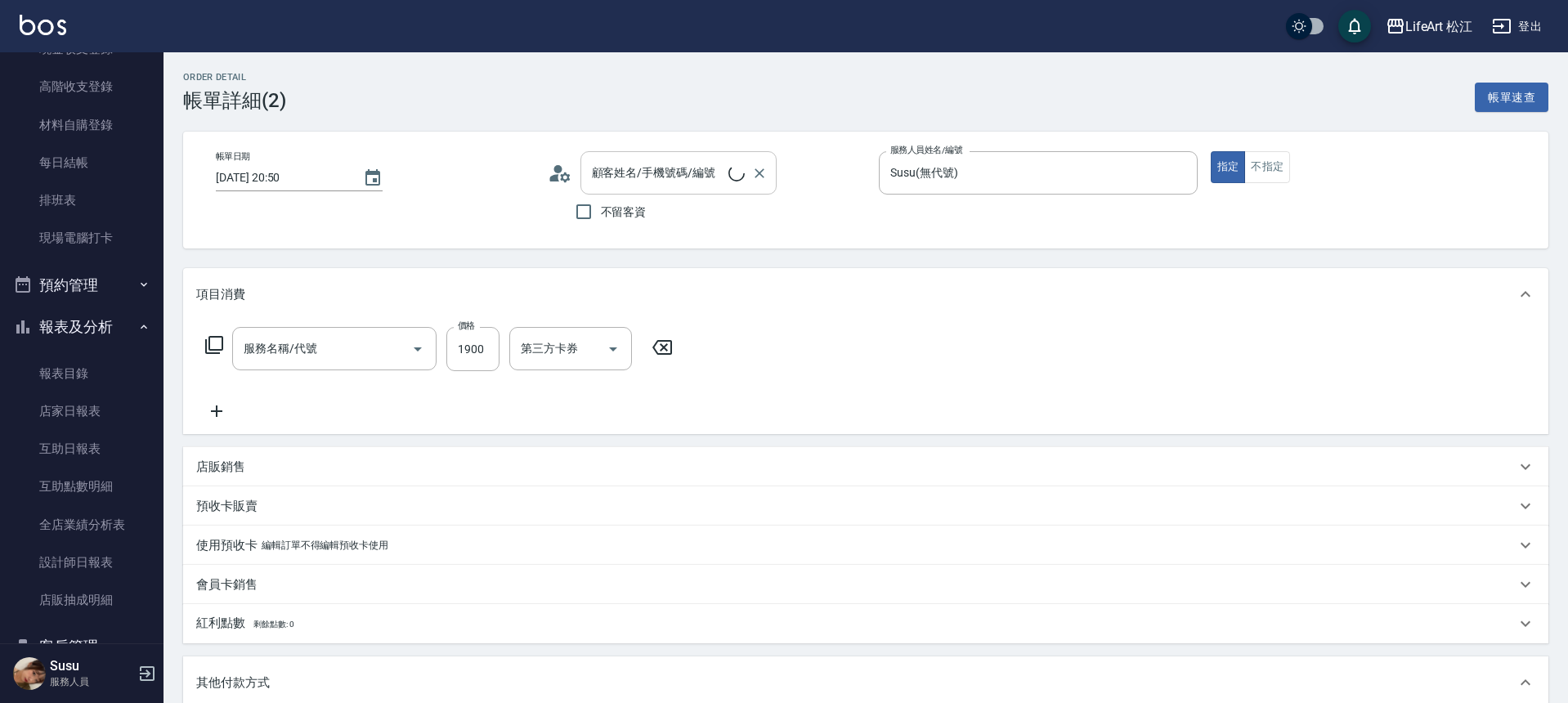
type input "Susu(無代號)"
type input "506 縮毛矯正 (506)"
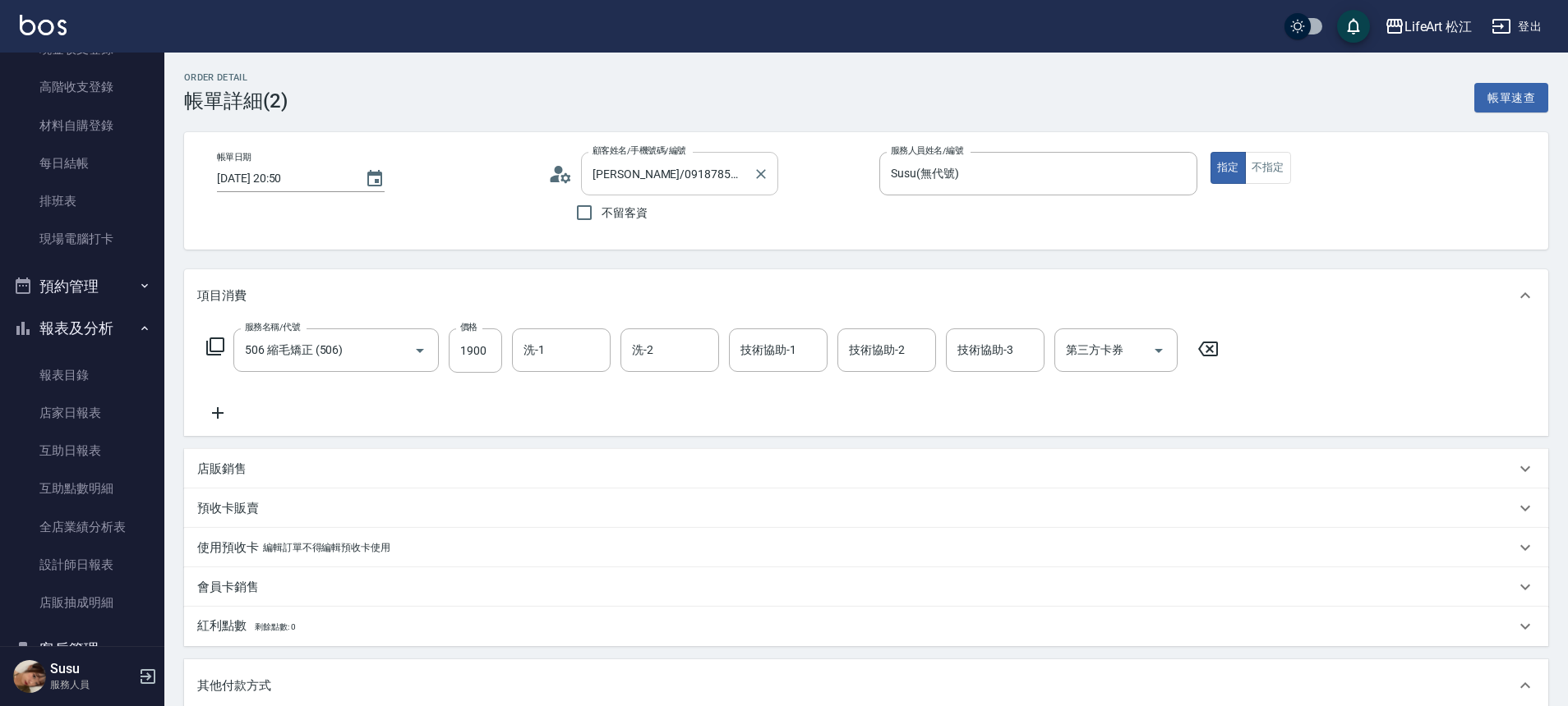
type input "[PERSON_NAME]/0918785887/"
click at [761, 173] on icon "Clear" at bounding box center [761, 175] width 10 height 10
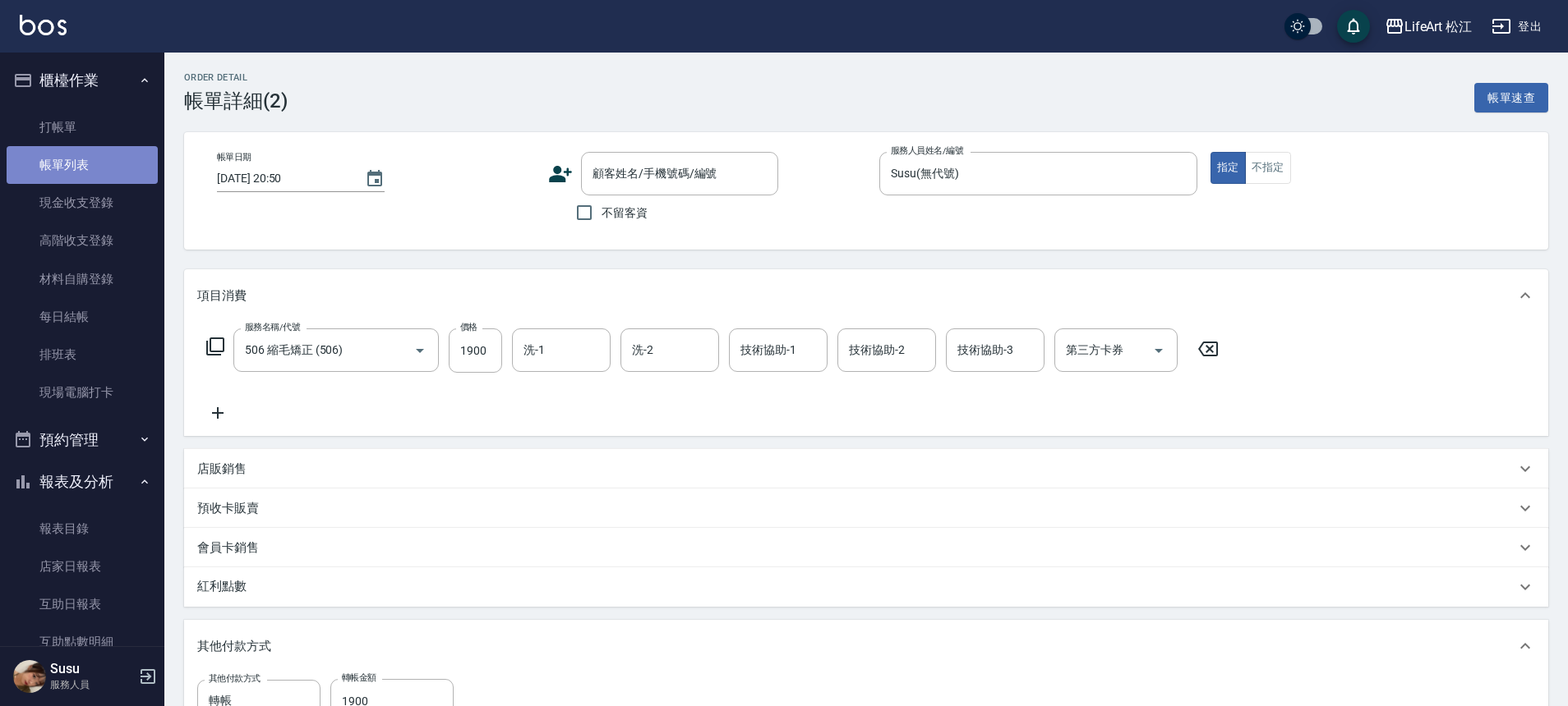
click at [87, 161] on link "帳單列表" at bounding box center [82, 165] width 151 height 37
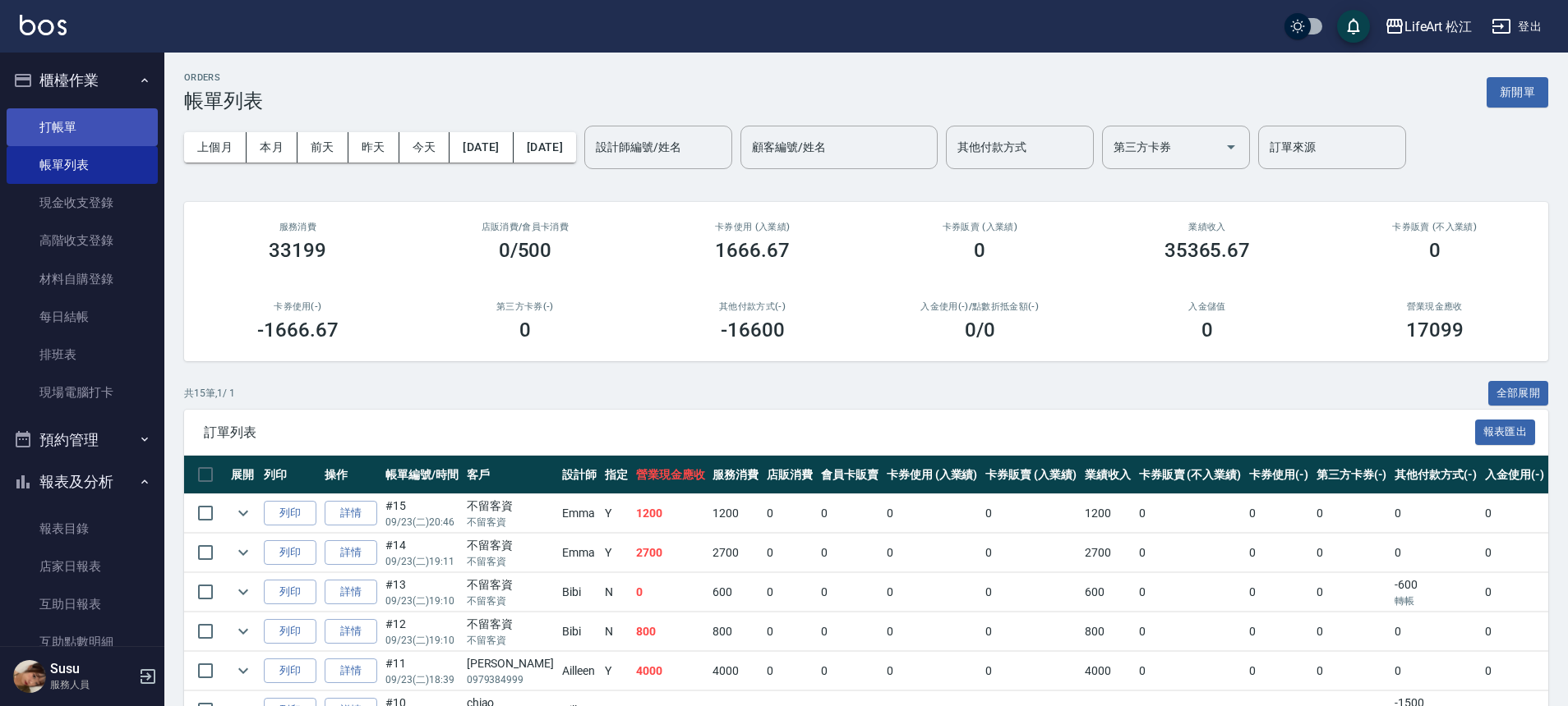
click at [117, 118] on link "打帳單" at bounding box center [82, 127] width 151 height 37
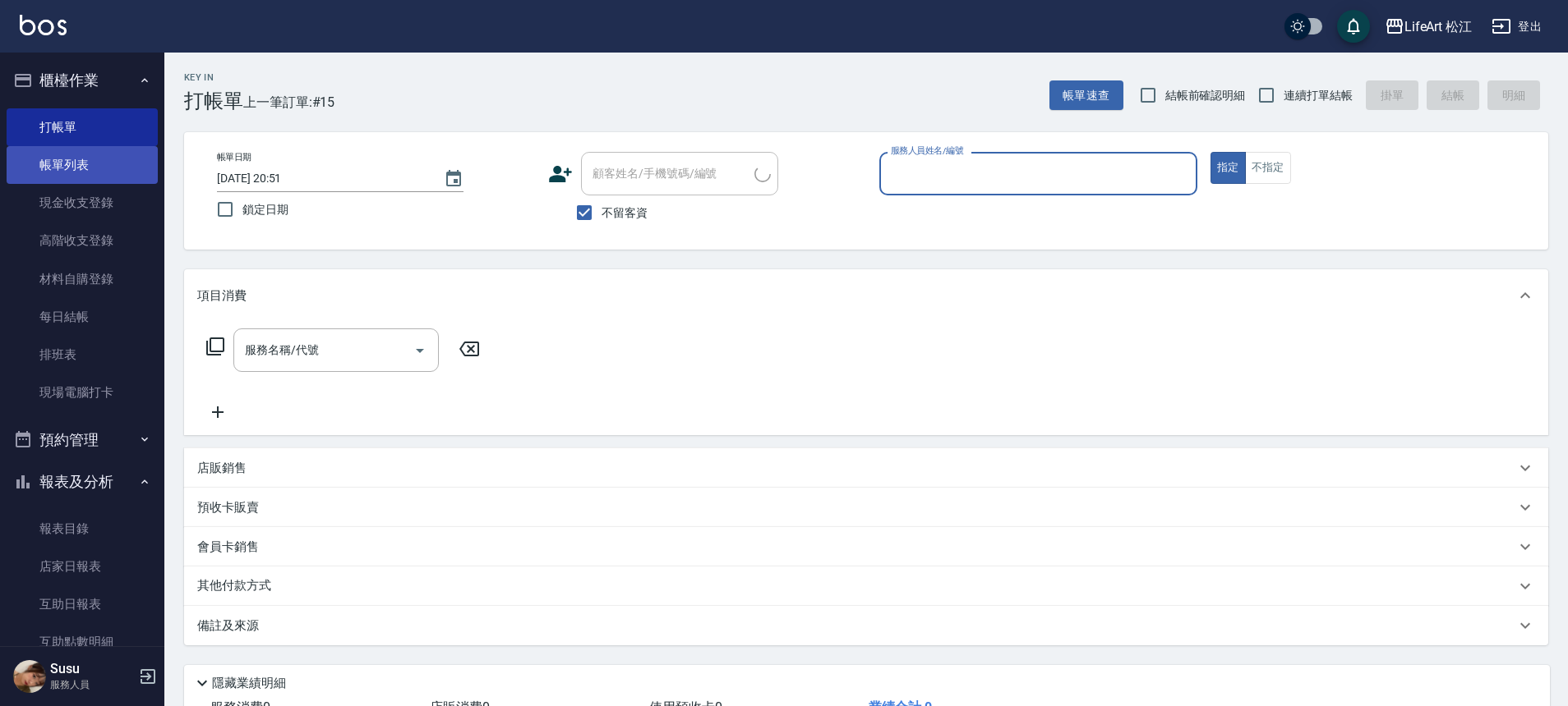
click at [112, 160] on link "帳單列表" at bounding box center [82, 165] width 151 height 37
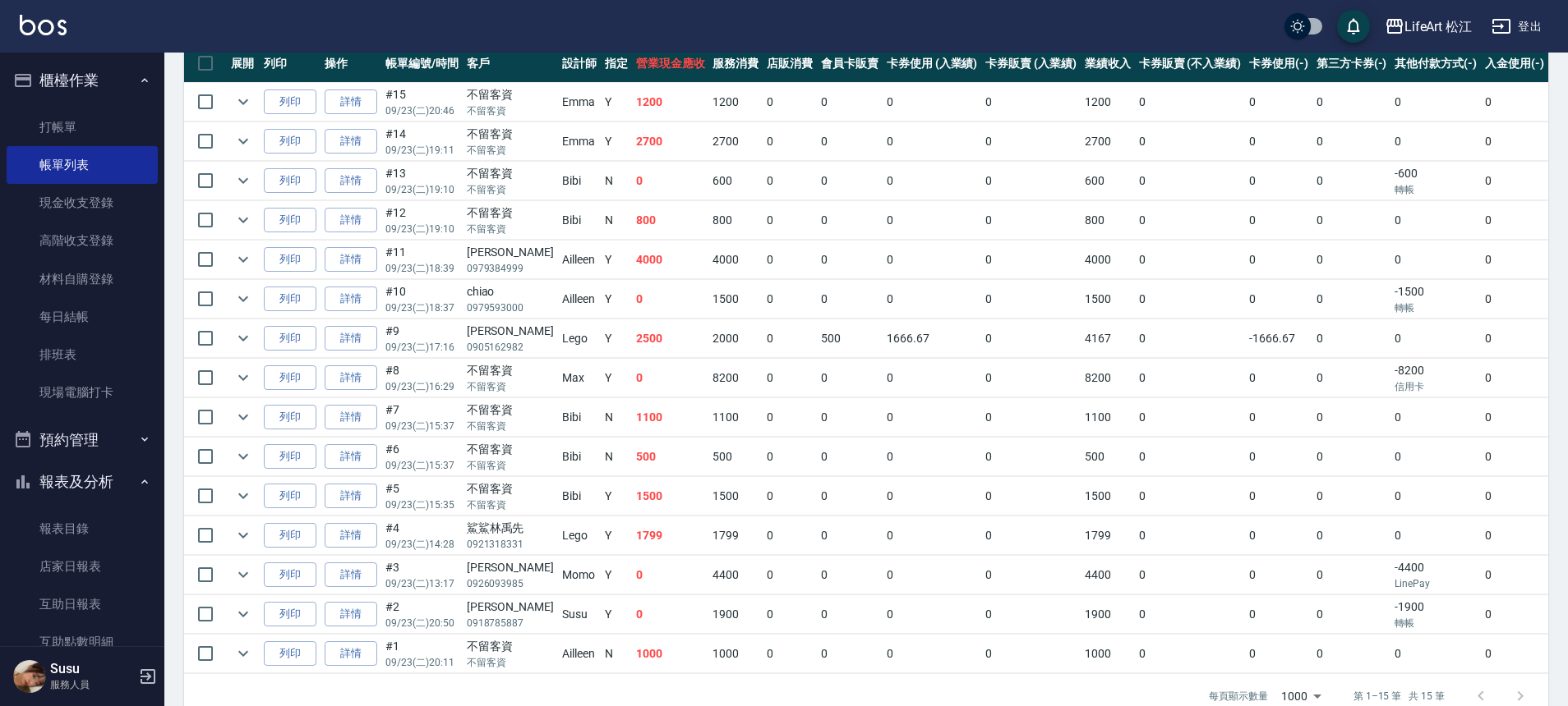
scroll to position [456, 0]
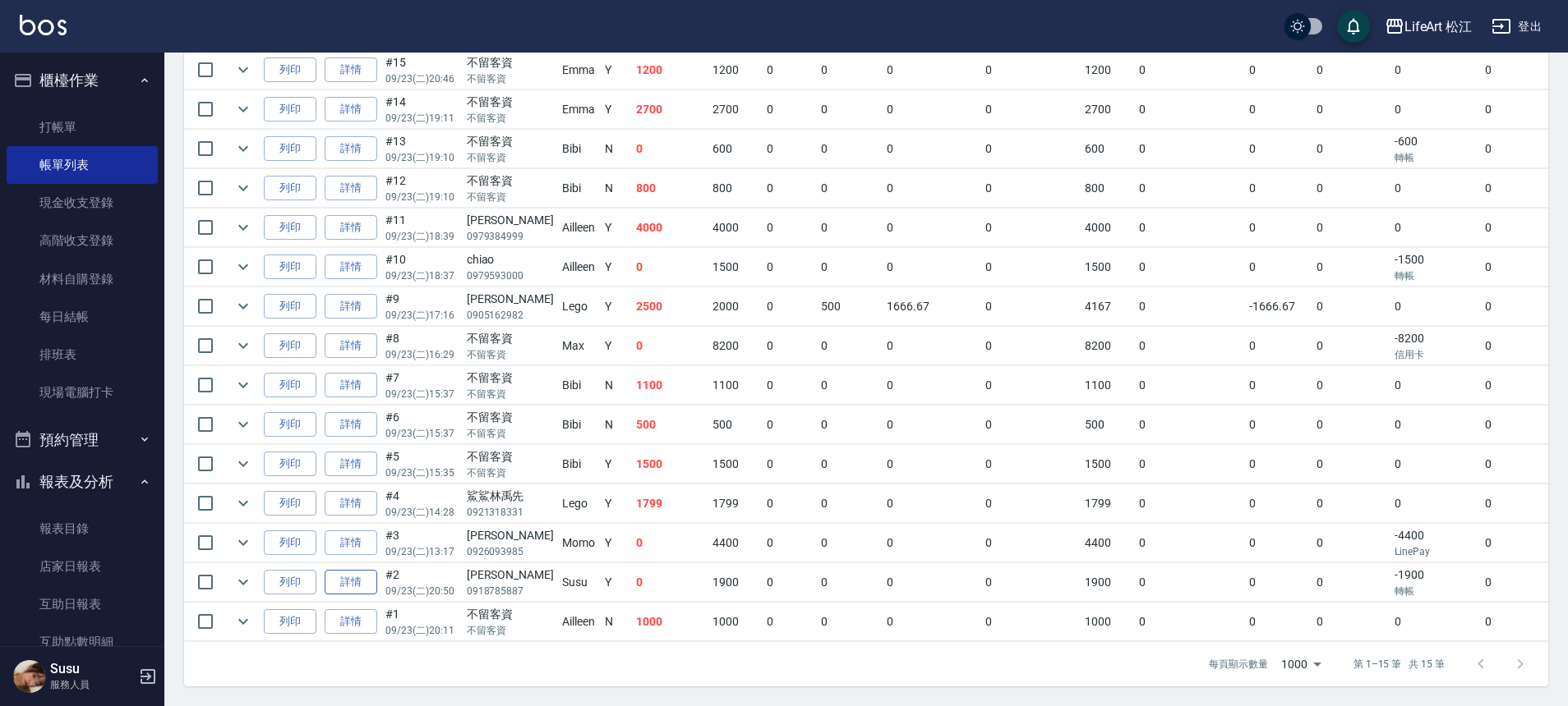
click at [366, 576] on link "詳情" at bounding box center [351, 583] width 53 height 26
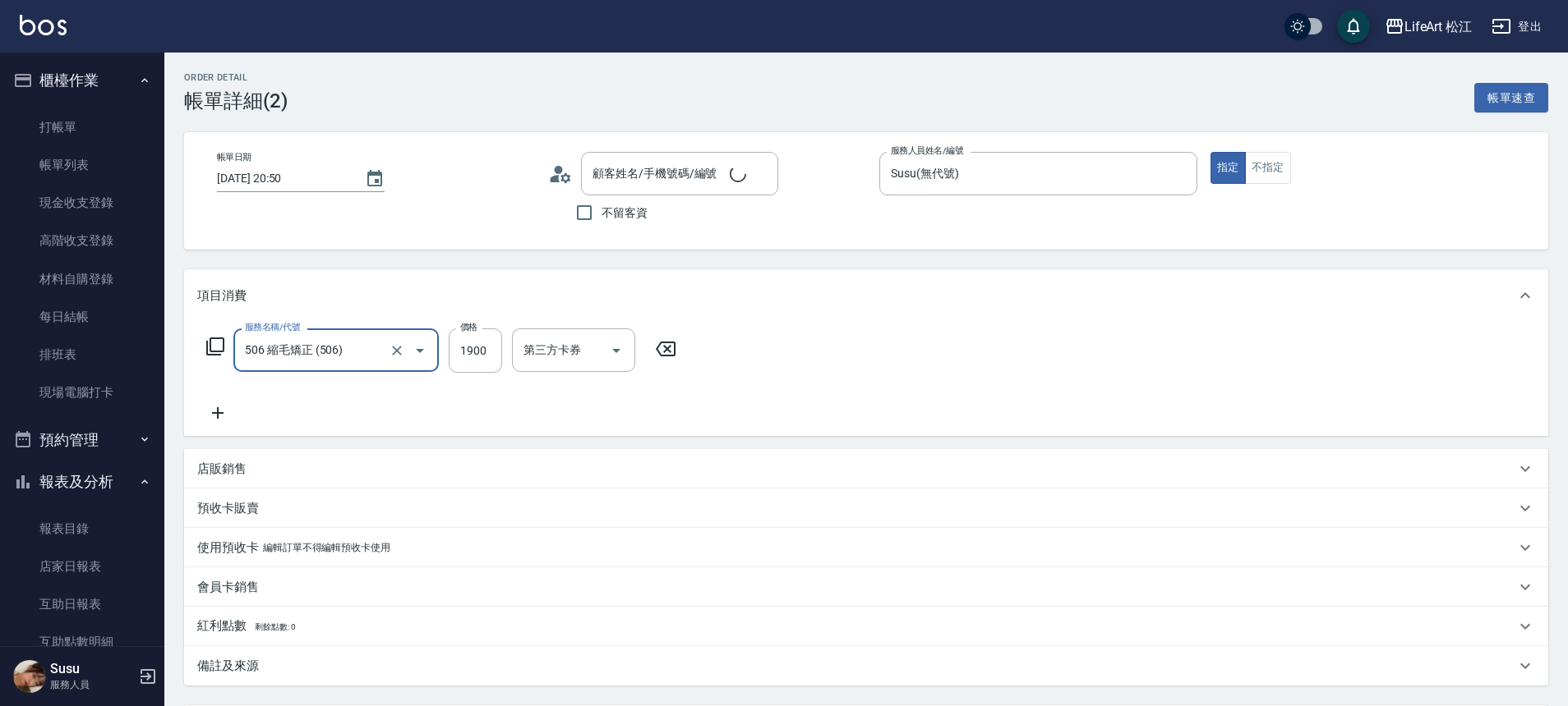
type input "[PERSON_NAME]/0918785887/"
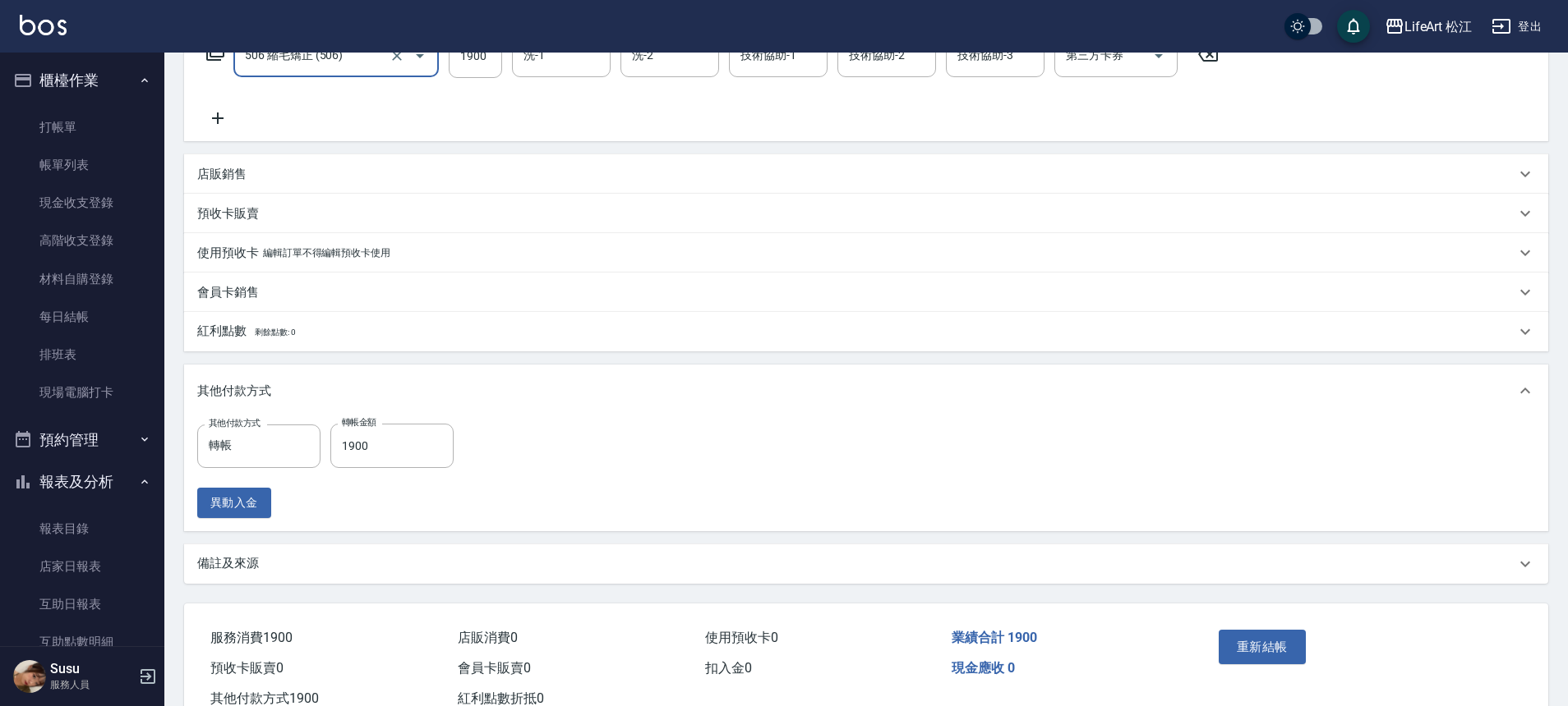
scroll to position [350, 0]
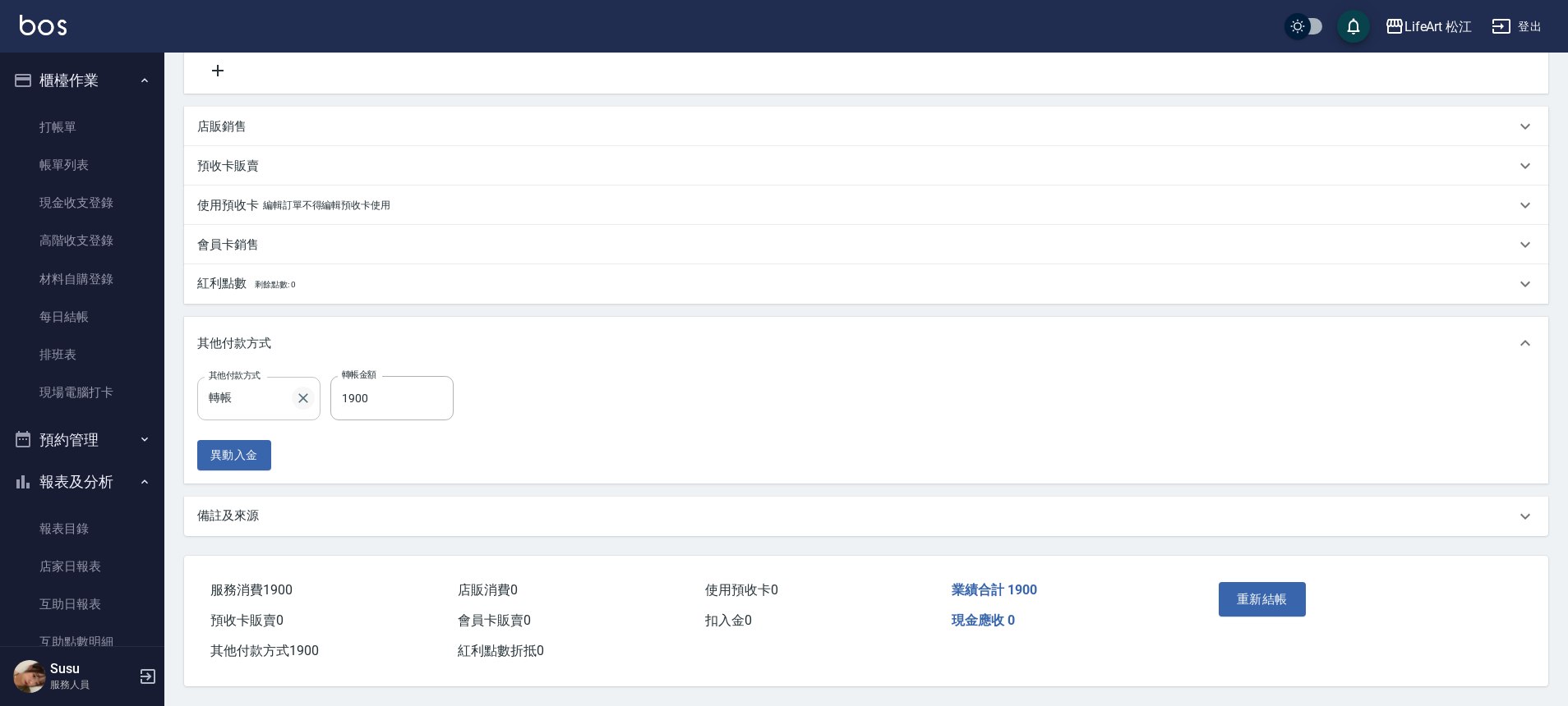
click at [305, 399] on icon "Clear" at bounding box center [303, 398] width 16 height 16
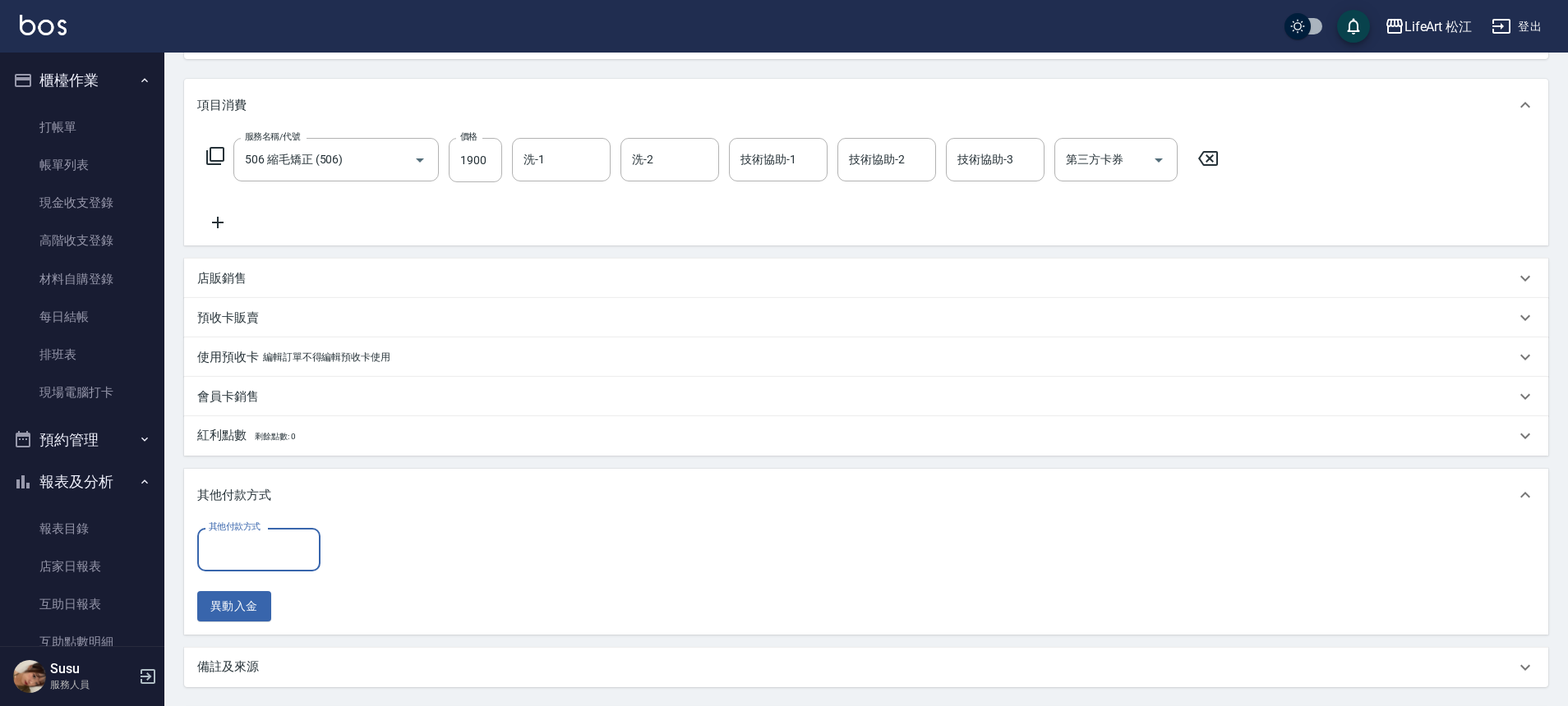
scroll to position [349, 0]
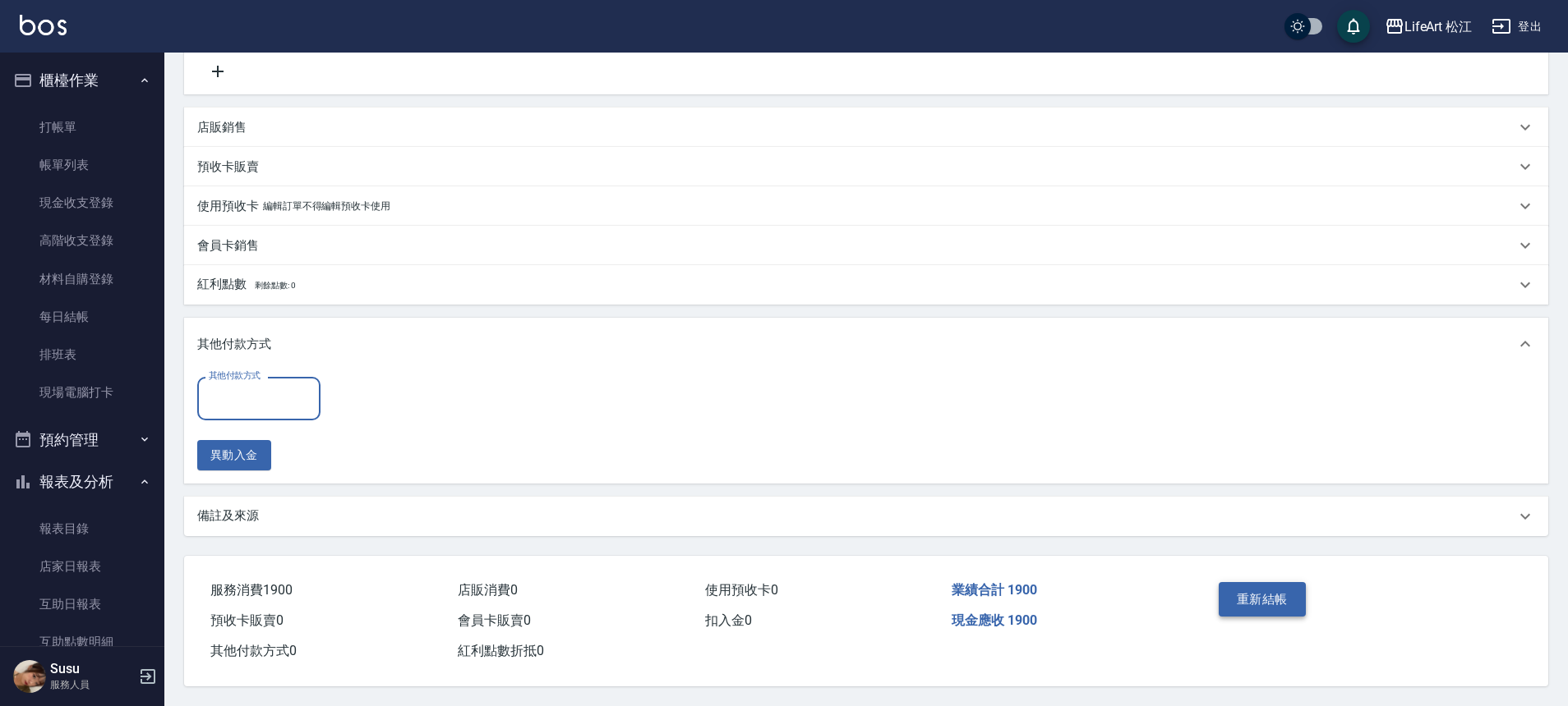
click at [1278, 597] on button "重新結帳" at bounding box center [1262, 600] width 87 height 34
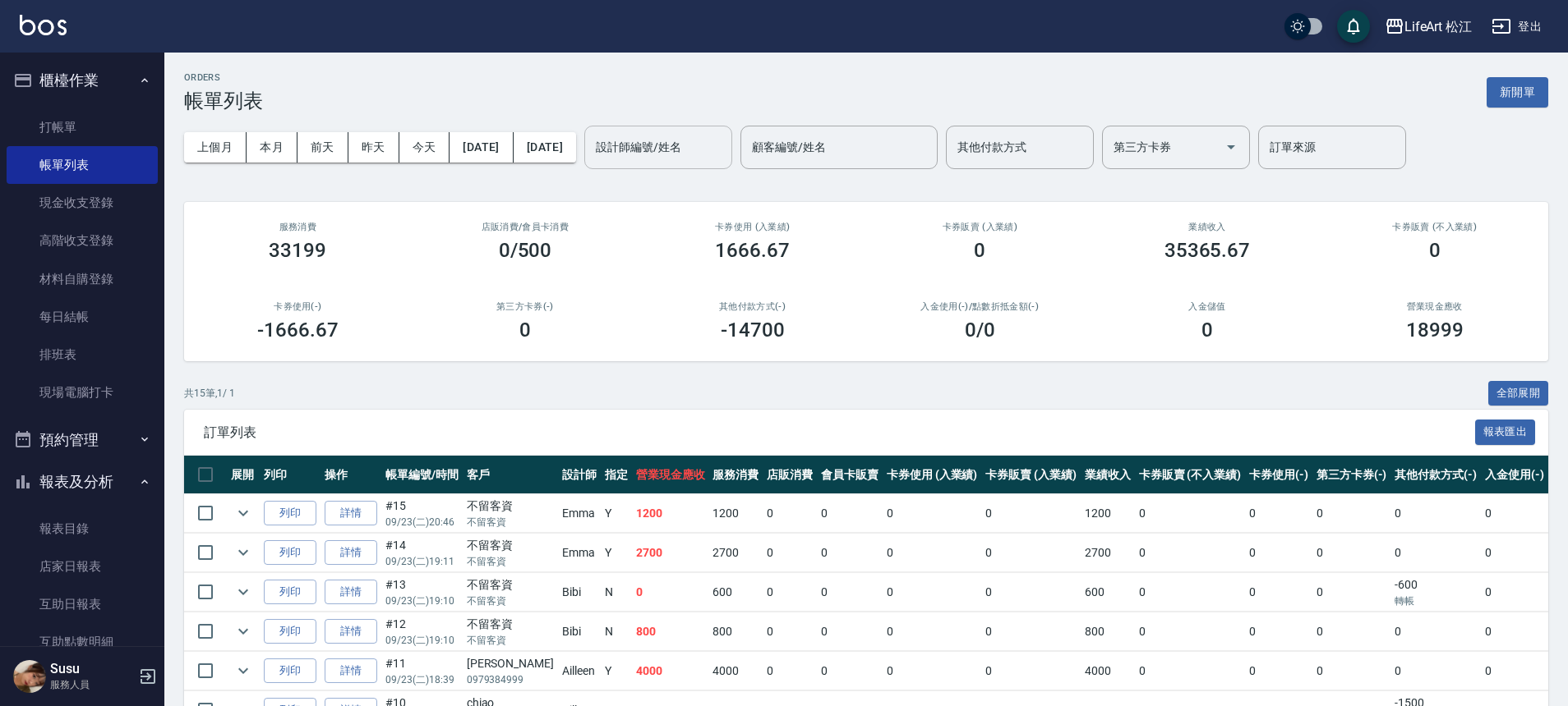
click at [664, 132] on div "設計師編號/姓名 設計師編號/姓名" at bounding box center [659, 147] width 148 height 43
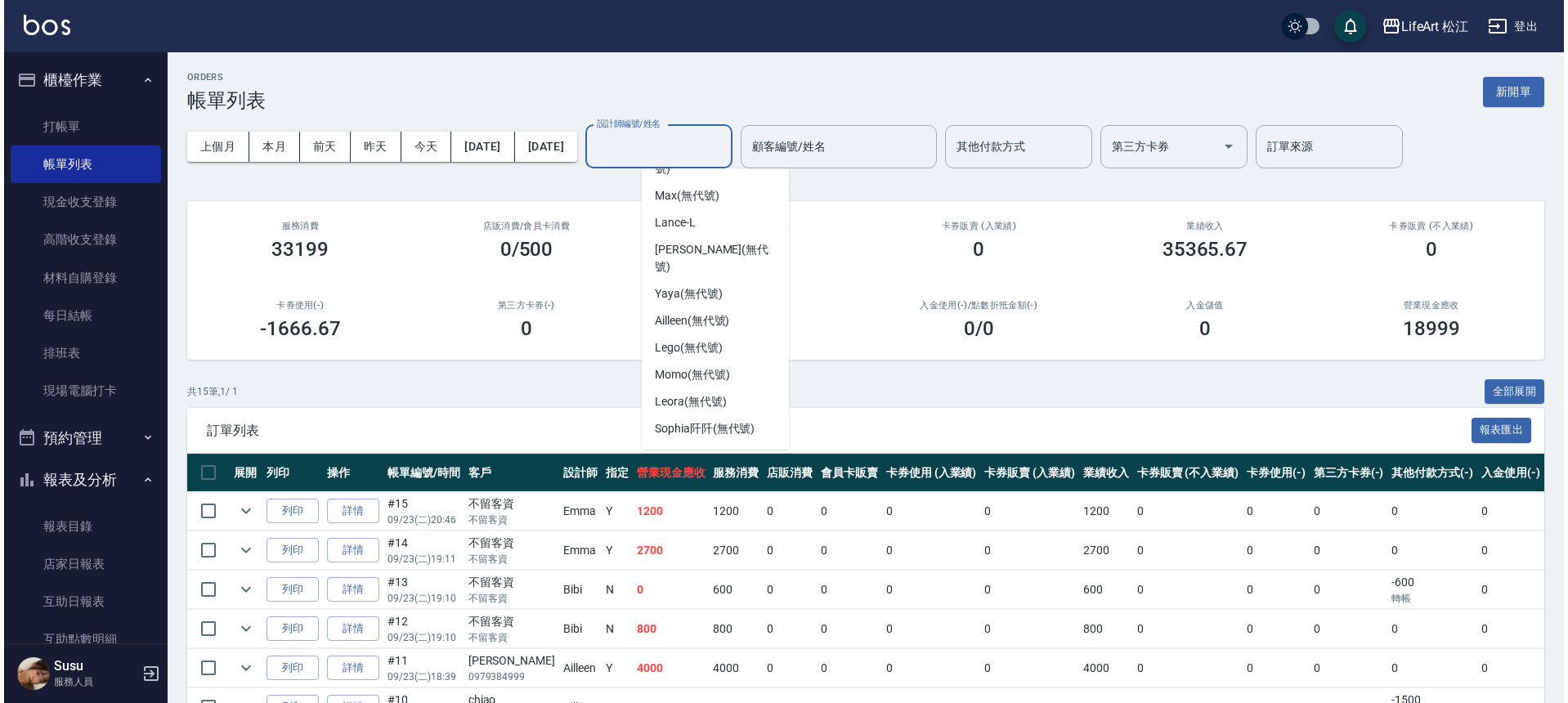
scroll to position [191, 0]
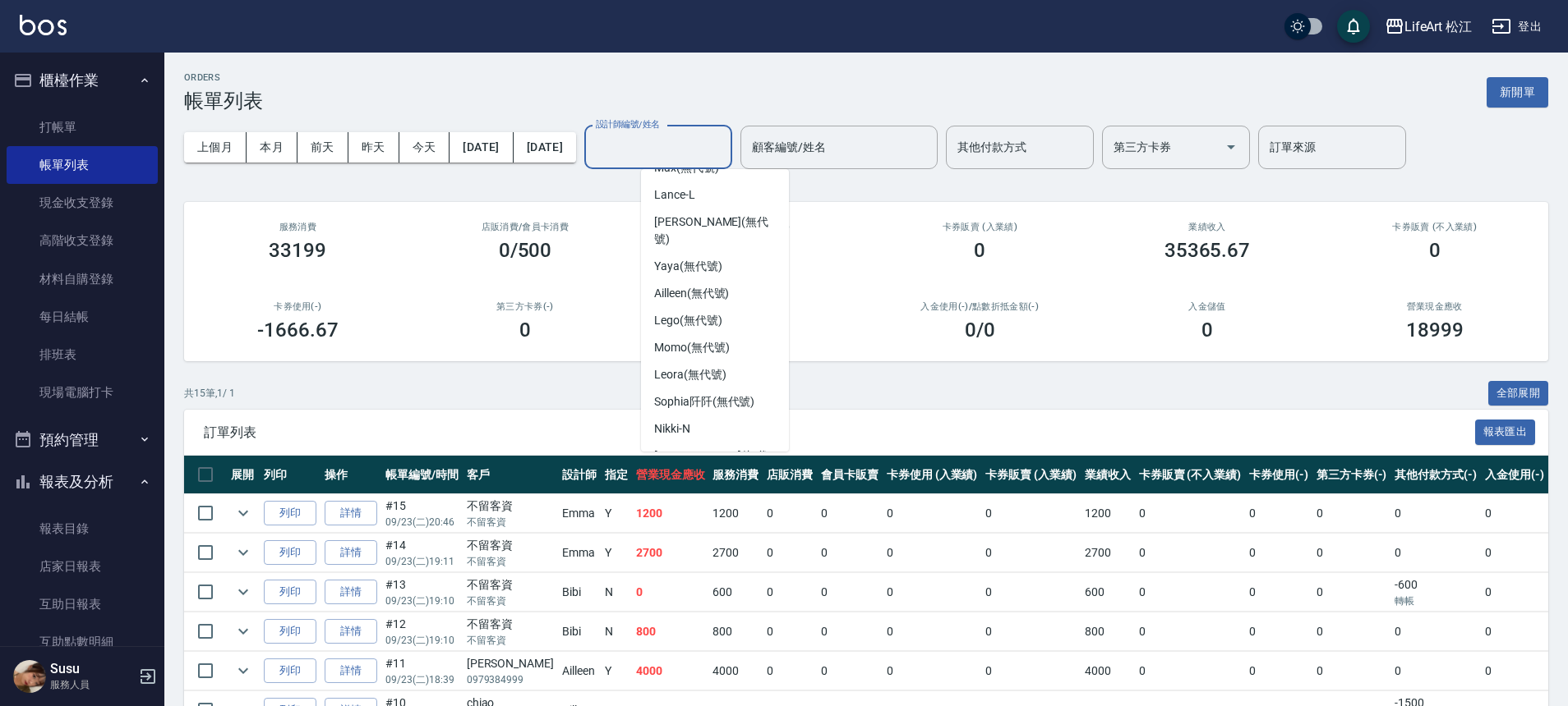
click at [688, 487] on div "[PERSON_NAME] (無代號)" at bounding box center [715, 501] width 148 height 27
type input "[PERSON_NAME](無代號)"
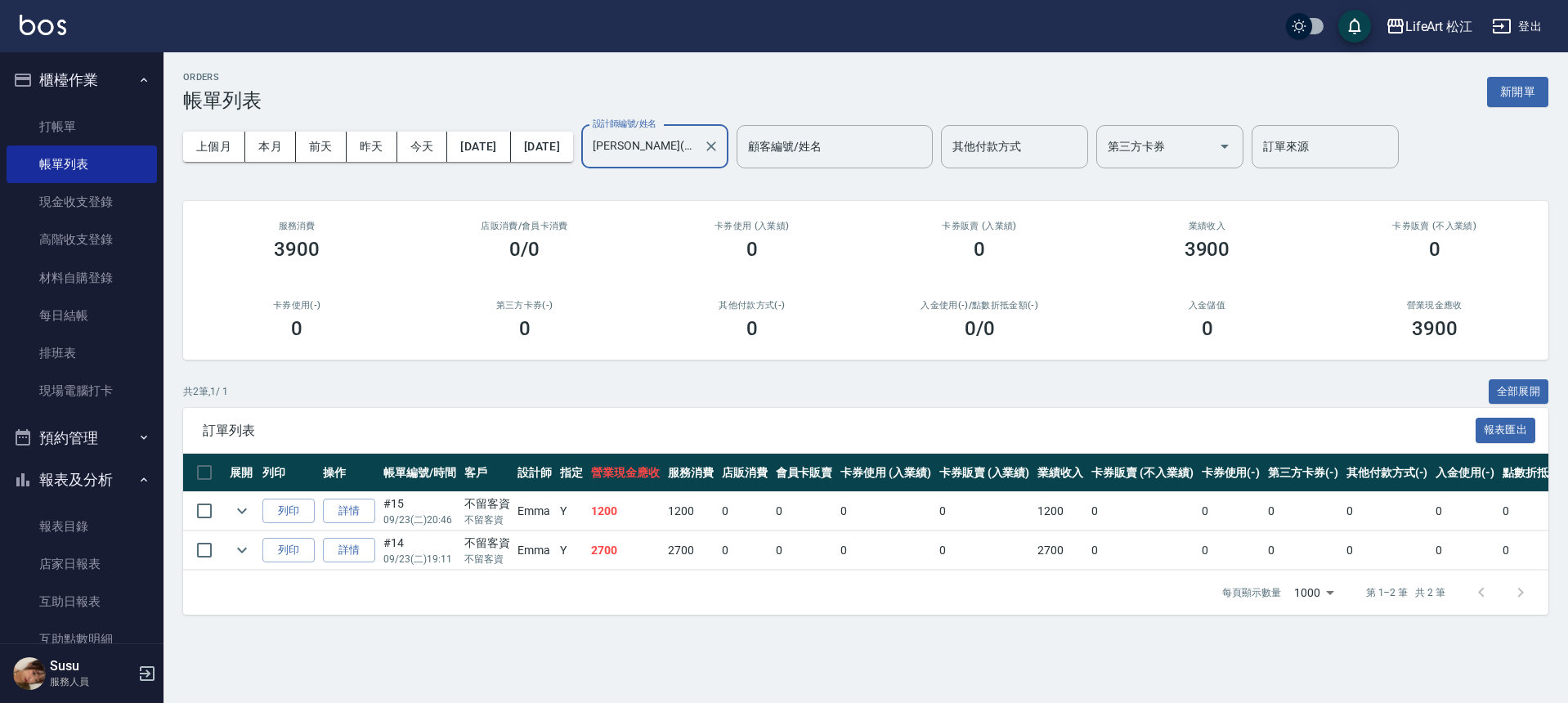
click at [696, 152] on input "[PERSON_NAME](無代號)" at bounding box center [642, 147] width 108 height 29
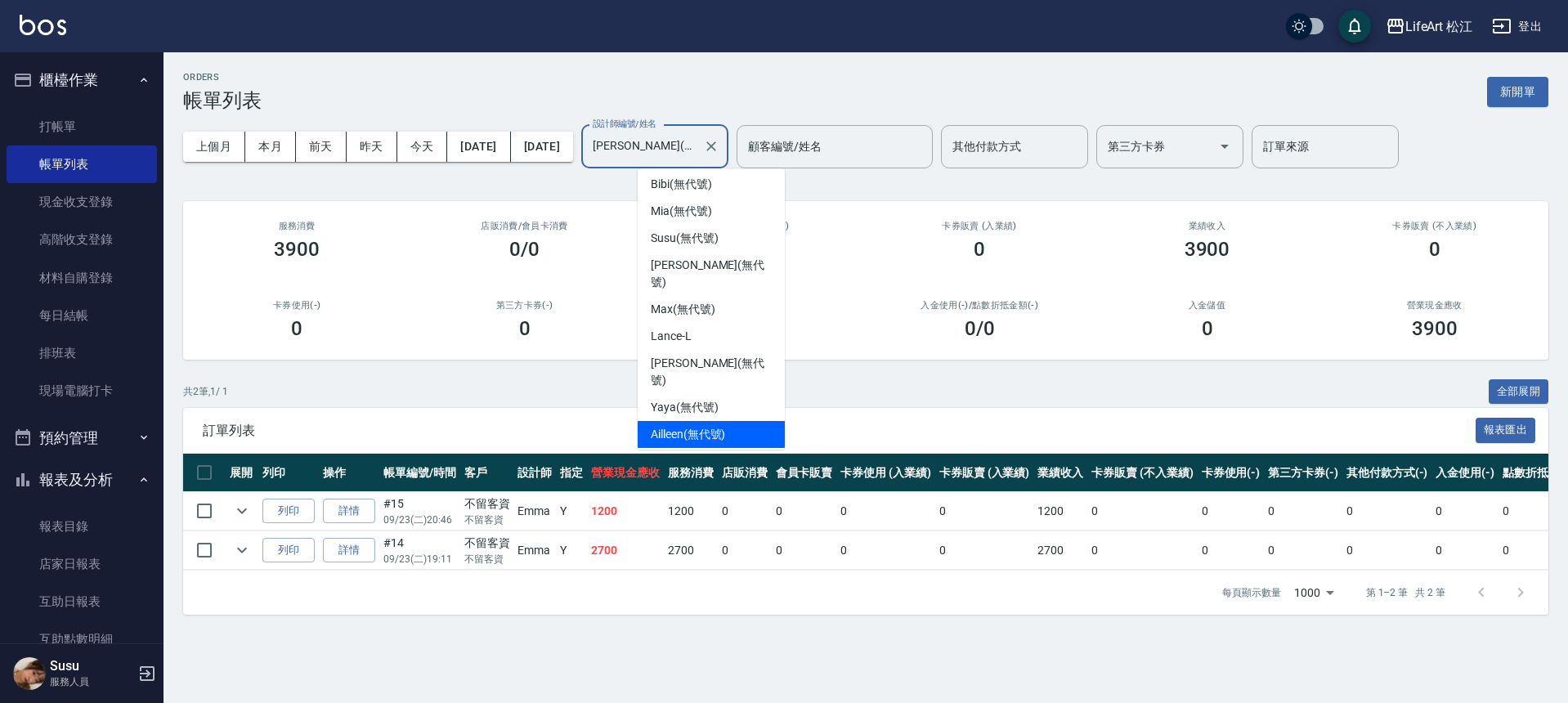
scroll to position [32, 0]
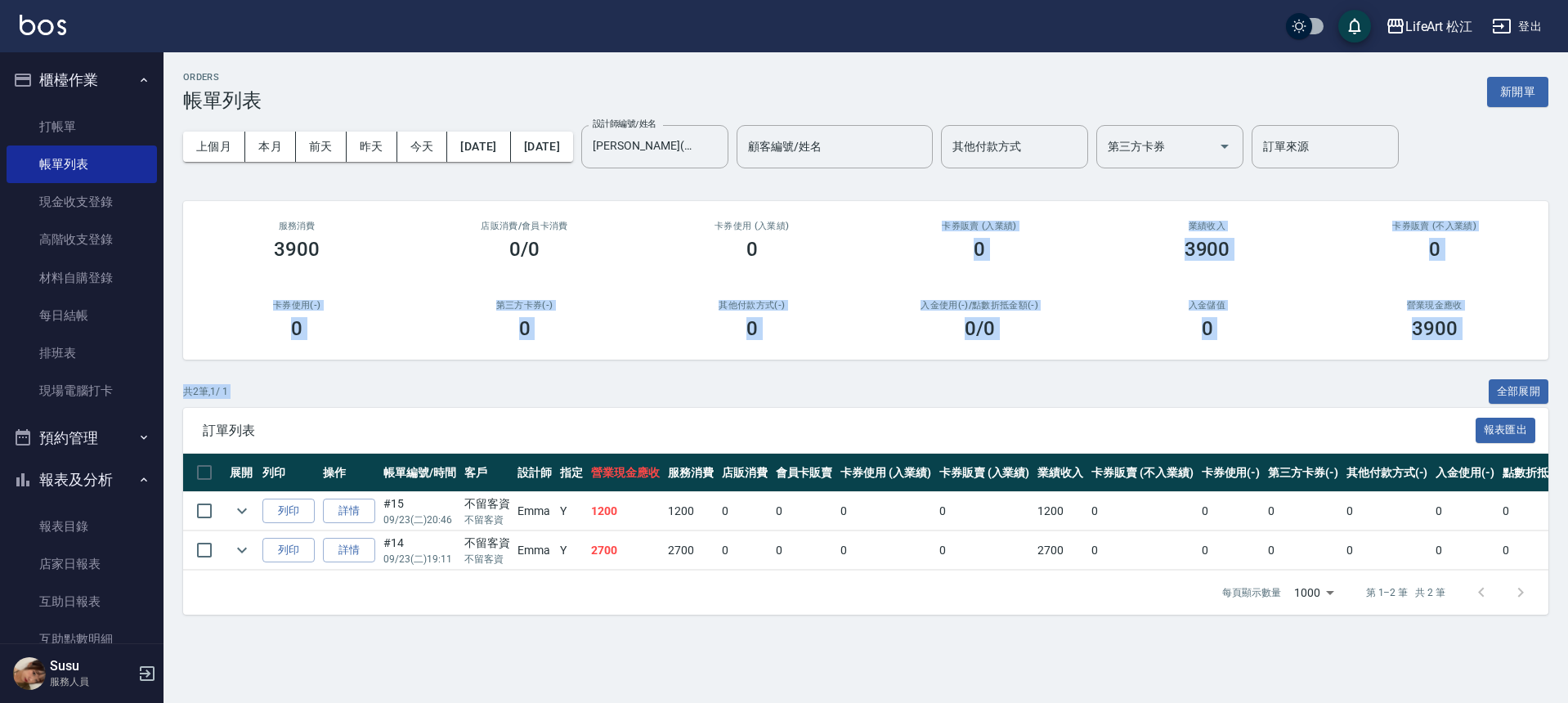
drag, startPoint x: 797, startPoint y: 264, endPoint x: 796, endPoint y: 405, distance: 141.0
click at [796, 405] on div "ORDERS 帳單列表 新開單 上個月 本月 [DATE] [DATE] [DATE] [DATE] [DATE] 設計師編號/姓名 [PERSON_NAME…" at bounding box center [866, 343] width 1404 height 582
click at [721, 155] on div at bounding box center [710, 147] width 21 height 43
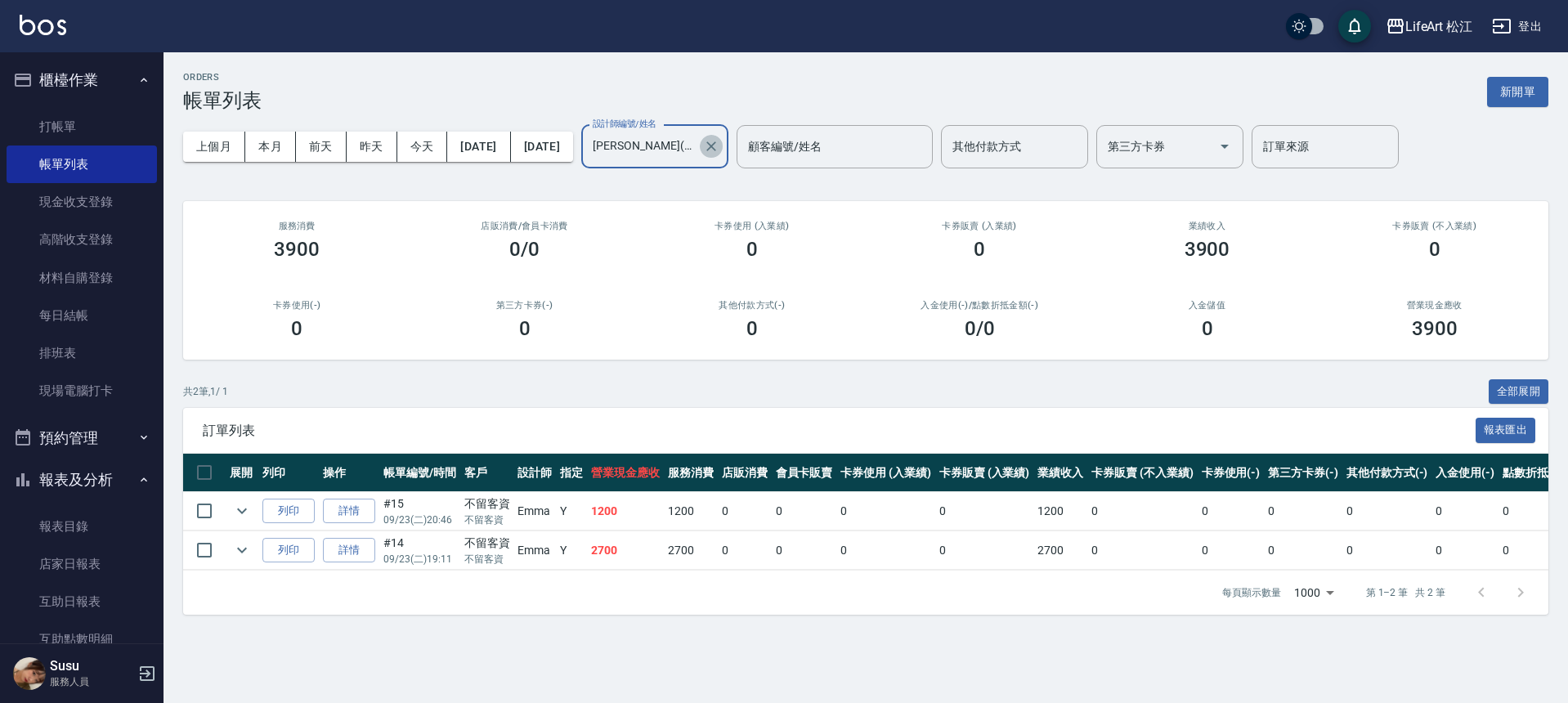
click at [719, 148] on icon "Clear" at bounding box center [711, 146] width 16 height 16
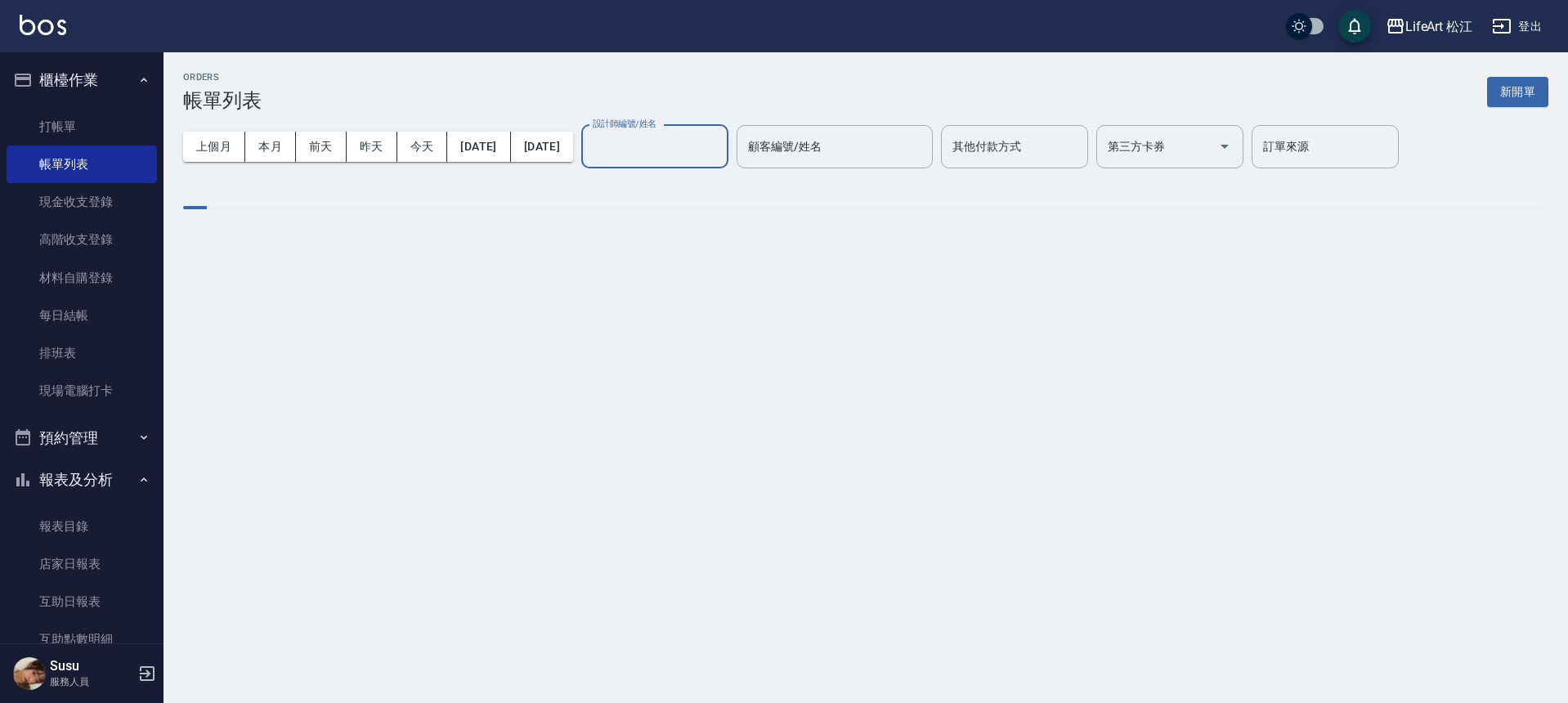
click at [721, 149] on input "設計師編號/姓名" at bounding box center [655, 147] width 132 height 29
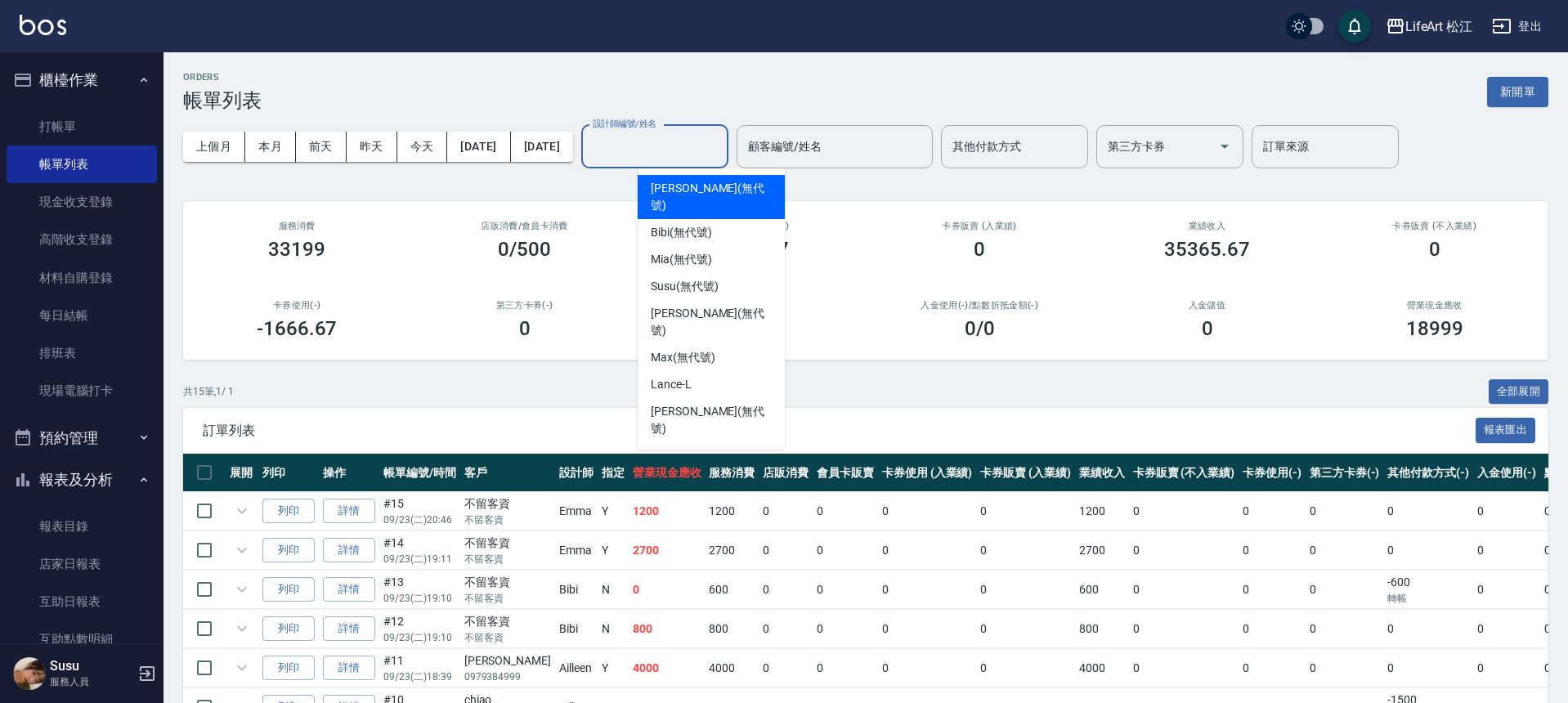
click at [717, 149] on input "設計師編號/姓名" at bounding box center [655, 147] width 132 height 29
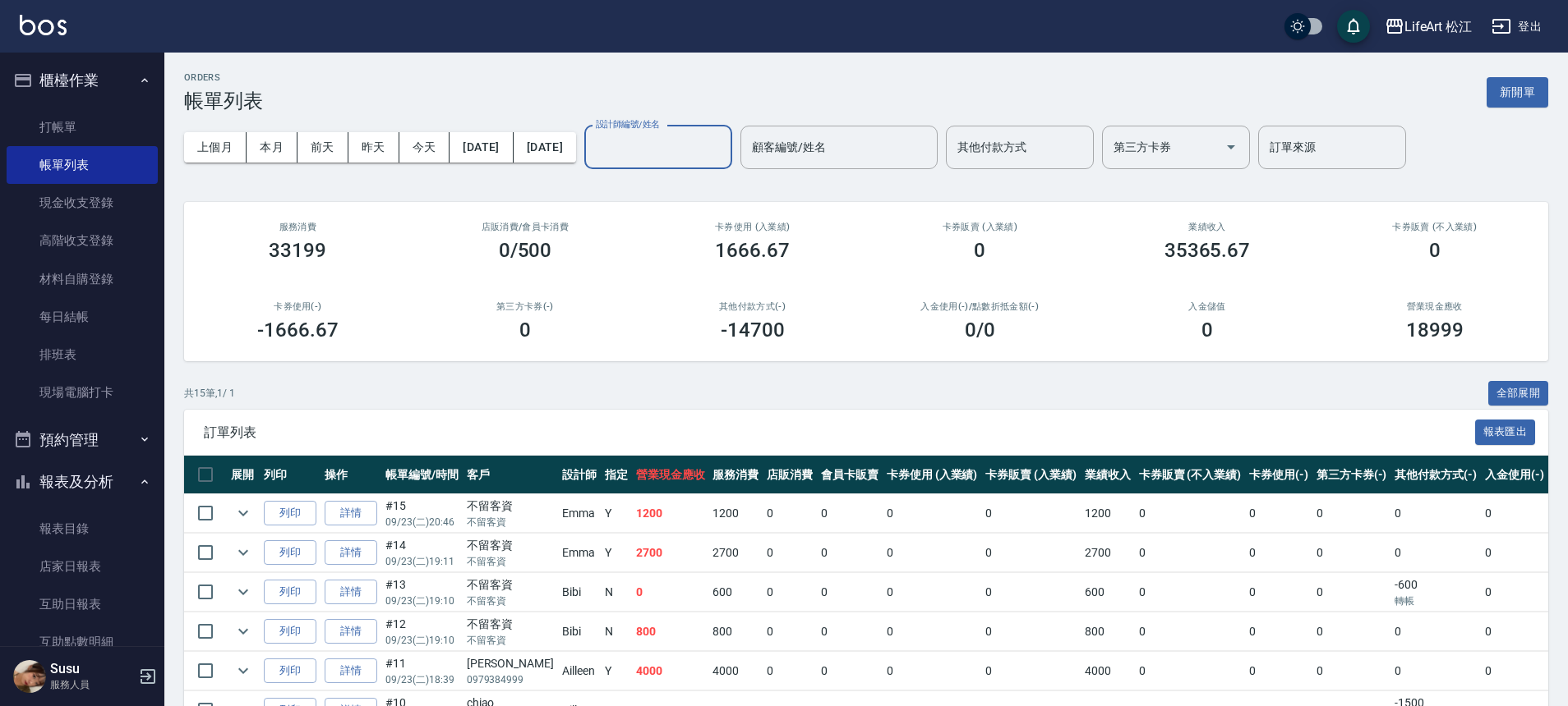
click at [724, 157] on input "設計師編號/姓名" at bounding box center [658, 147] width 133 height 29
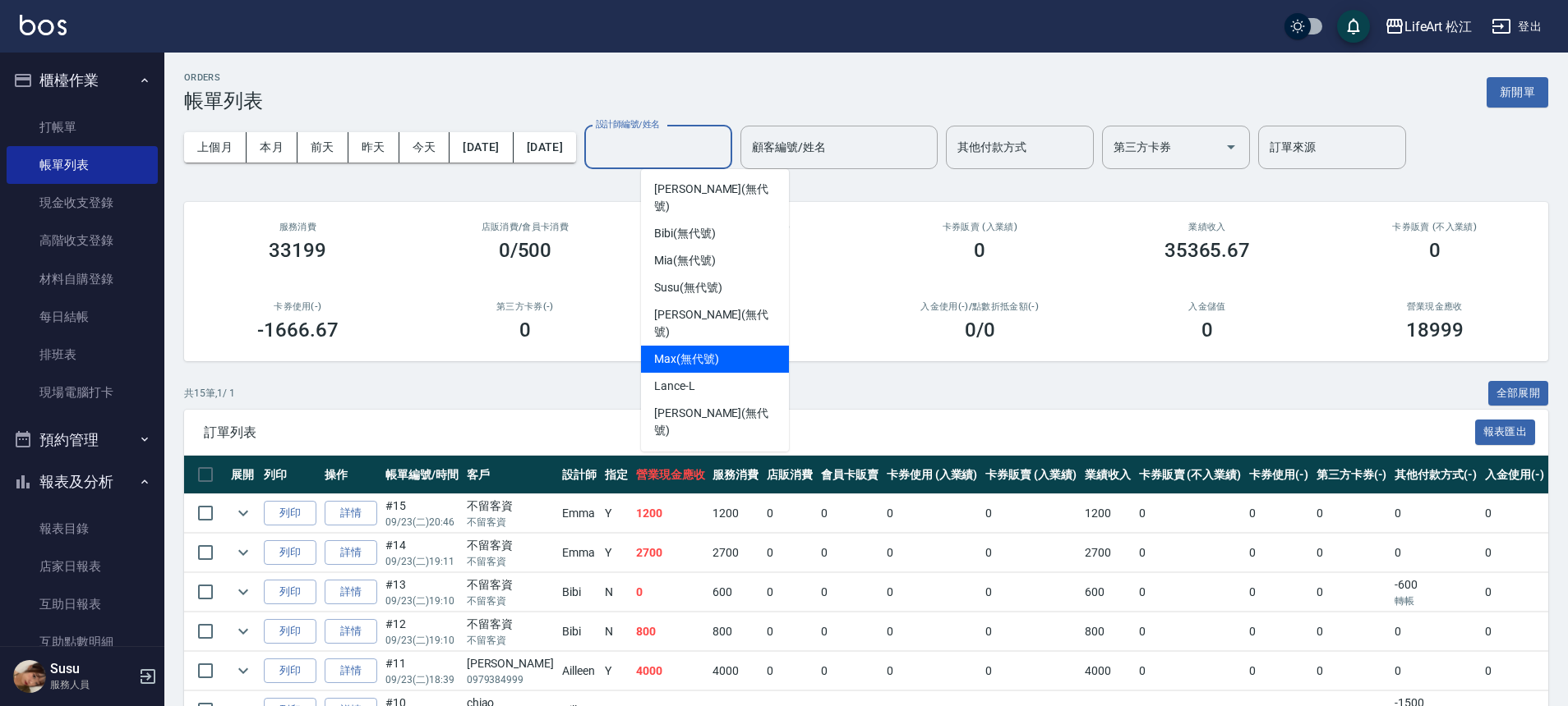
click at [735, 346] on div "Max (無代號)" at bounding box center [715, 359] width 148 height 27
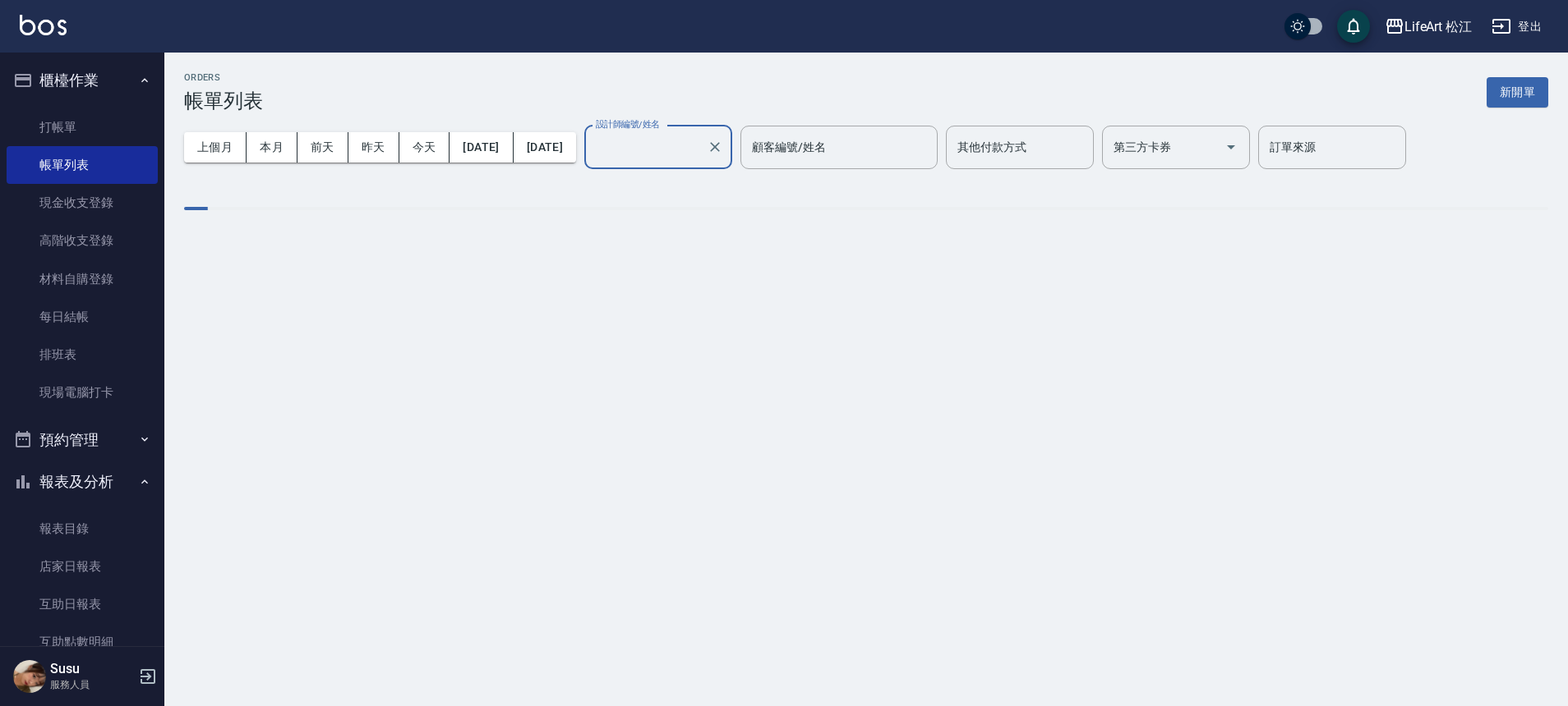
type input "[PERSON_NAME](無代號)"
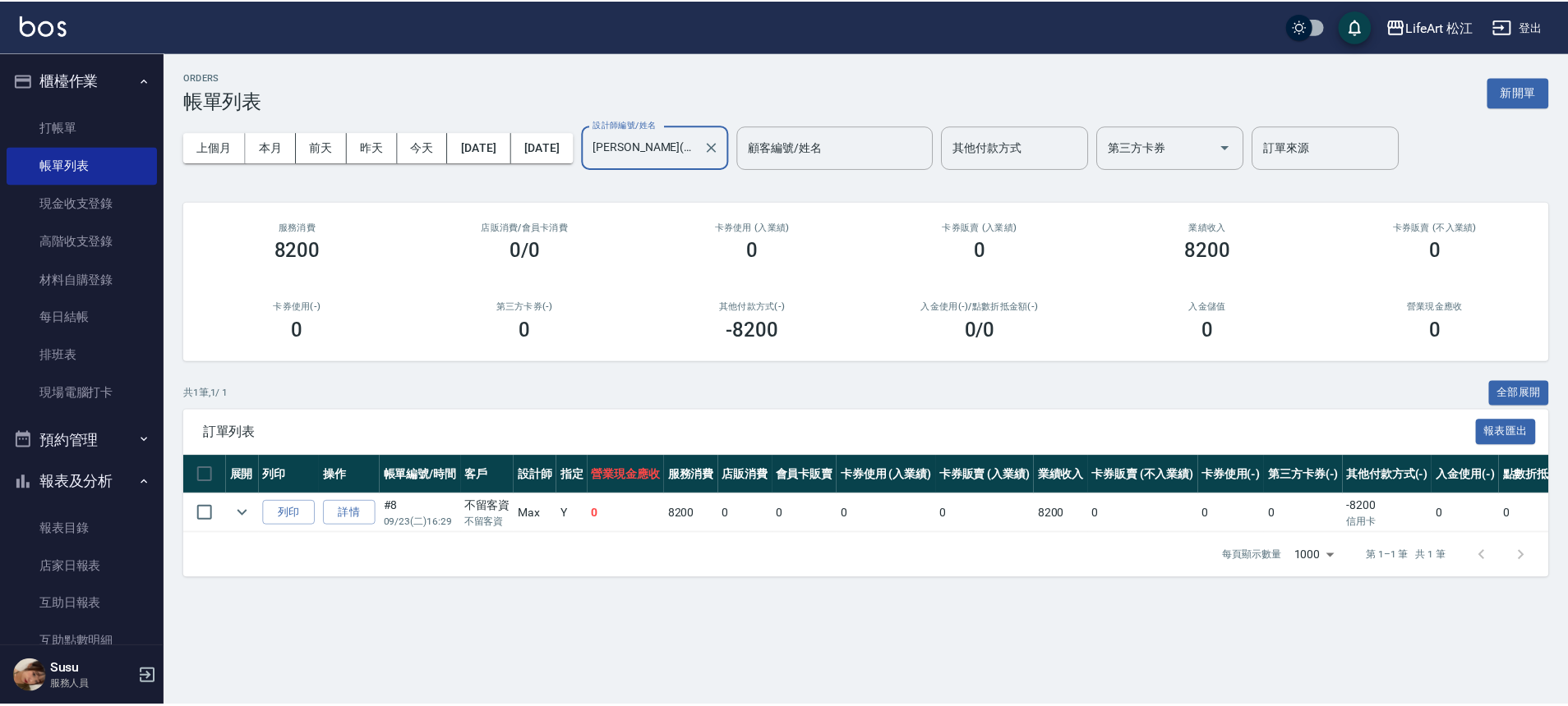
scroll to position [151, 0]
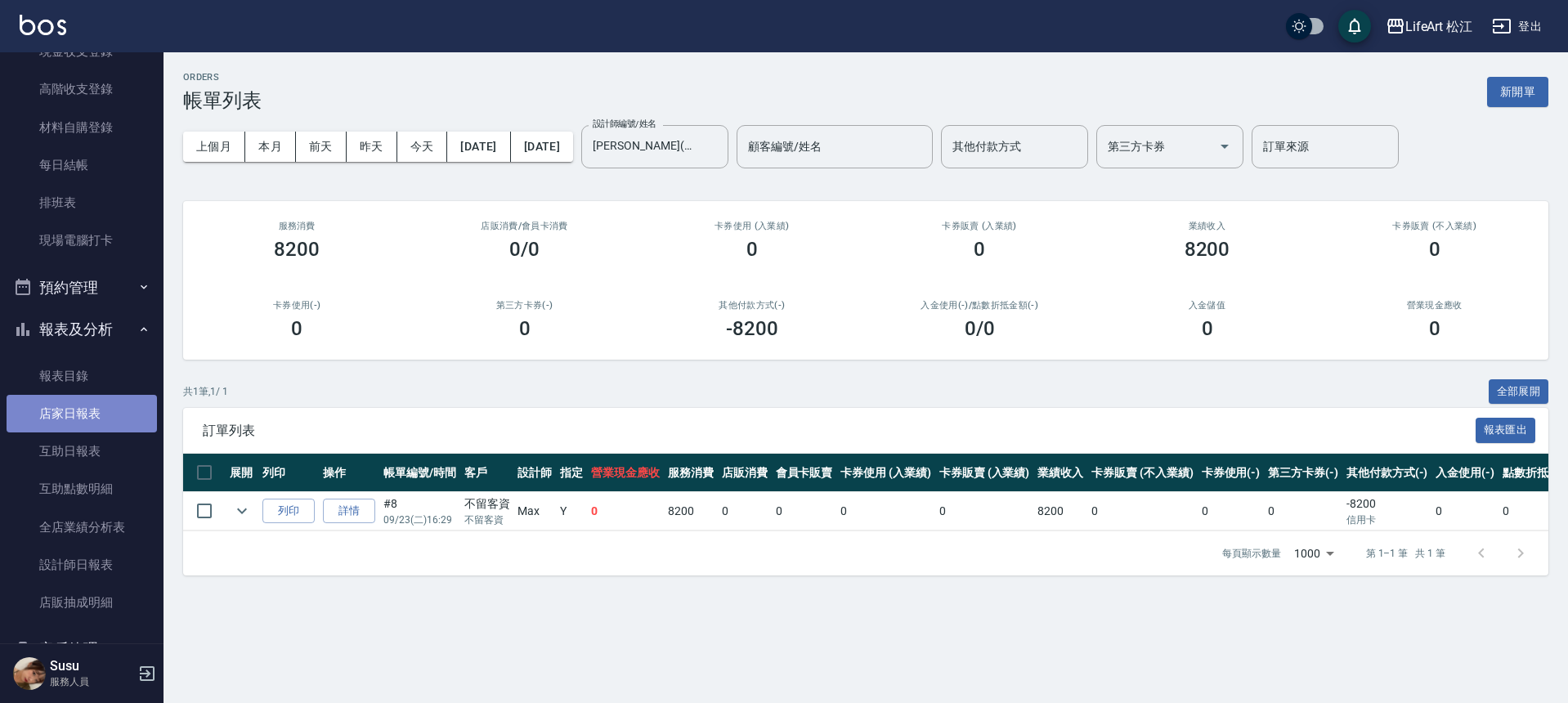
click at [95, 416] on link "店家日報表" at bounding box center [81, 414] width 150 height 37
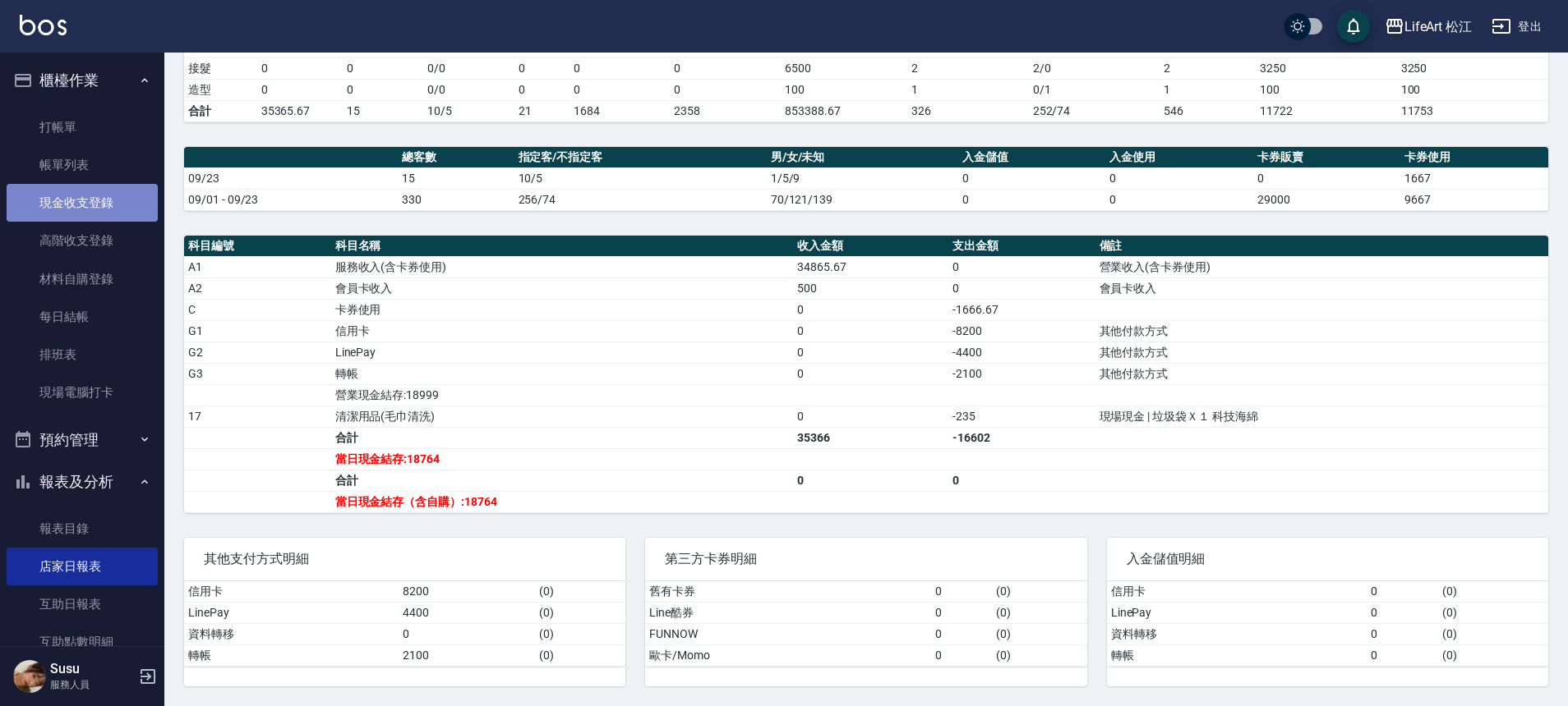
click at [85, 203] on link "現金收支登錄" at bounding box center [82, 203] width 151 height 37
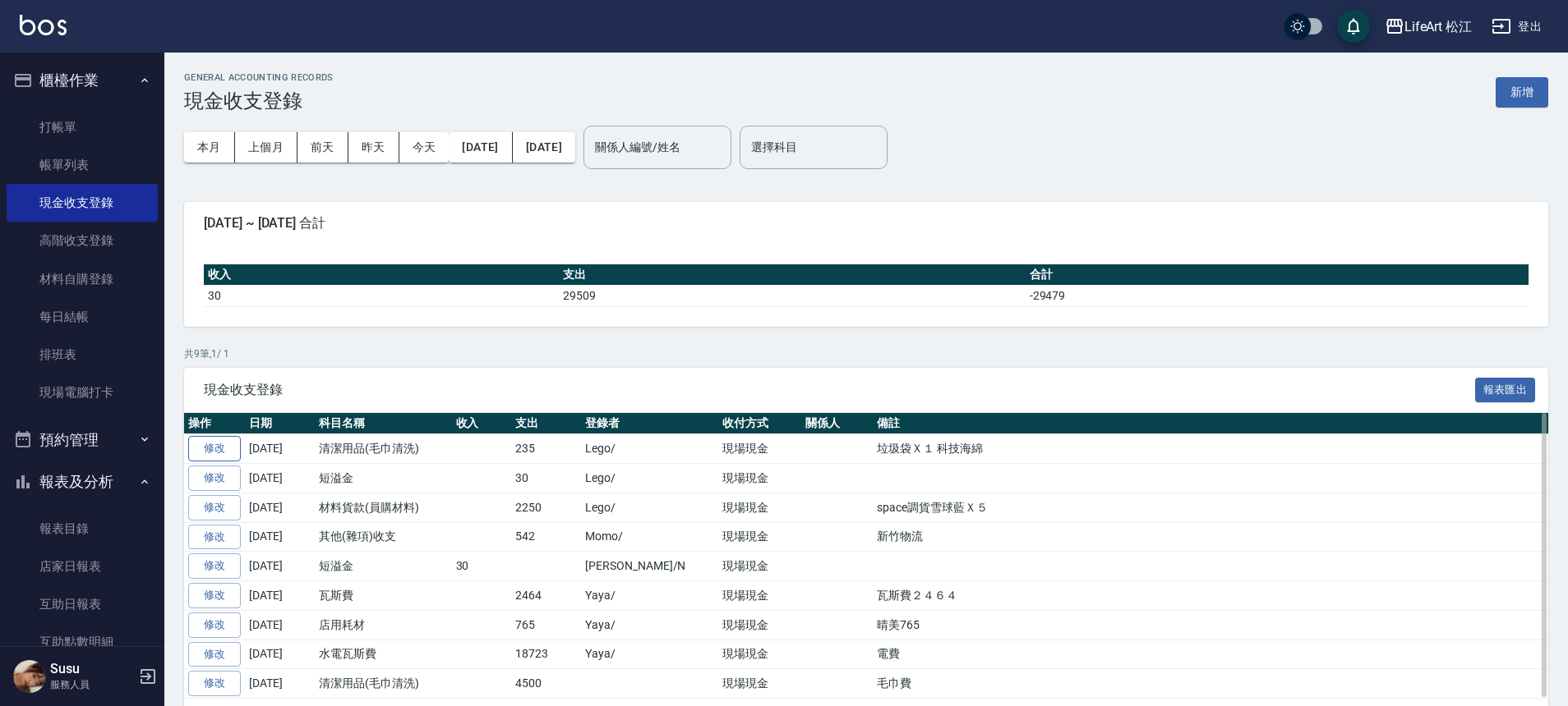
click at [213, 451] on link "修改" at bounding box center [215, 449] width 53 height 26
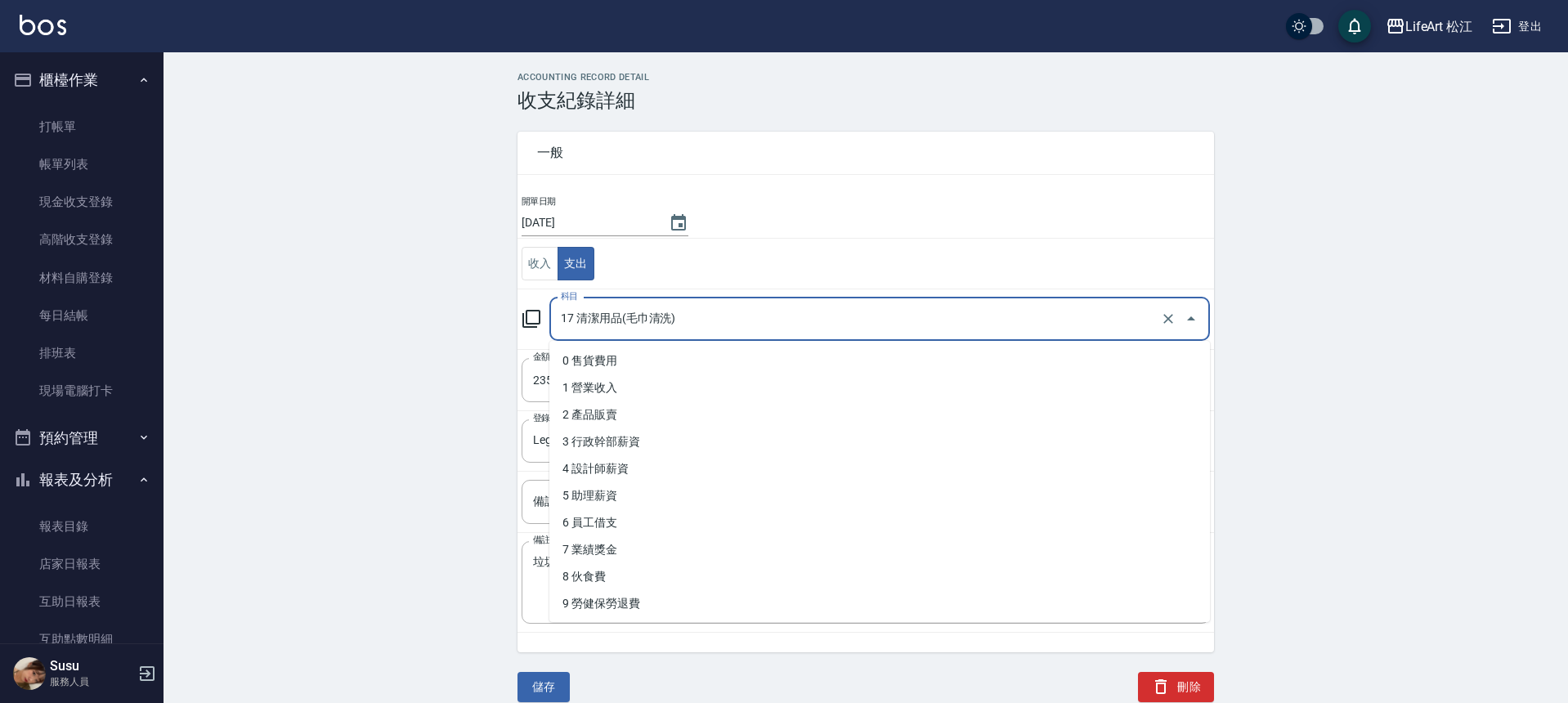
click at [653, 324] on input "17 清潔用品(毛巾清洗)" at bounding box center [857, 320] width 600 height 29
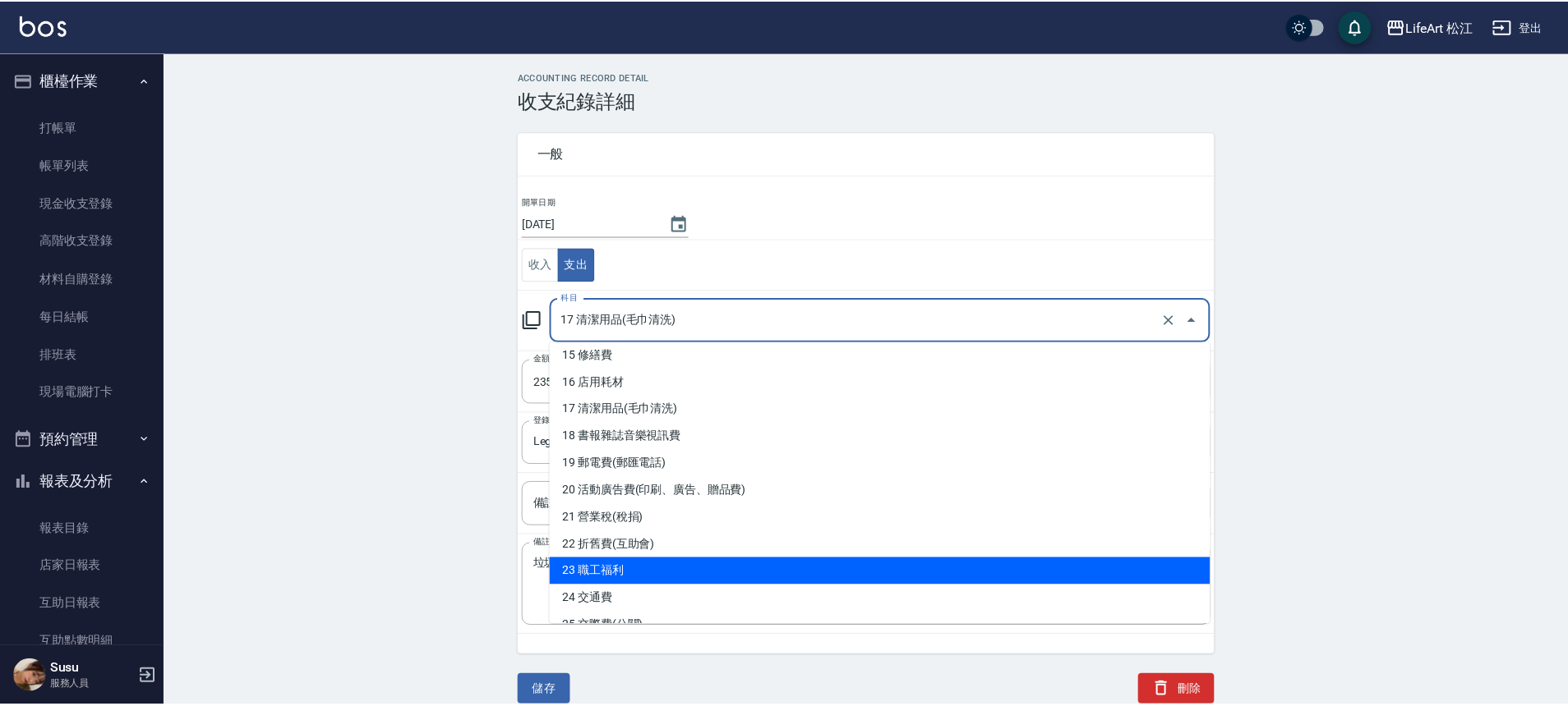
scroll to position [224, 0]
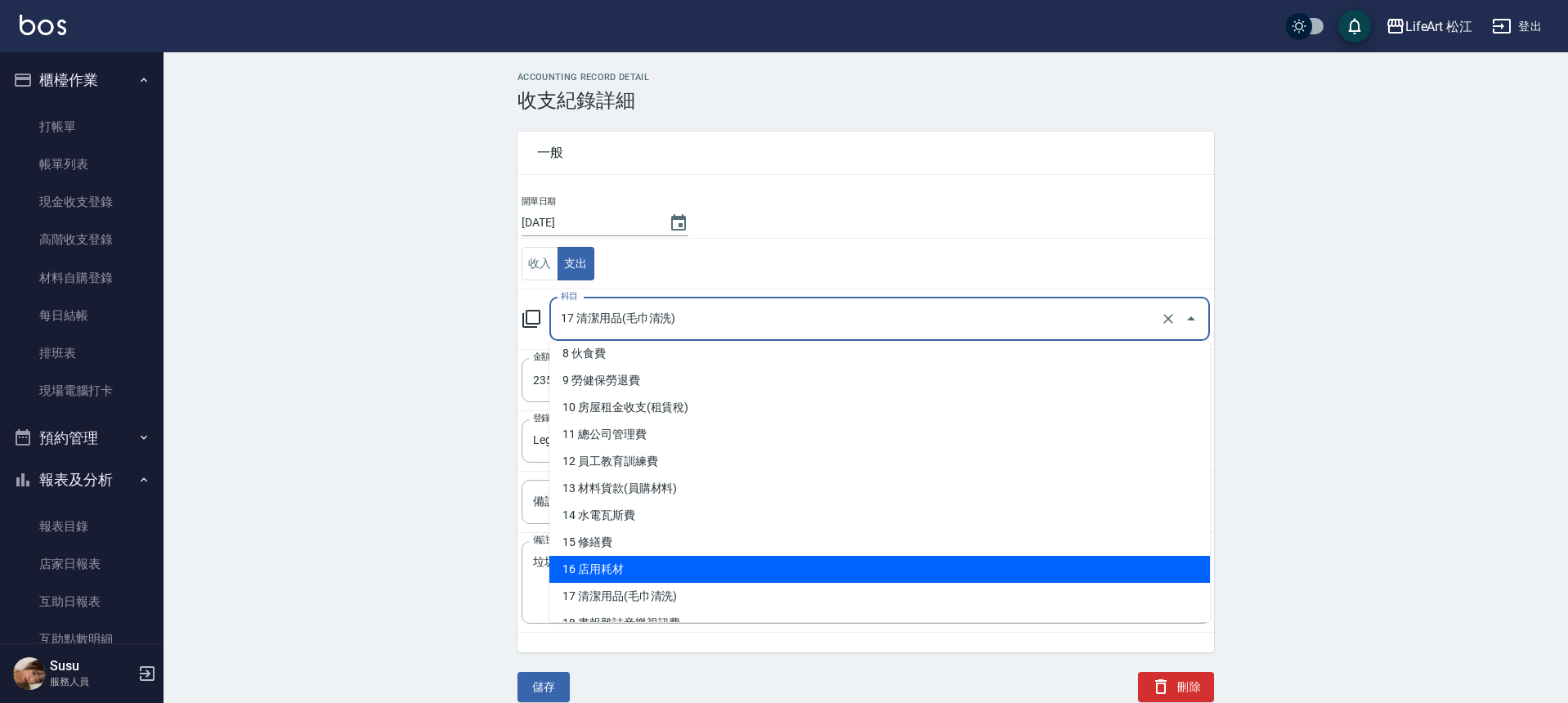
click at [629, 563] on li "16 店用耗材" at bounding box center [879, 570] width 661 height 27
type input "16 店用耗材"
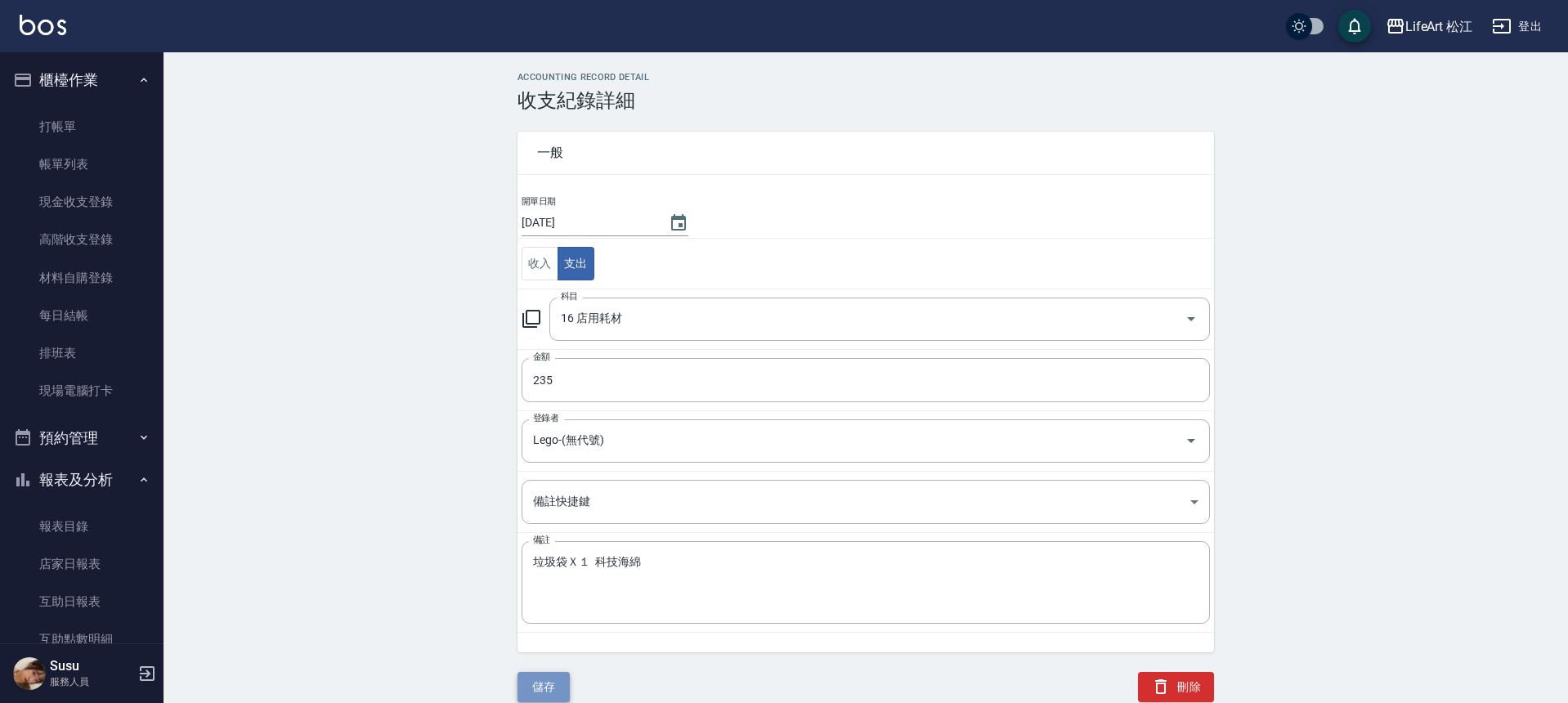
click at [546, 678] on button "儲存" at bounding box center [544, 688] width 53 height 31
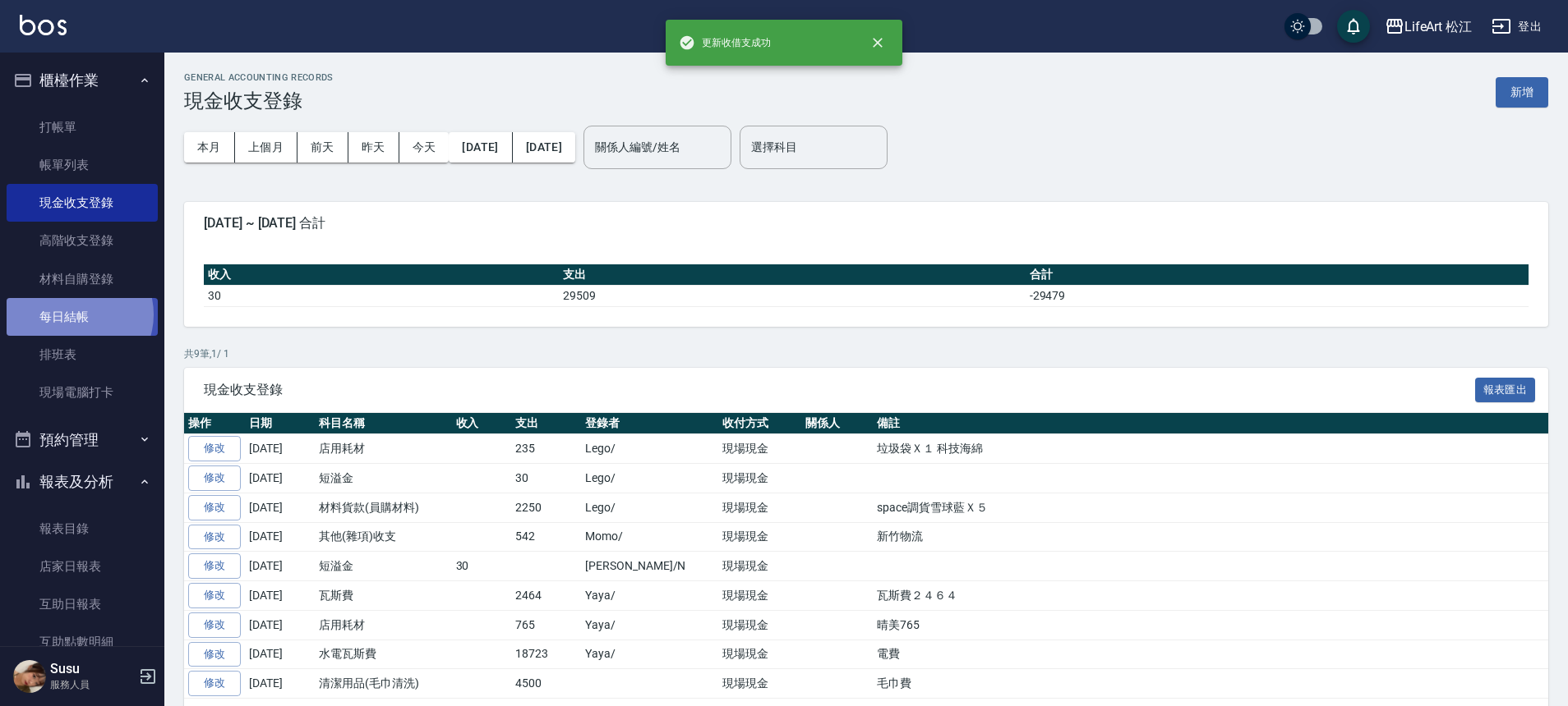
click at [75, 314] on link "每日結帳" at bounding box center [82, 317] width 151 height 37
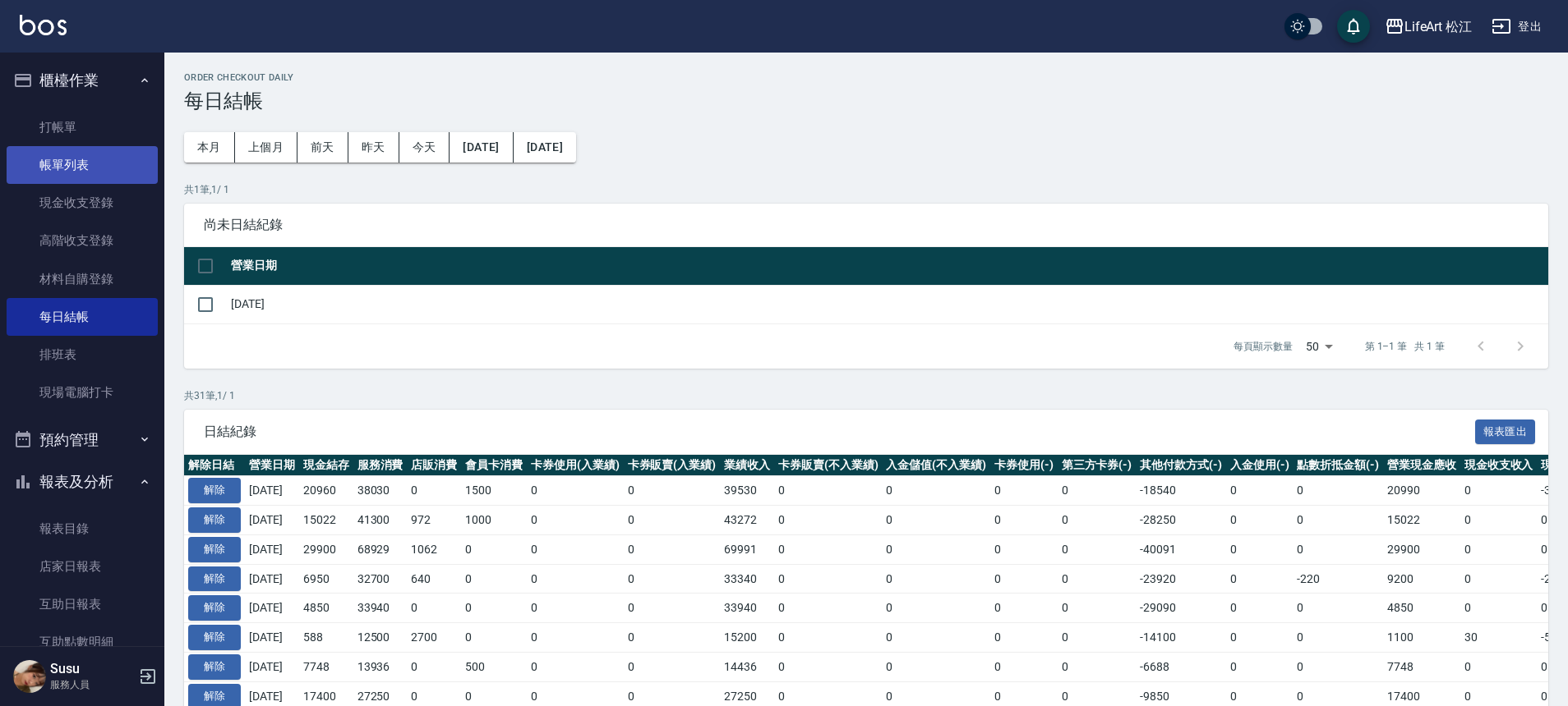
click at [105, 168] on link "帳單列表" at bounding box center [82, 165] width 151 height 37
